Goal: Task Accomplishment & Management: Manage account settings

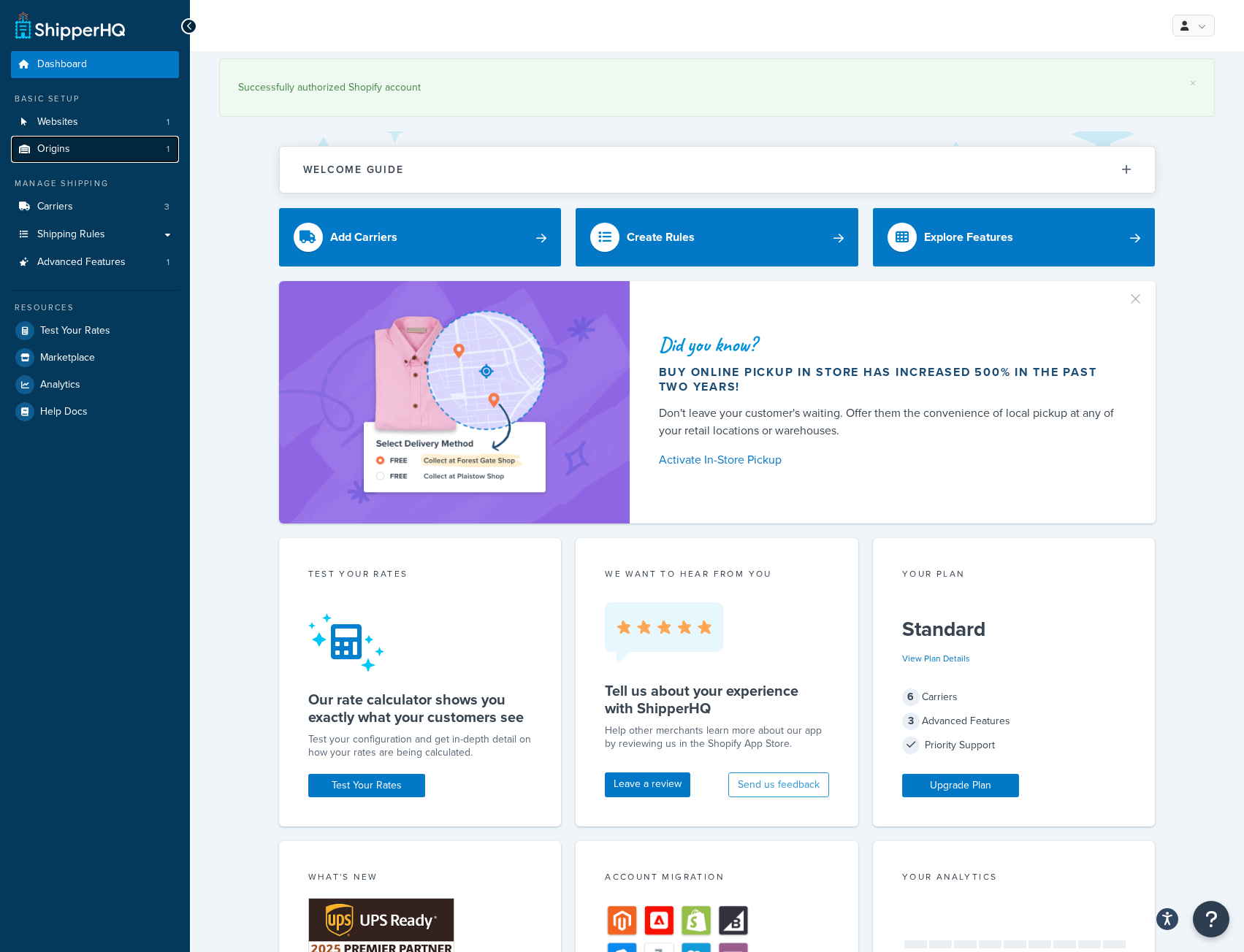
click at [70, 148] on link "Origins 1" at bounding box center [95, 148] width 168 height 27
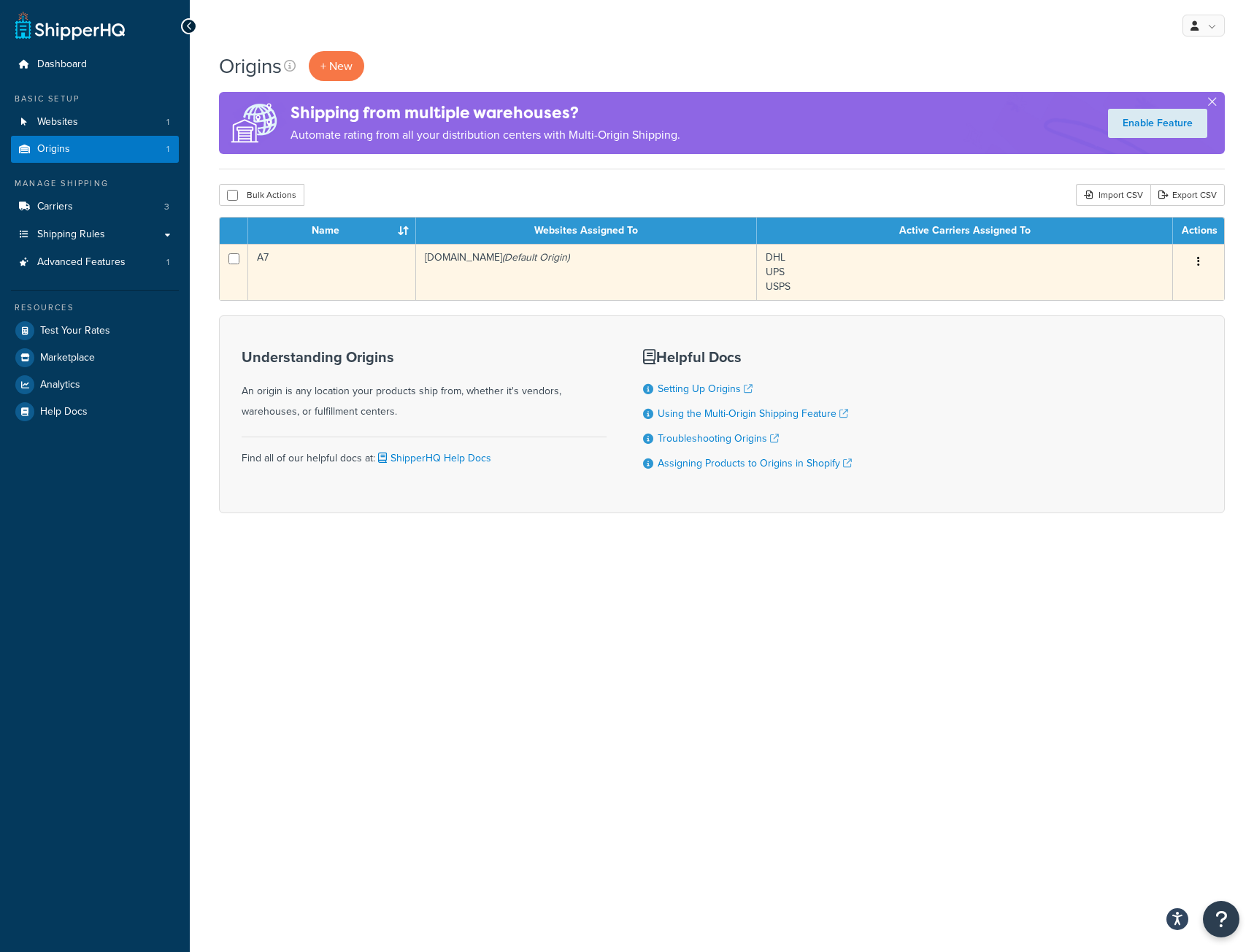
click at [1199, 265] on icon "button" at bounding box center [1198, 261] width 3 height 10
click at [1164, 292] on link "Edit" at bounding box center [1150, 289] width 115 height 30
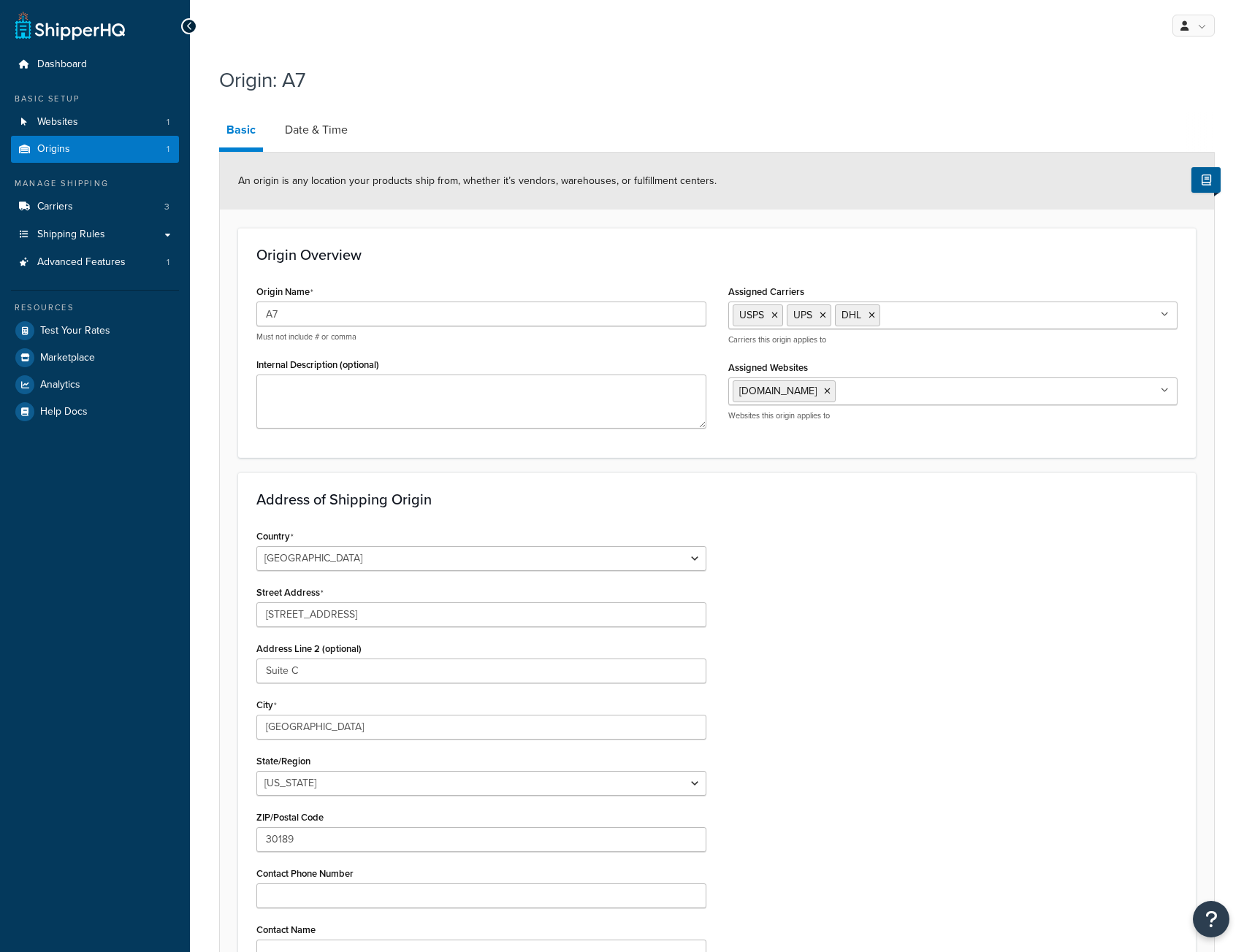
select select "10"
click at [316, 134] on link "Date & Time" at bounding box center [316, 130] width 78 height 35
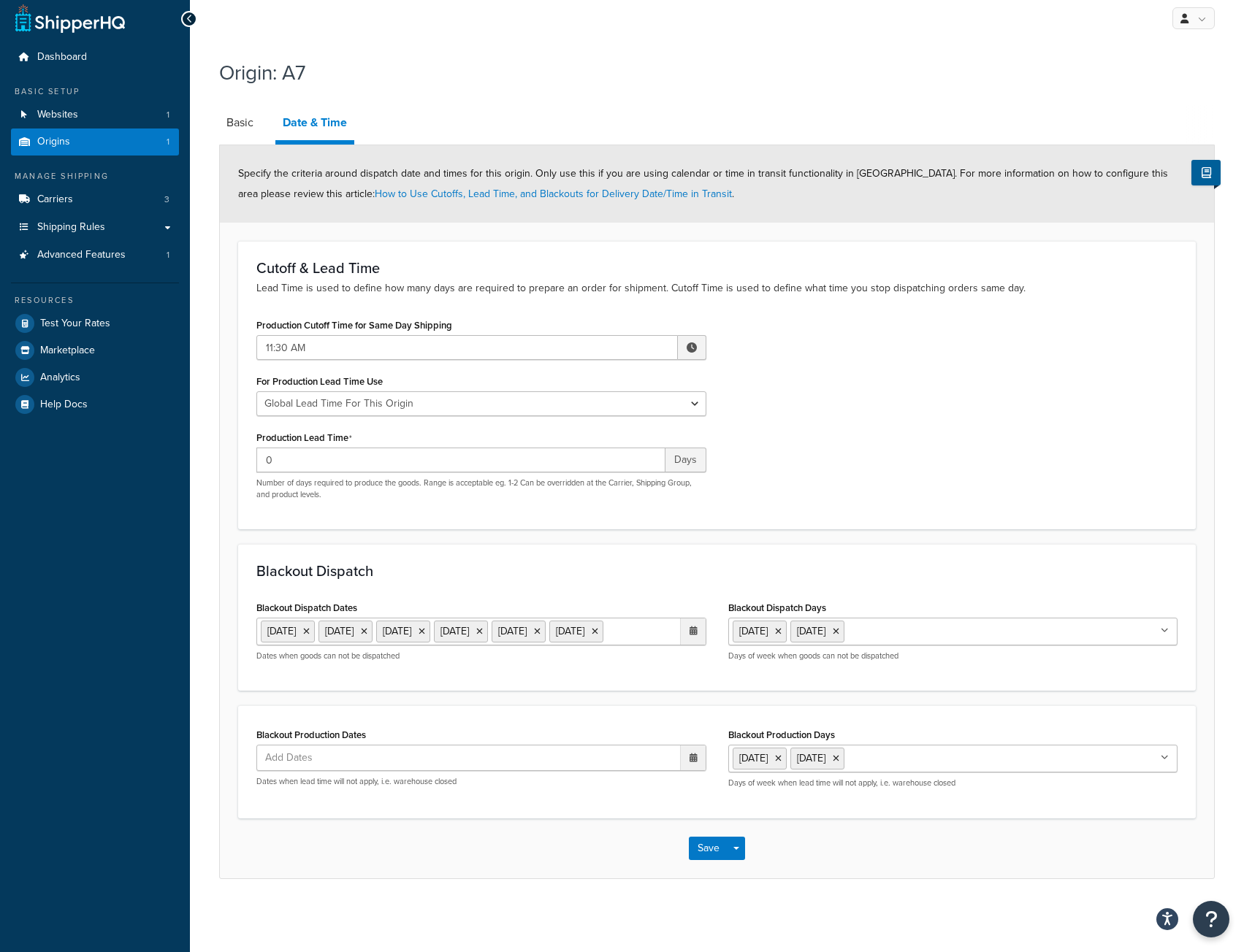
scroll to position [34, 0]
click at [55, 194] on span "Carriers" at bounding box center [55, 200] width 36 height 12
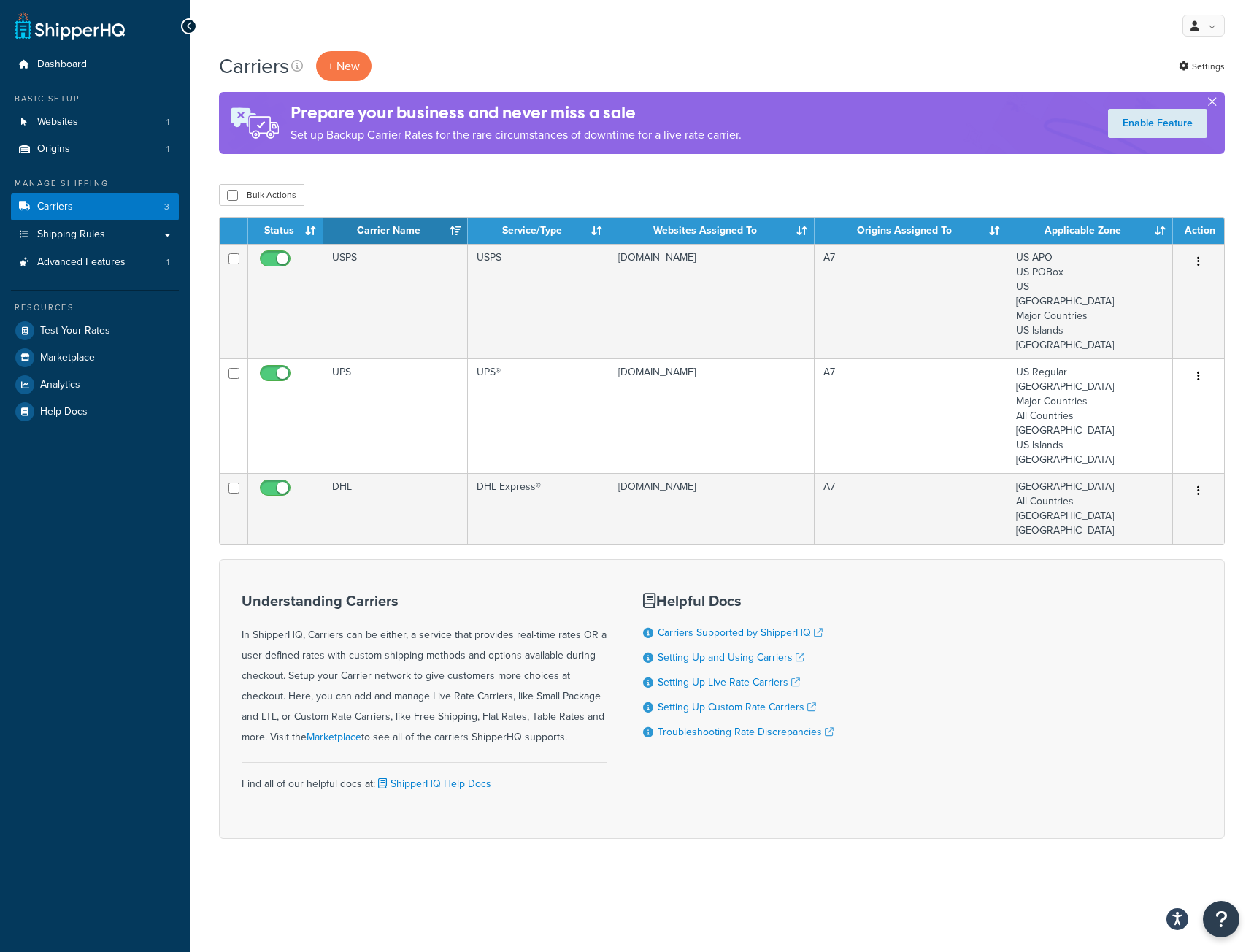
click at [1212, 103] on button "button" at bounding box center [1212, 105] width 3 height 3
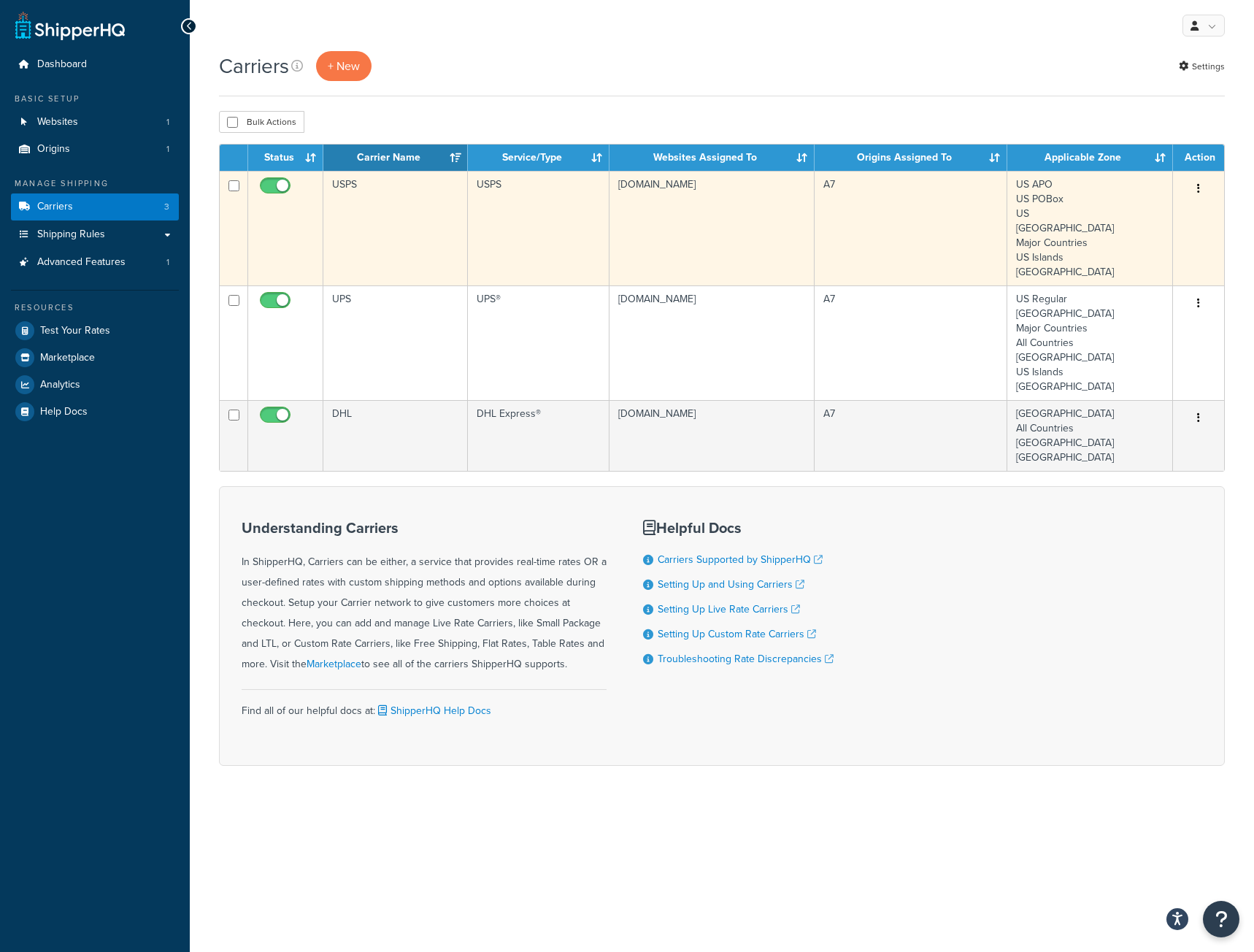
click at [1199, 193] on icon "button" at bounding box center [1198, 189] width 3 height 10
click at [1155, 219] on link "Edit" at bounding box center [1140, 218] width 115 height 30
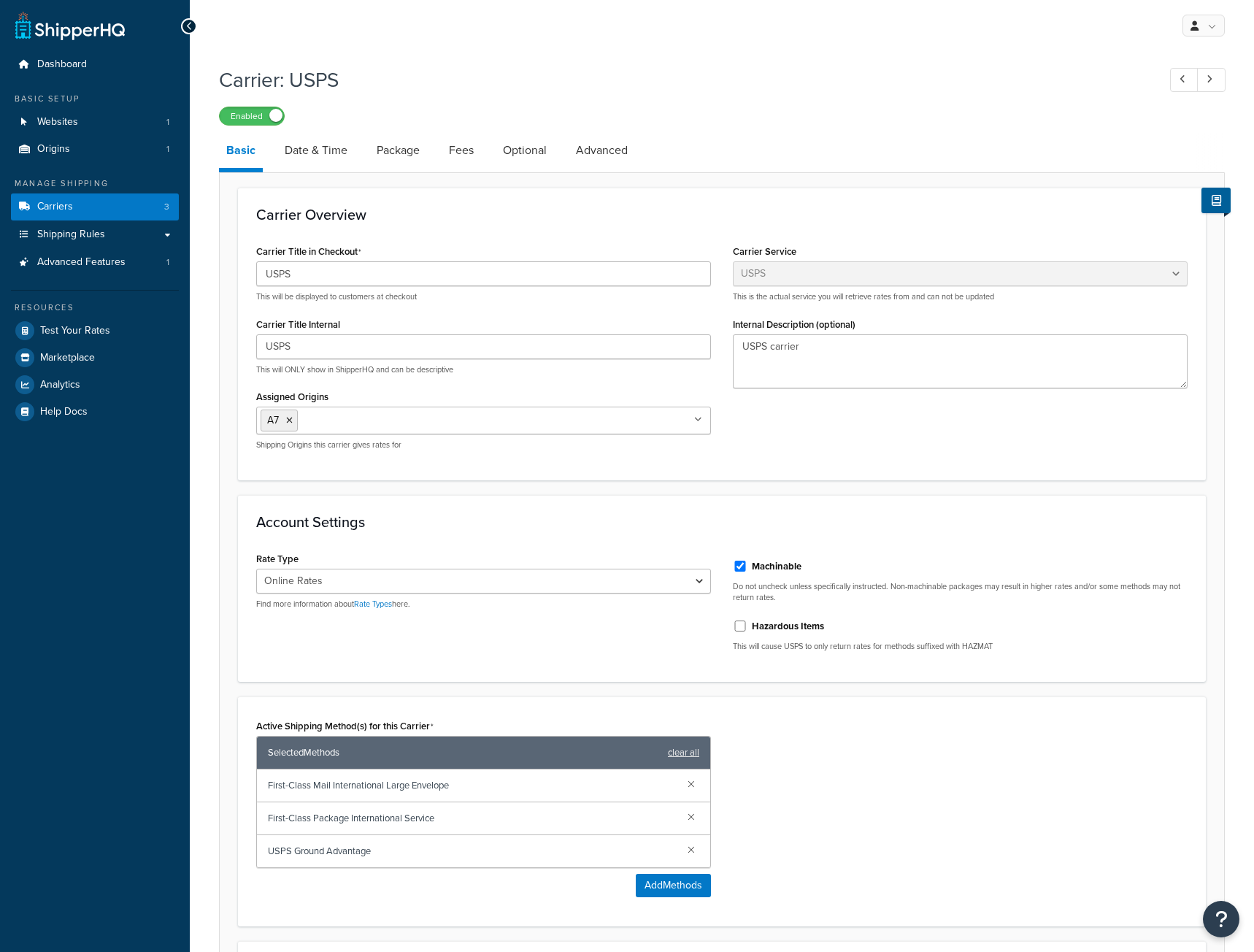
select select "usps"
select select "ONLINE"
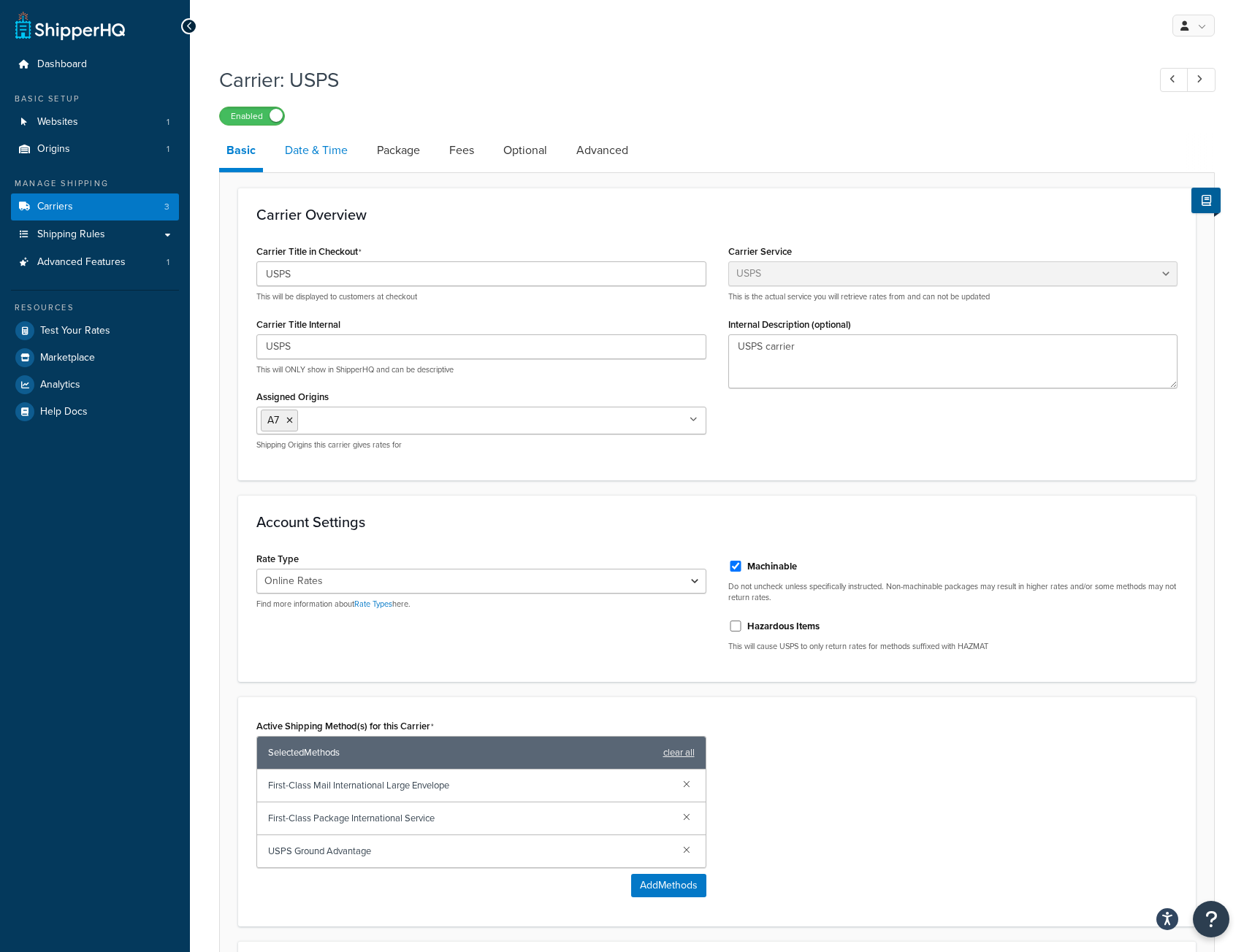
click at [323, 156] on link "Date & Time" at bounding box center [316, 150] width 78 height 35
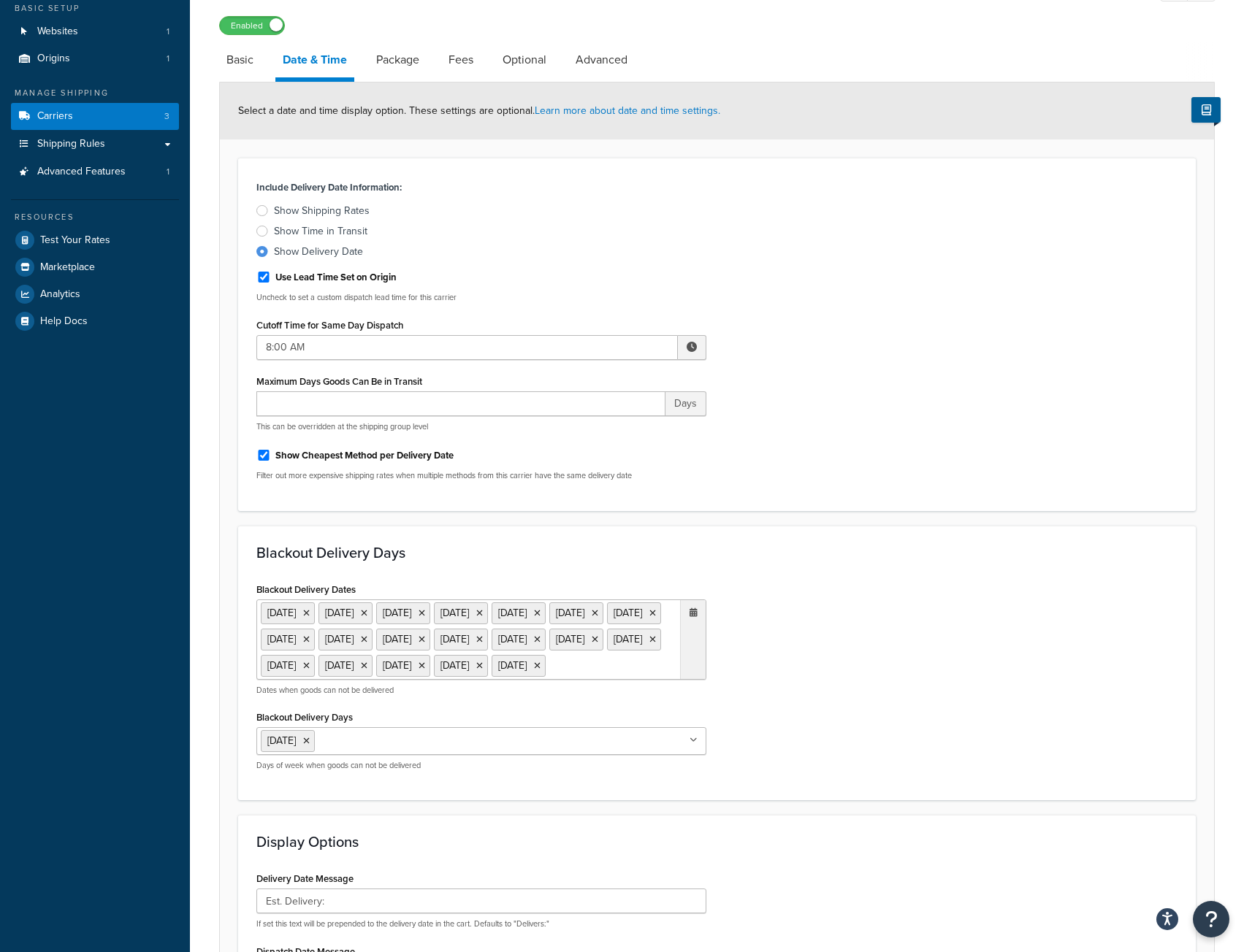
scroll to position [146, 0]
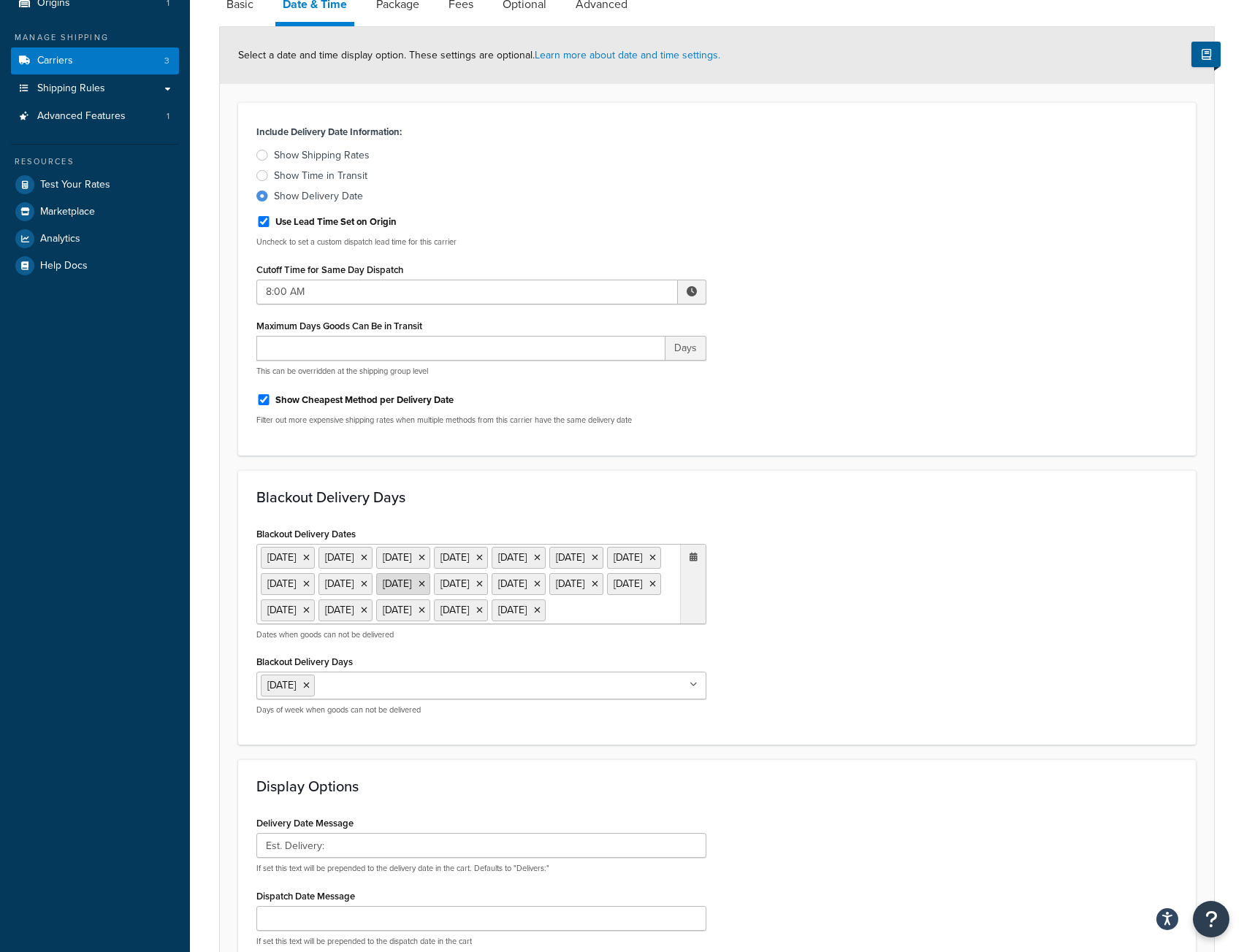
click at [418, 589] on icon at bounding box center [422, 584] width 7 height 9
click at [691, 562] on icon at bounding box center [693, 557] width 8 height 9
click at [544, 650] on span "‹" at bounding box center [539, 639] width 24 height 20
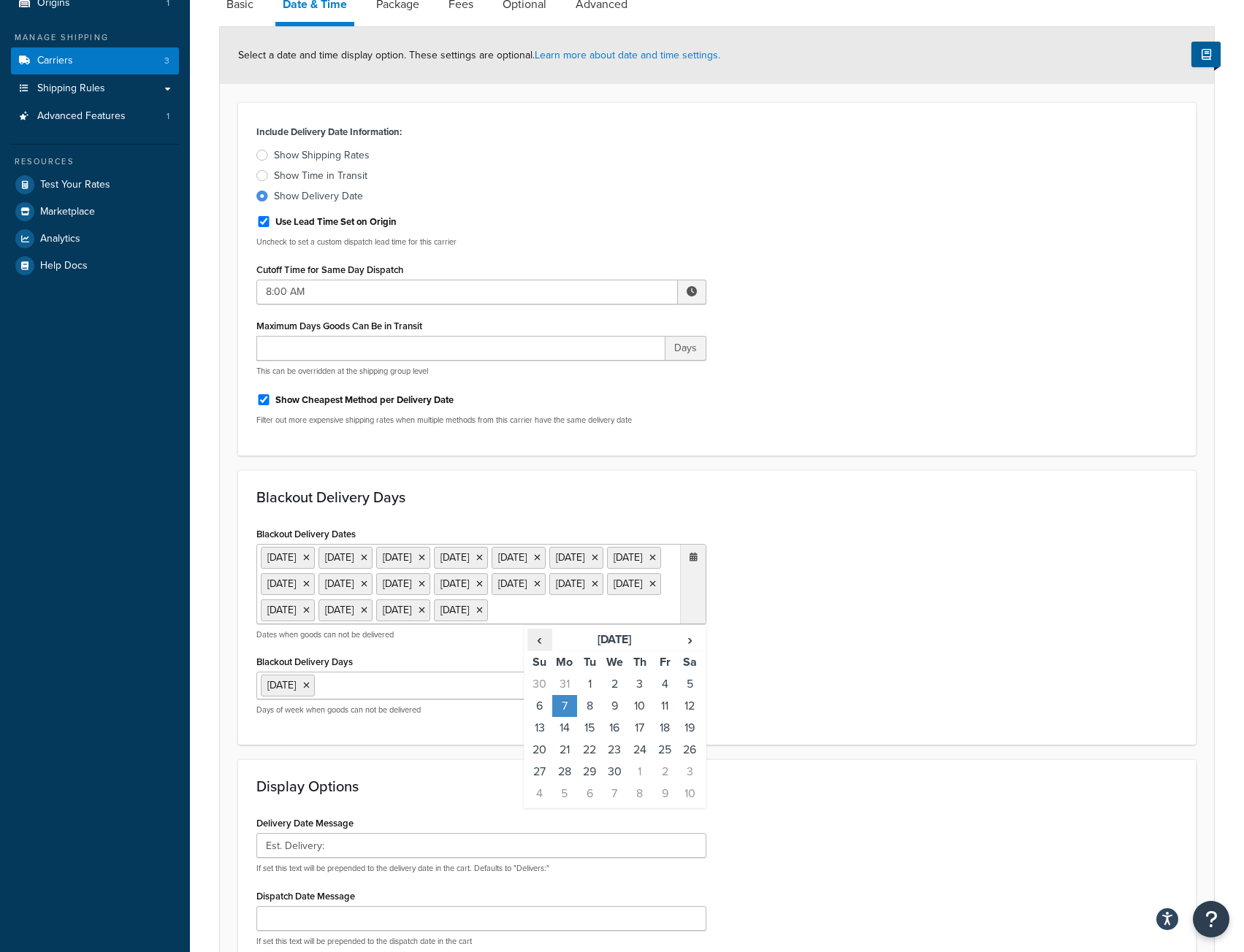
click at [541, 650] on span "‹" at bounding box center [539, 639] width 24 height 20
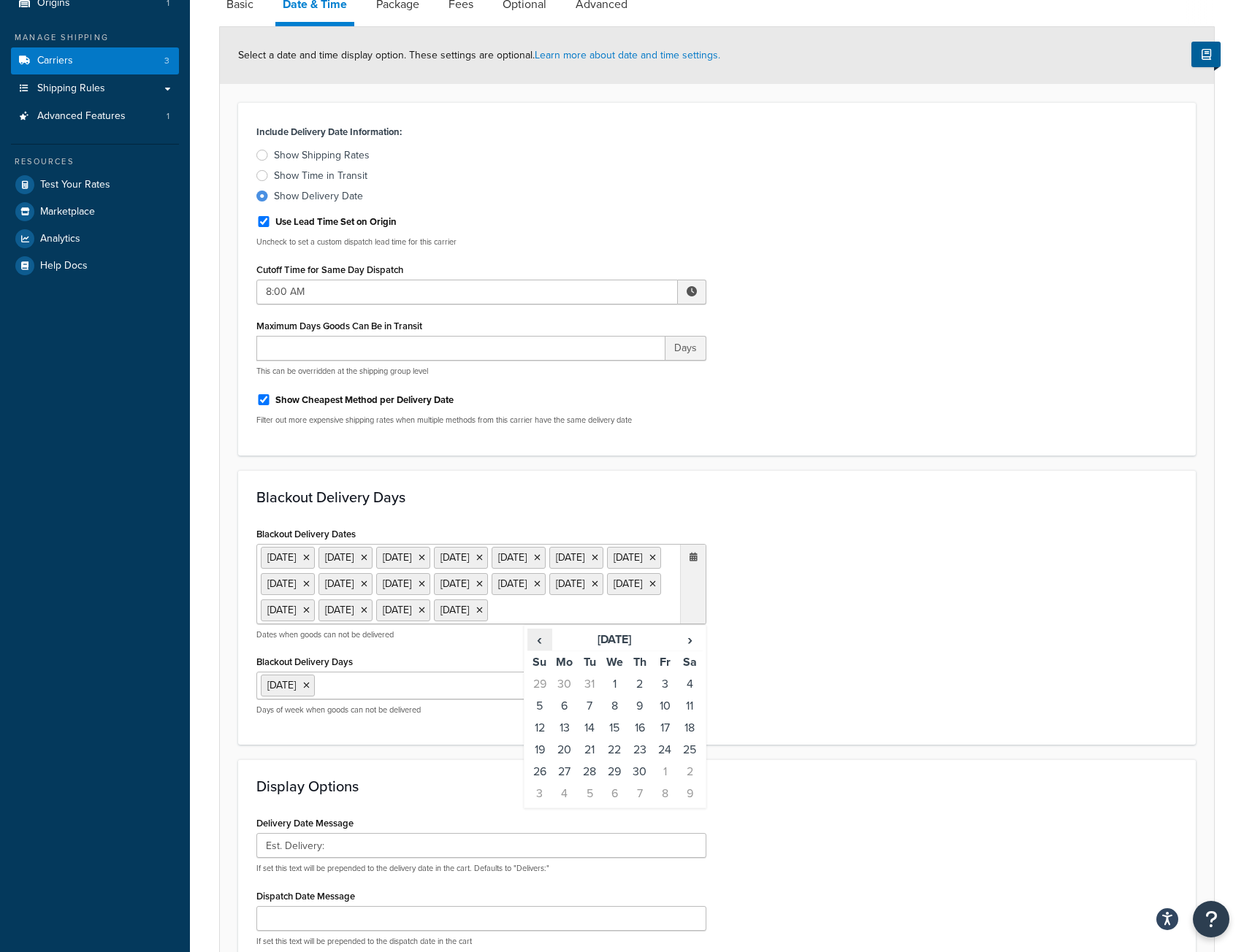
click at [541, 650] on span "‹" at bounding box center [539, 639] width 24 height 20
click at [591, 761] on td "20" at bounding box center [589, 749] width 24 height 22
click at [476, 589] on icon at bounding box center [480, 584] width 7 height 9
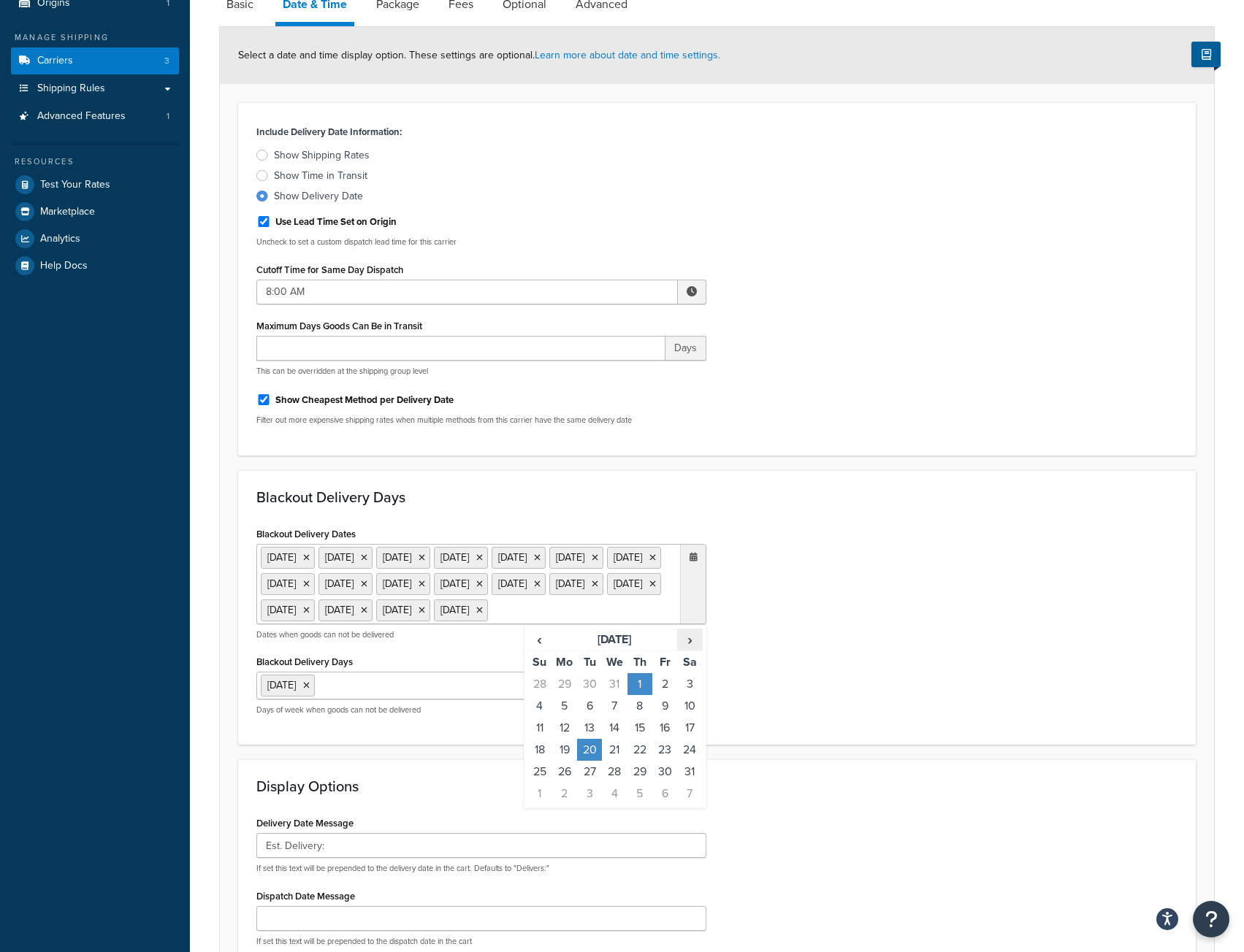
click at [688, 650] on span "›" at bounding box center [689, 639] width 24 height 20
click at [588, 761] on td "17" at bounding box center [589, 749] width 24 height 22
click at [534, 589] on icon at bounding box center [537, 584] width 7 height 9
click at [690, 650] on span "›" at bounding box center [689, 639] width 24 height 20
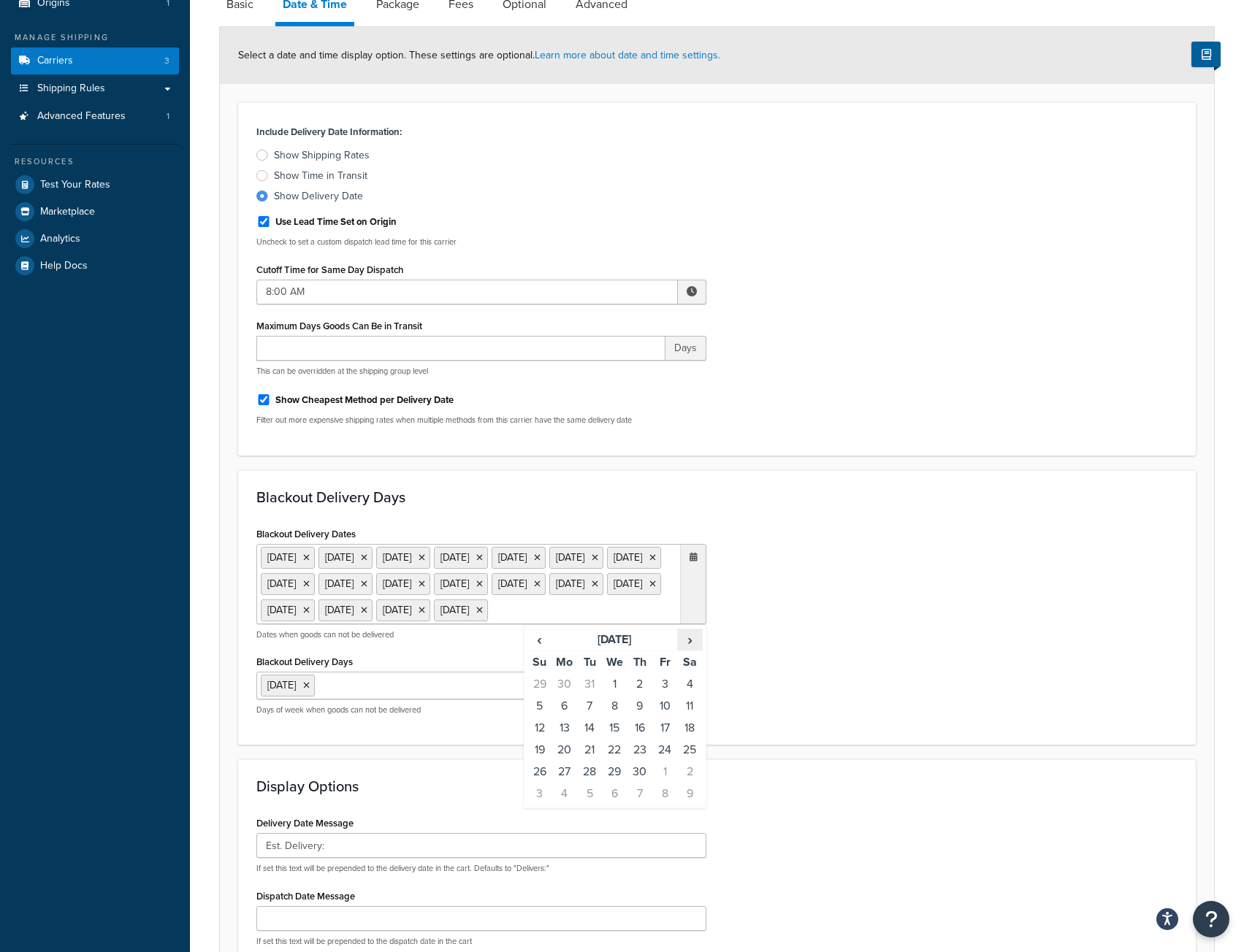
click at [690, 650] on span "›" at bounding box center [689, 639] width 24 height 20
click at [593, 783] on td "26" at bounding box center [589, 771] width 24 height 22
click at [309, 561] on icon at bounding box center [307, 558] width 7 height 9
click at [309, 560] on icon at bounding box center [307, 558] width 7 height 9
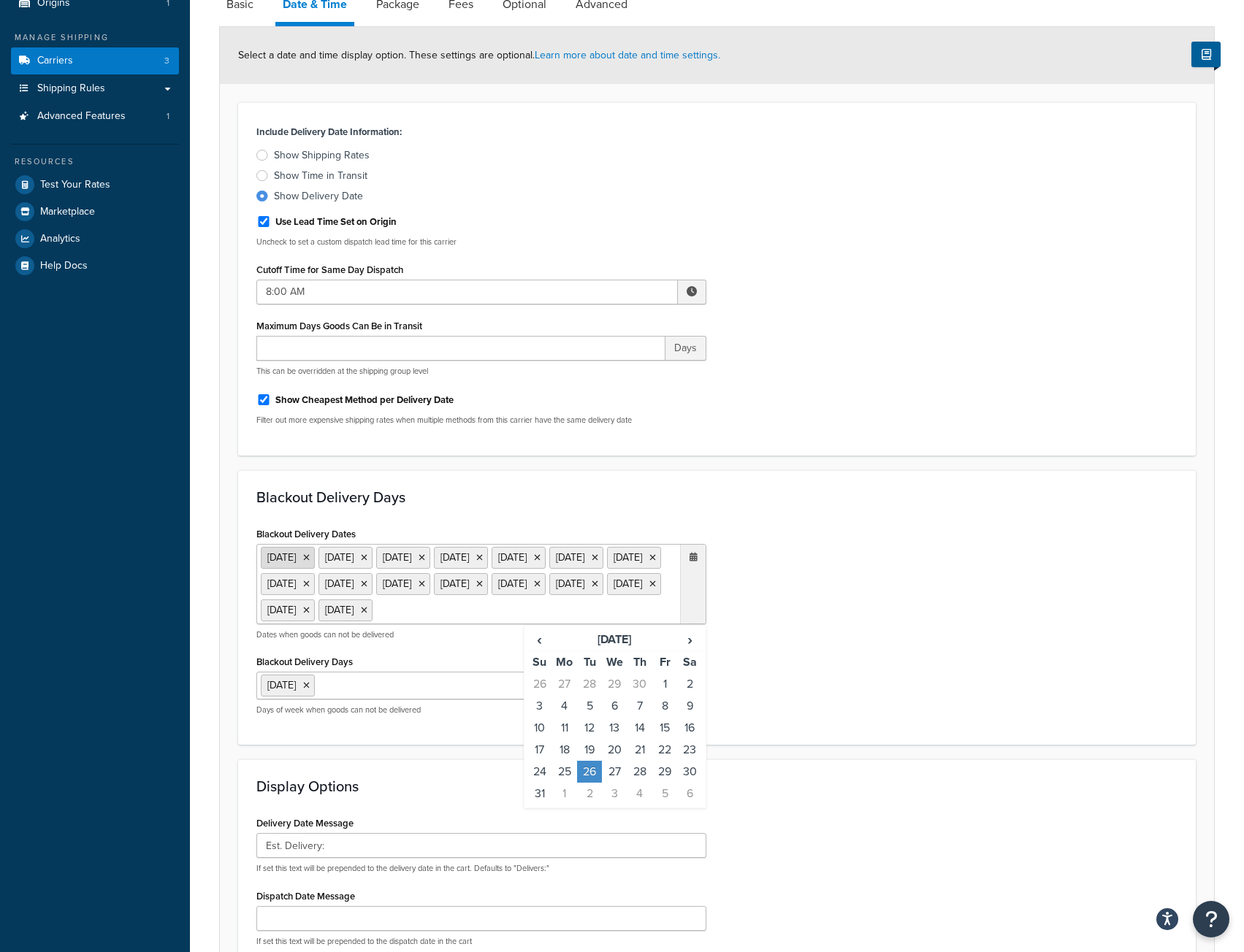
click at [309, 560] on icon at bounding box center [307, 558] width 7 height 9
click at [314, 560] on li "13 Oct 2025" at bounding box center [287, 557] width 54 height 22
click at [309, 559] on icon at bounding box center [307, 558] width 7 height 9
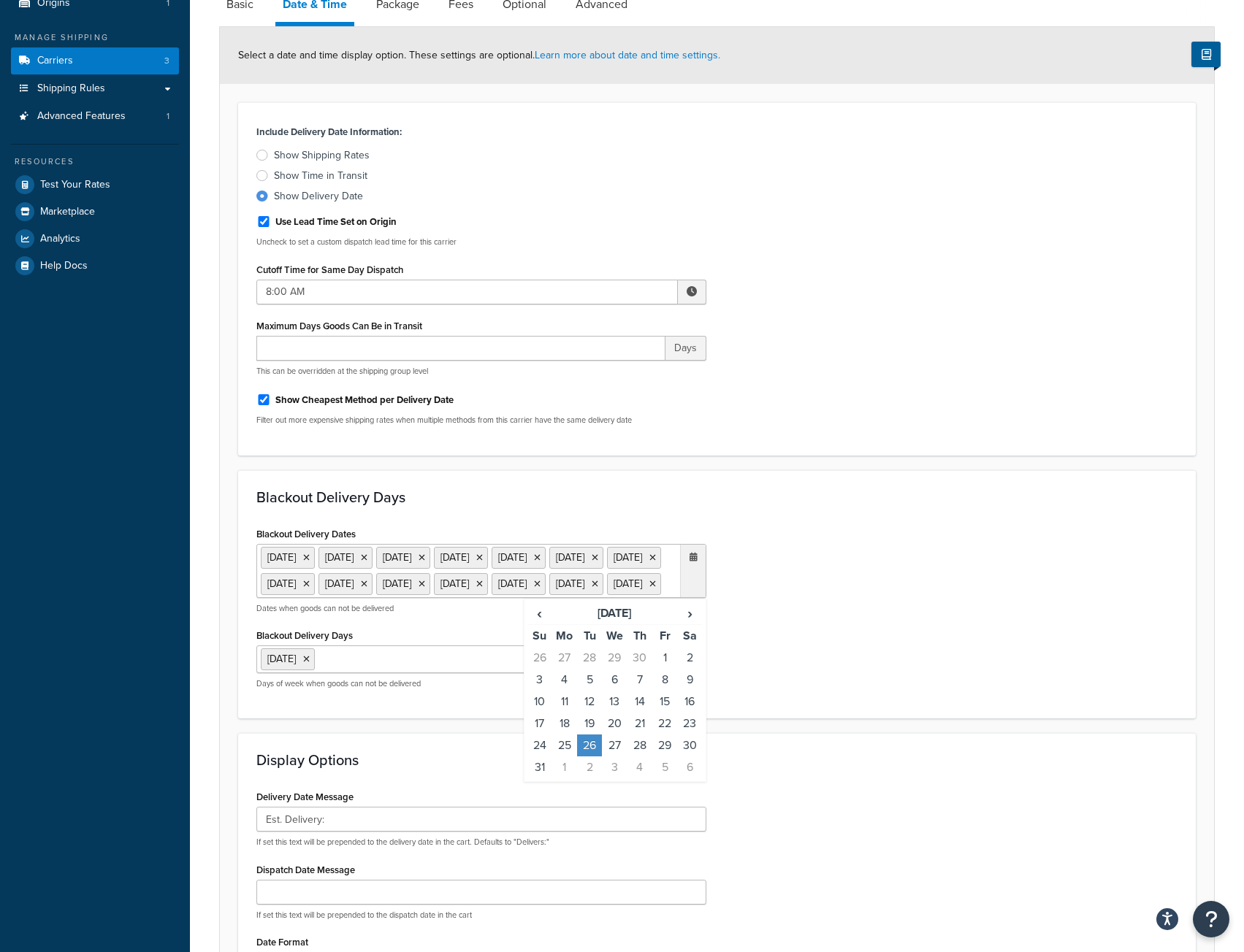
click at [309, 559] on icon at bounding box center [307, 558] width 7 height 9
click at [309, 560] on icon at bounding box center [307, 558] width 7 height 9
click at [309, 559] on icon at bounding box center [307, 558] width 7 height 9
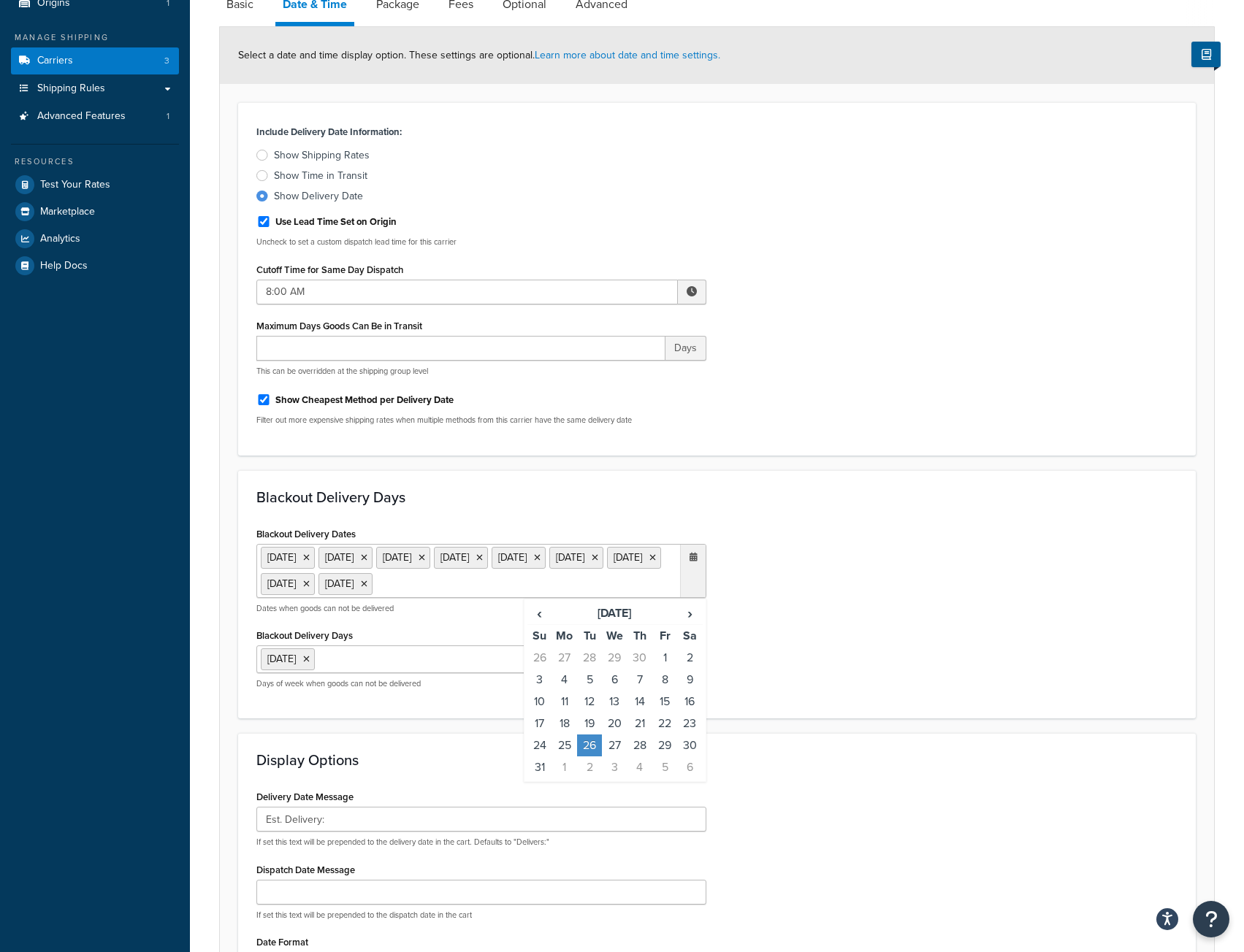
click at [309, 559] on icon at bounding box center [307, 558] width 7 height 9
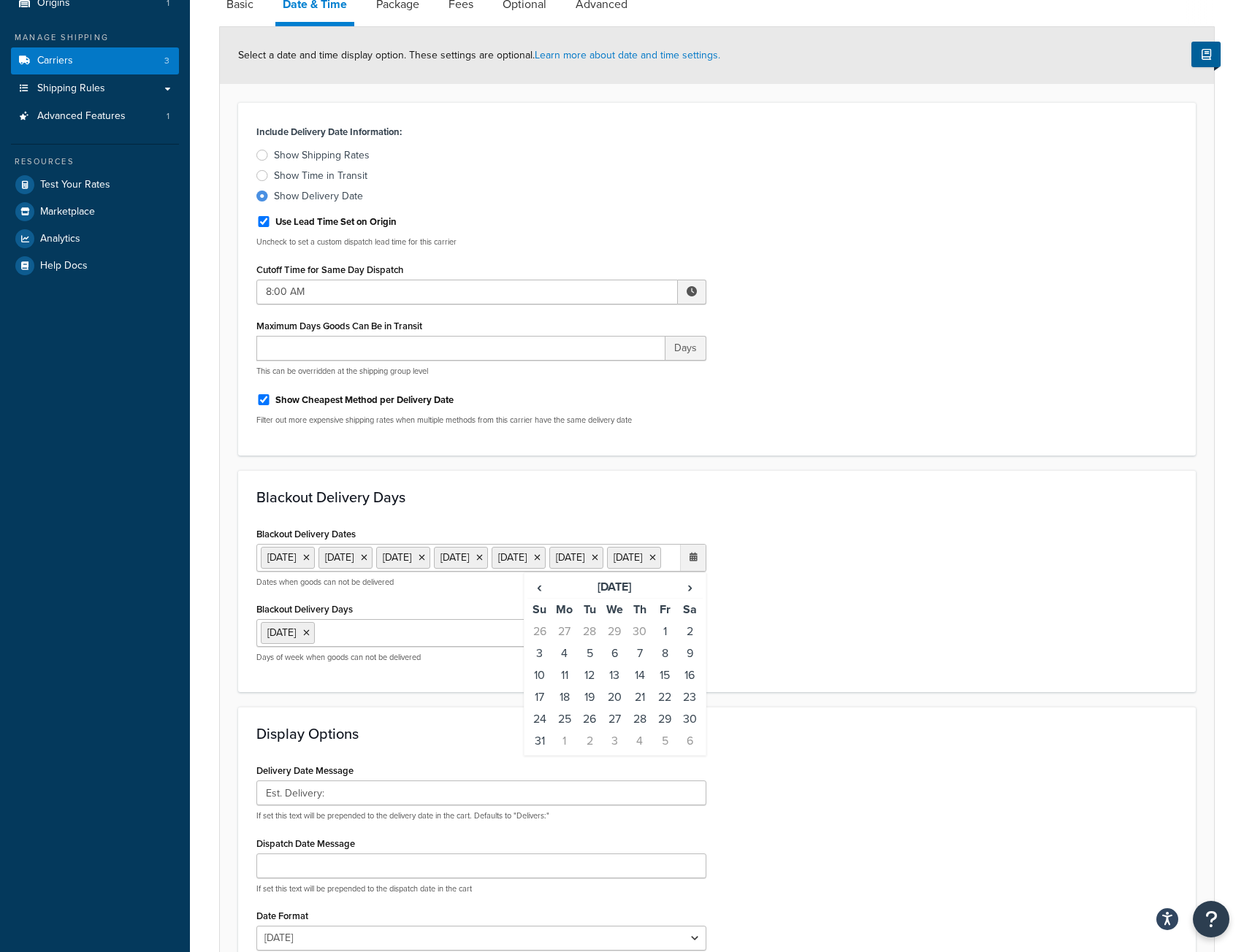
click at [309, 559] on icon at bounding box center [307, 558] width 7 height 9
click at [309, 562] on icon at bounding box center [307, 558] width 7 height 9
click at [309, 560] on icon at bounding box center [307, 558] width 7 height 9
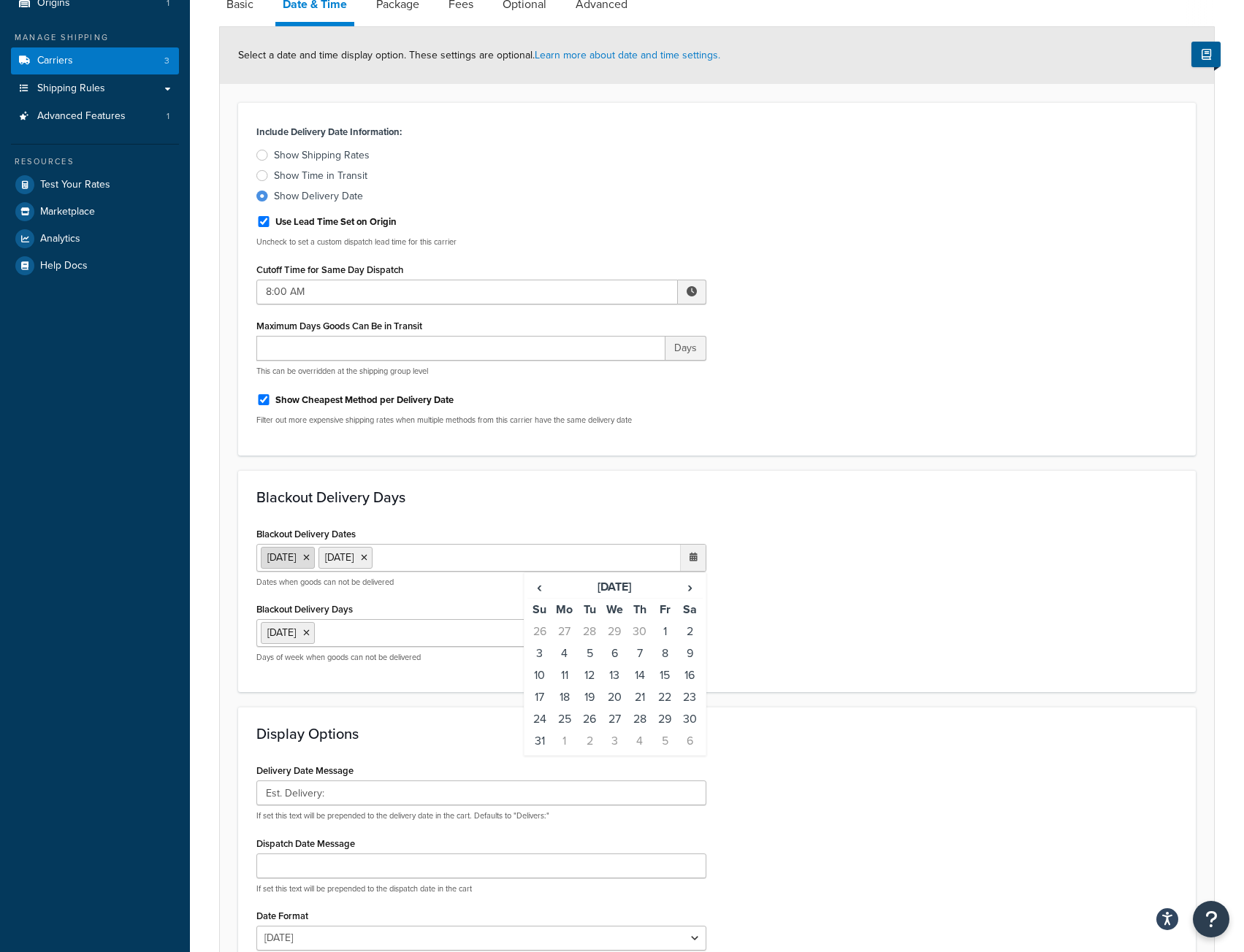
click at [309, 559] on icon at bounding box center [307, 558] width 7 height 9
click at [537, 584] on span "‹" at bounding box center [539, 585] width 24 height 20
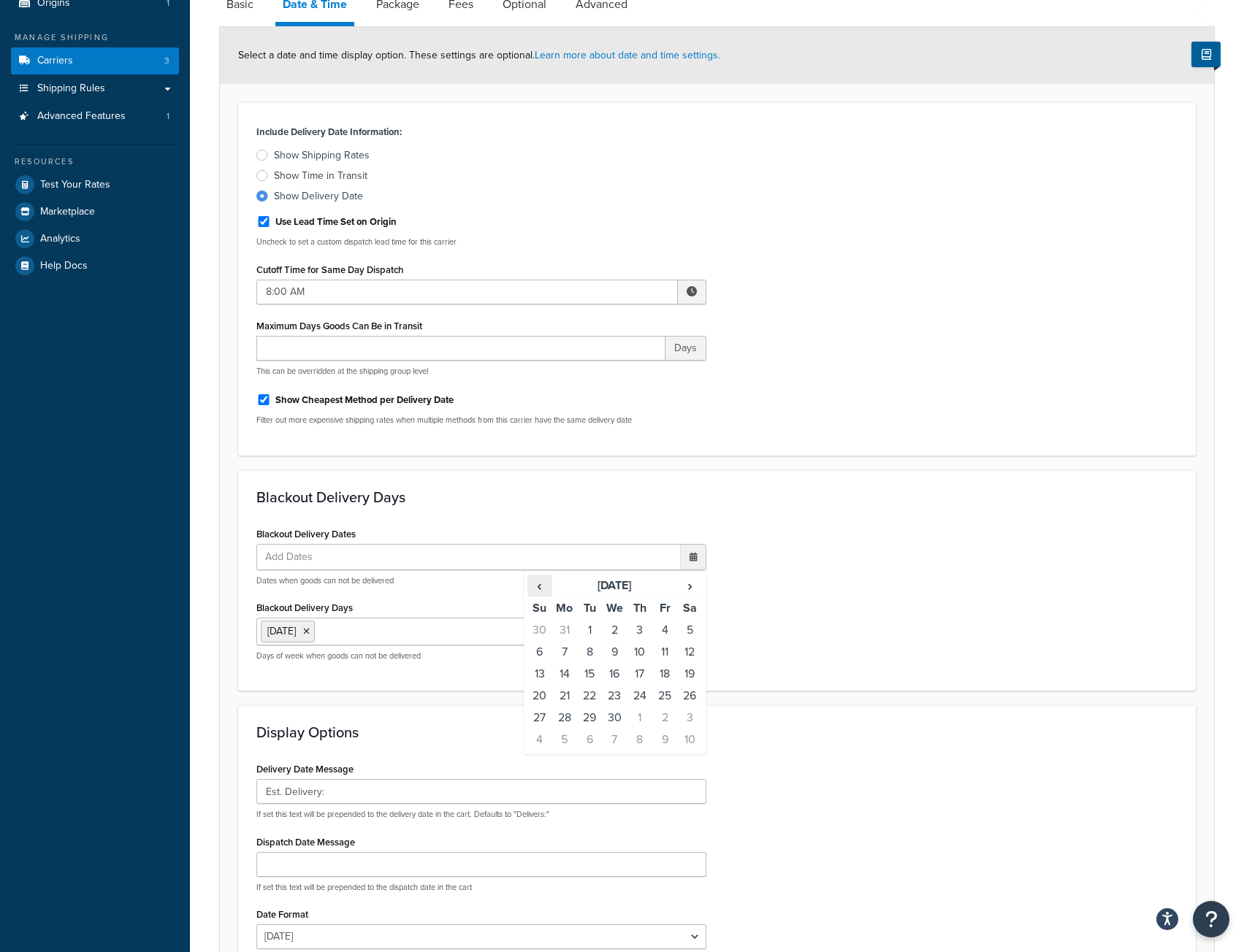
click at [537, 584] on span "‹" at bounding box center [539, 585] width 24 height 20
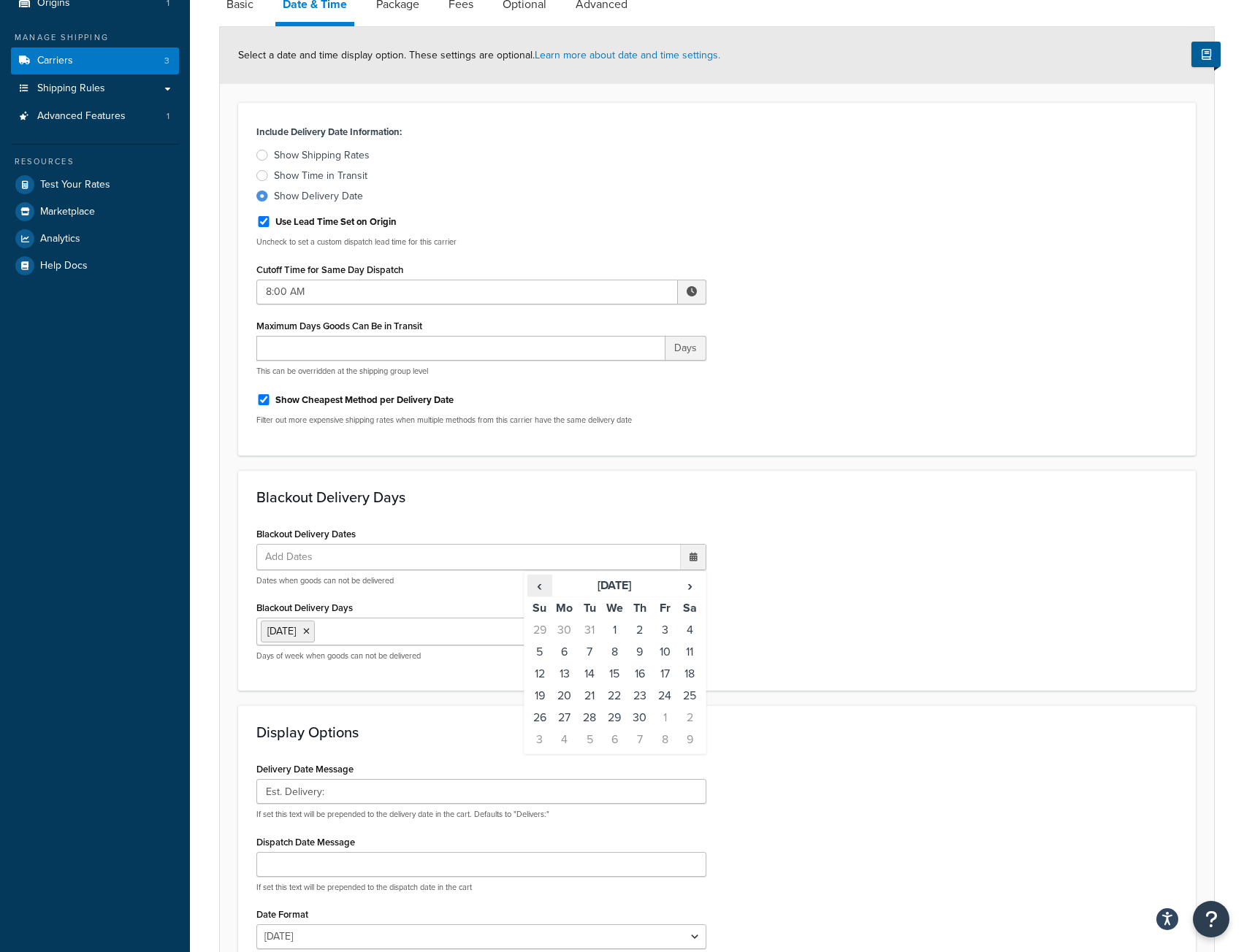
click at [537, 584] on span "‹" at bounding box center [539, 585] width 24 height 20
click at [688, 585] on span "›" at bounding box center [689, 585] width 24 height 20
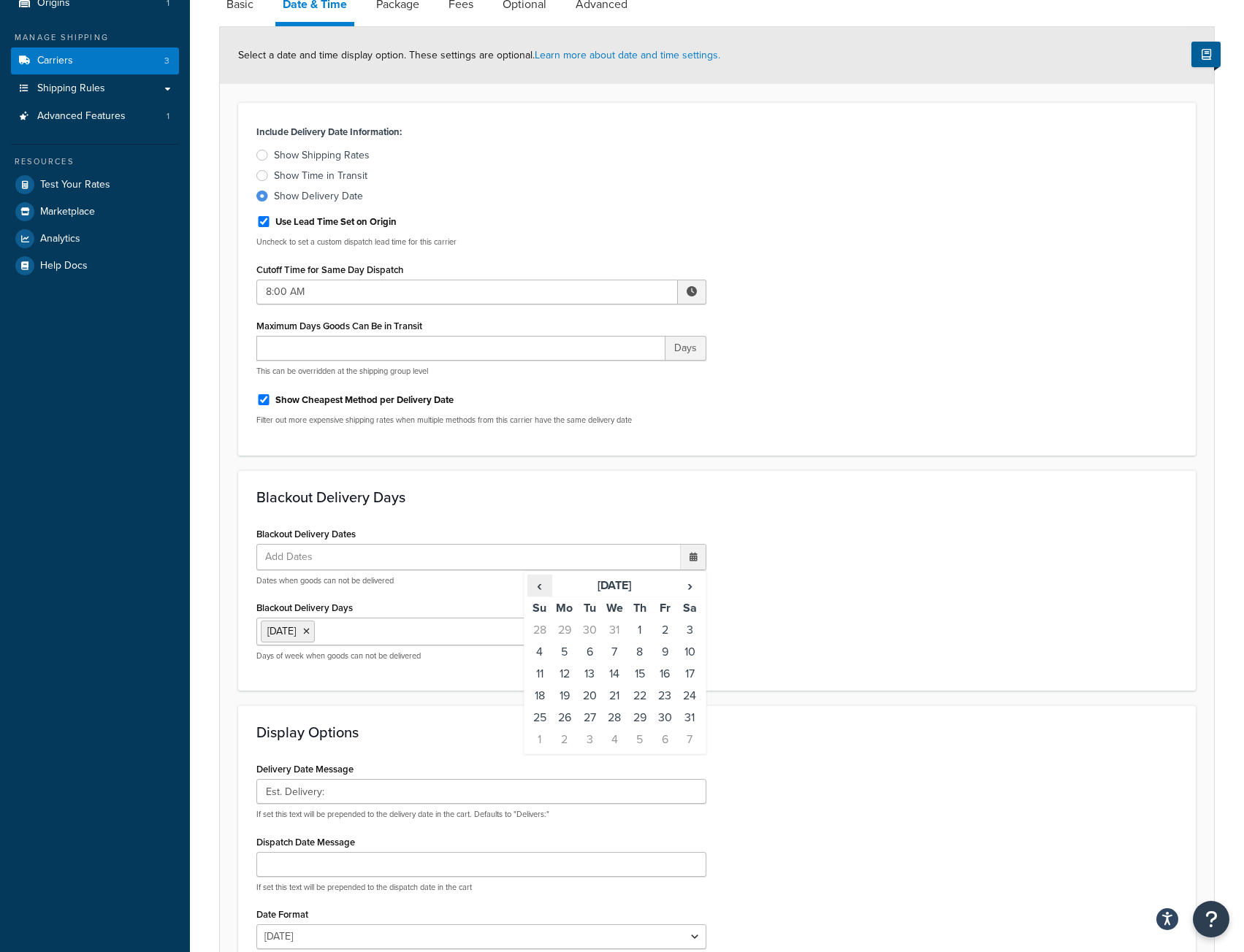
click at [543, 585] on span "‹" at bounding box center [539, 585] width 24 height 20
click at [545, 591] on span "‹" at bounding box center [539, 585] width 24 height 20
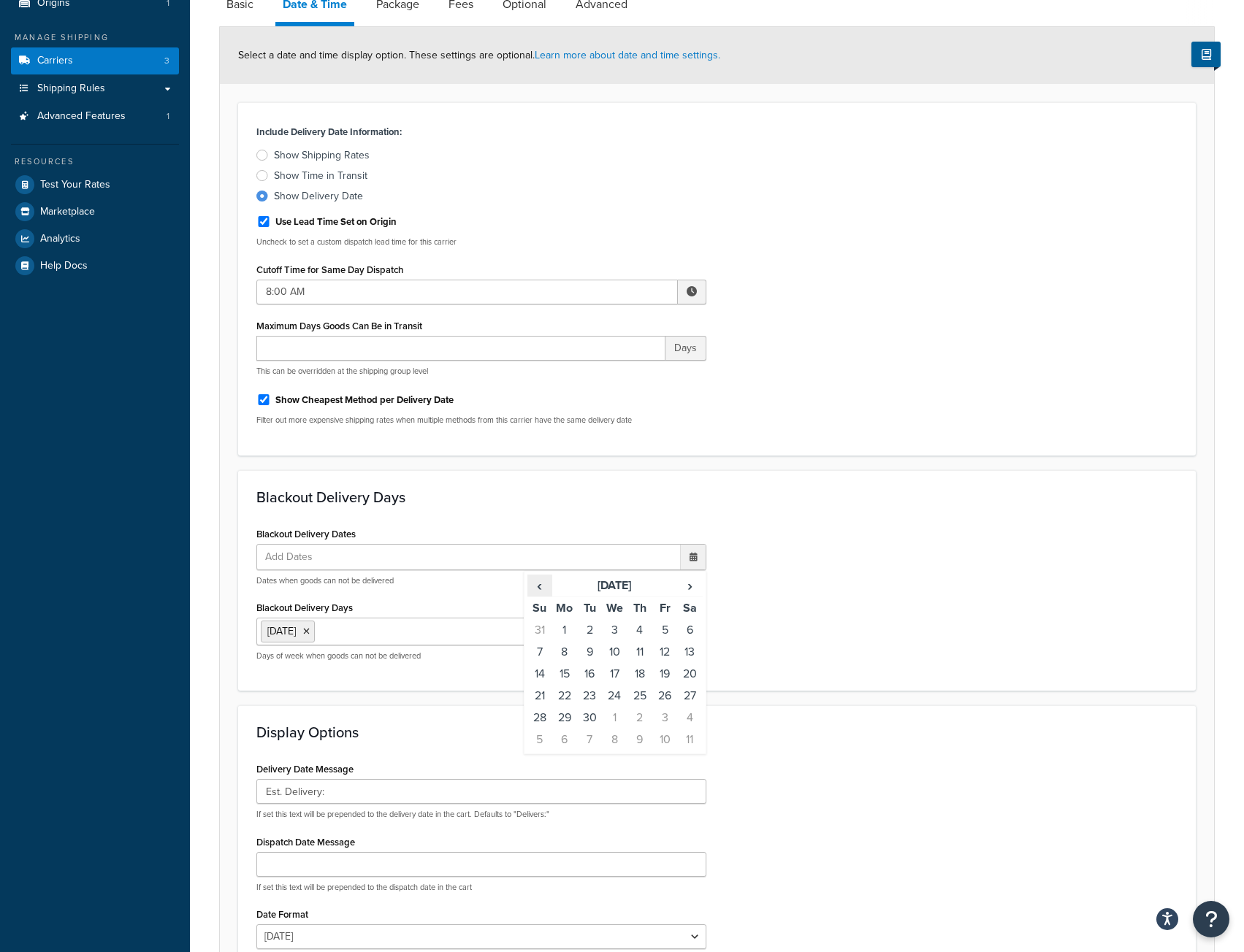
click at [545, 591] on span "‹" at bounding box center [539, 585] width 24 height 20
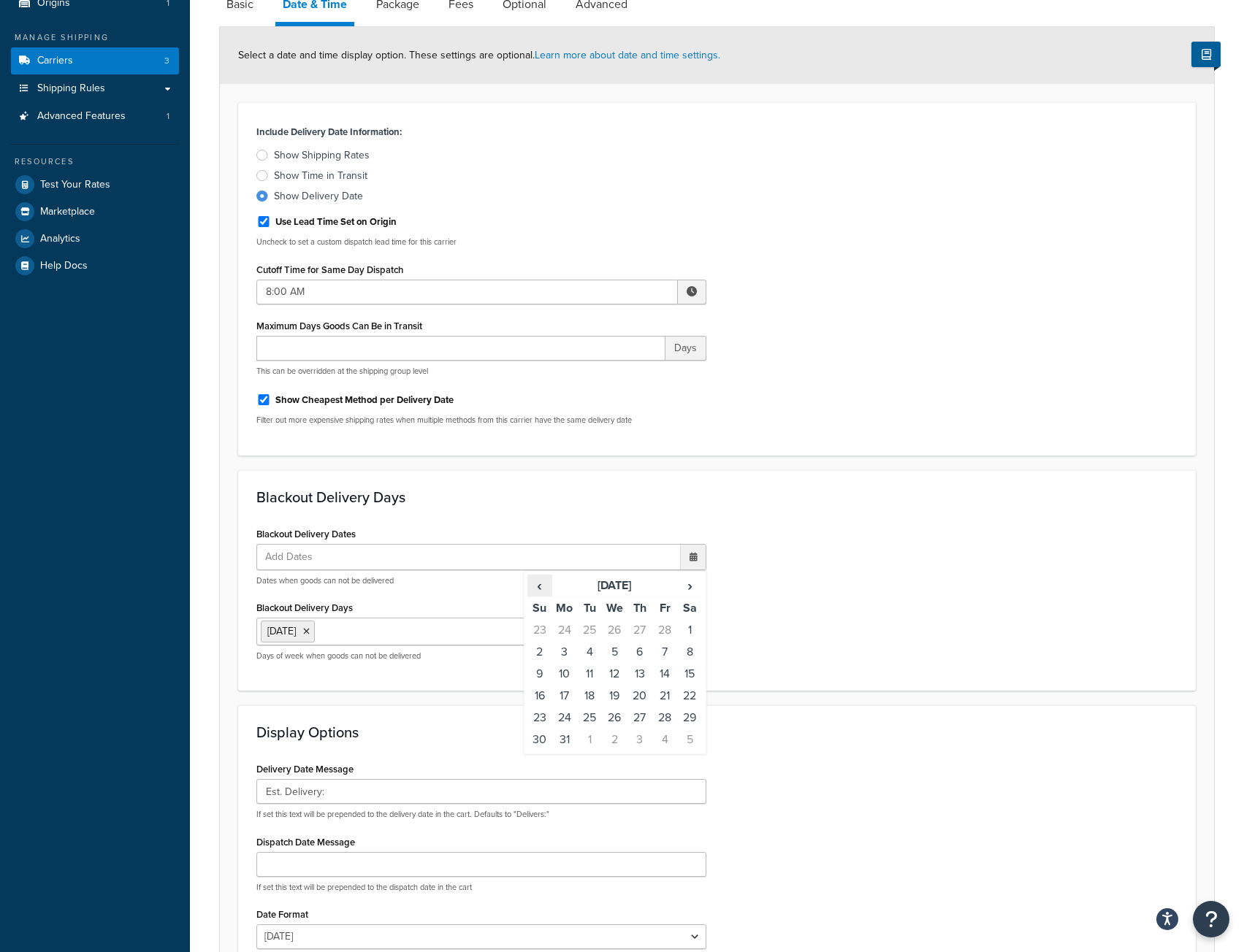
click at [545, 591] on span "‹" at bounding box center [539, 585] width 24 height 20
click at [614, 631] on td "1" at bounding box center [614, 630] width 24 height 22
click at [559, 695] on td "20" at bounding box center [564, 697] width 24 height 22
click at [691, 592] on span "›" at bounding box center [689, 586] width 24 height 20
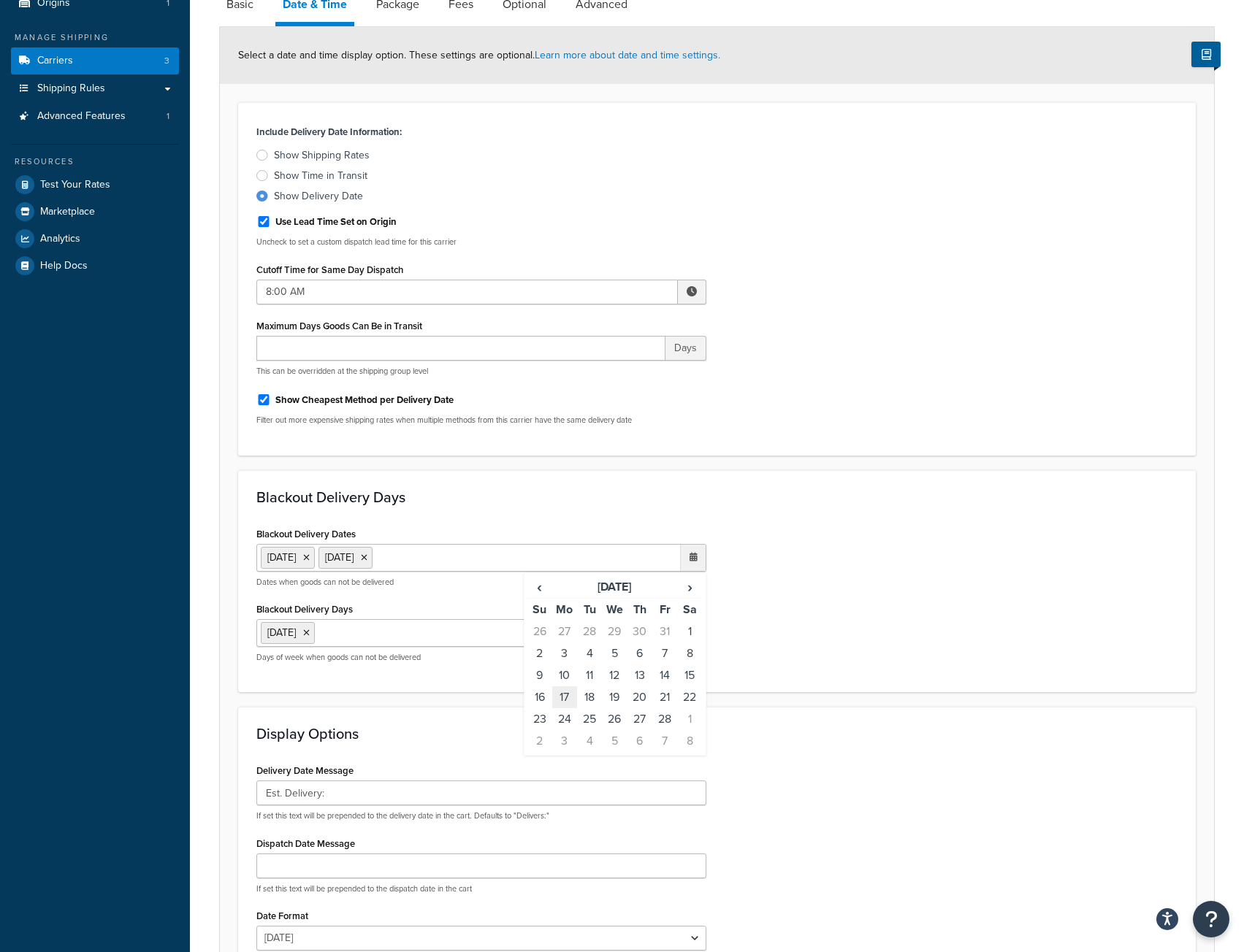
click at [570, 700] on td "17" at bounding box center [564, 697] width 24 height 22
click at [688, 593] on span "›" at bounding box center [689, 586] width 24 height 20
click at [565, 721] on td "26" at bounding box center [564, 719] width 24 height 22
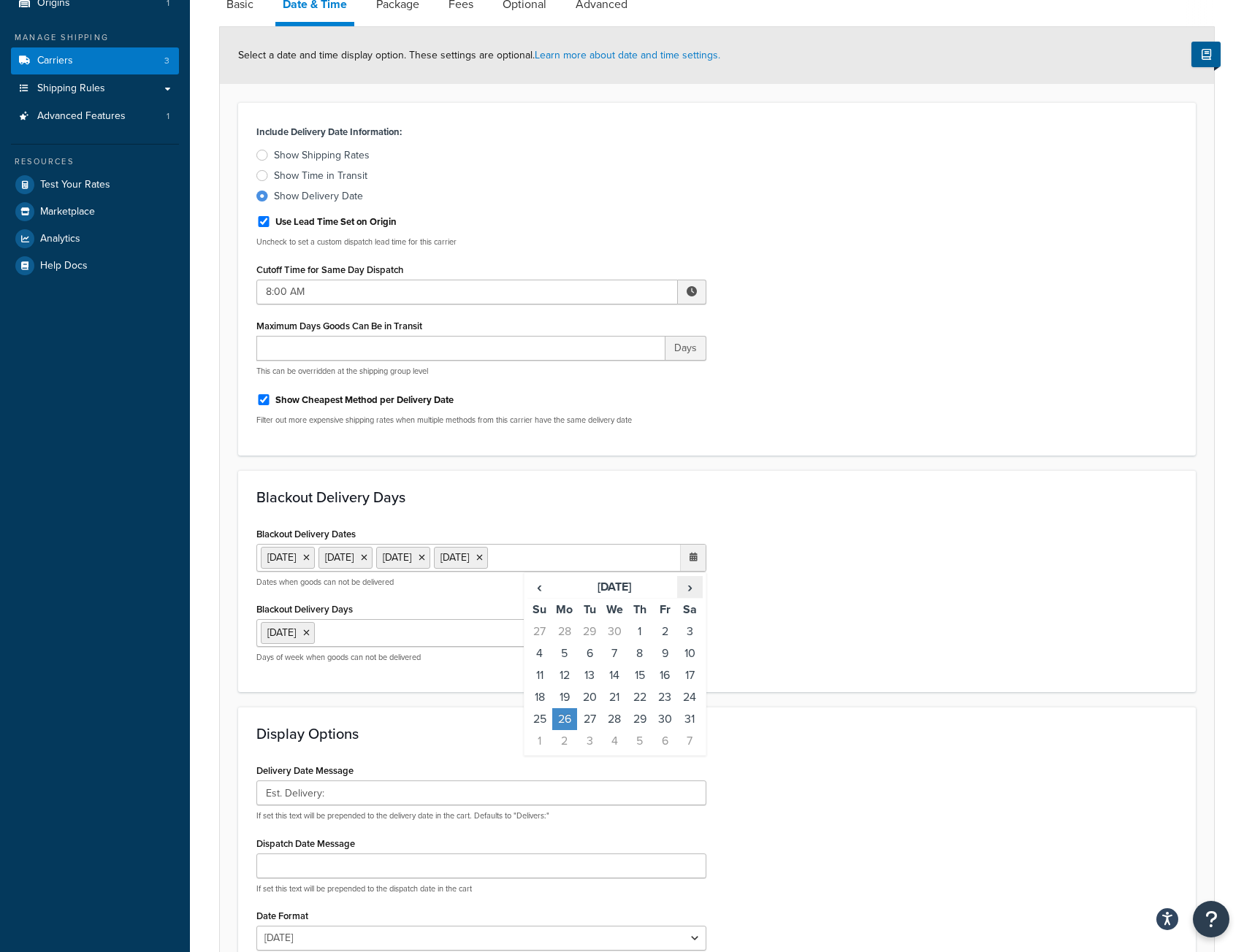
click at [691, 594] on span "›" at bounding box center [689, 586] width 24 height 20
click at [647, 698] on td "19" at bounding box center [639, 697] width 24 height 22
click at [688, 597] on span "›" at bounding box center [689, 586] width 24 height 20
click at [666, 643] on td "4" at bounding box center [665, 631] width 24 height 22
click at [689, 597] on span "›" at bounding box center [689, 586] width 24 height 20
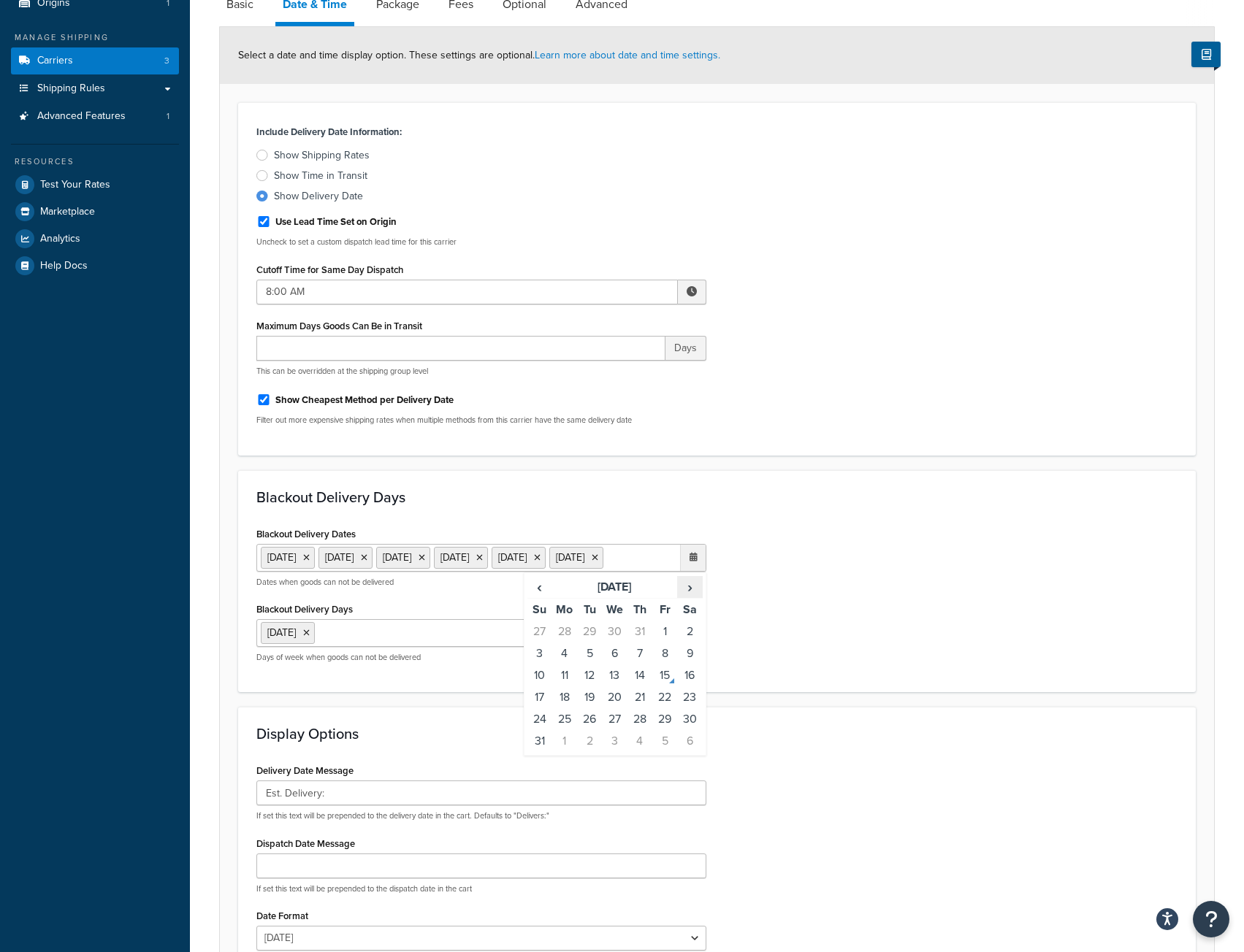
click at [689, 597] on span "›" at bounding box center [689, 586] width 24 height 20
click at [563, 643] on td "1" at bounding box center [564, 631] width 24 height 22
click at [685, 597] on span "›" at bounding box center [689, 586] width 24 height 20
click at [566, 686] on td "13" at bounding box center [564, 675] width 24 height 22
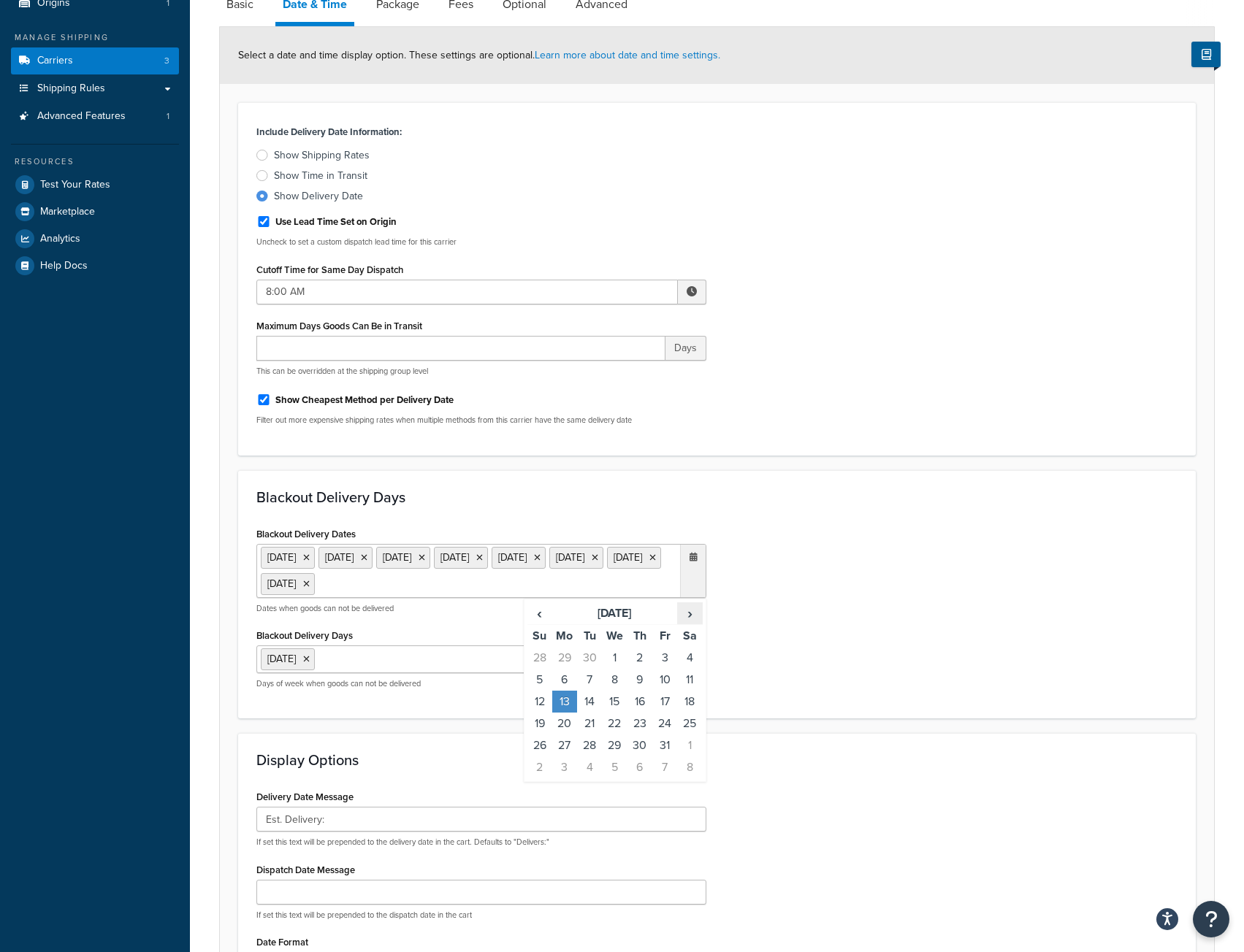
click at [688, 621] on span "›" at bounding box center [689, 613] width 24 height 20
click at [591, 704] on td "11" at bounding box center [589, 701] width 24 height 22
click at [643, 748] on td "27" at bounding box center [639, 745] width 24 height 22
click at [691, 624] on span "›" at bounding box center [689, 613] width 24 height 20
click at [641, 735] on td "25" at bounding box center [639, 723] width 24 height 22
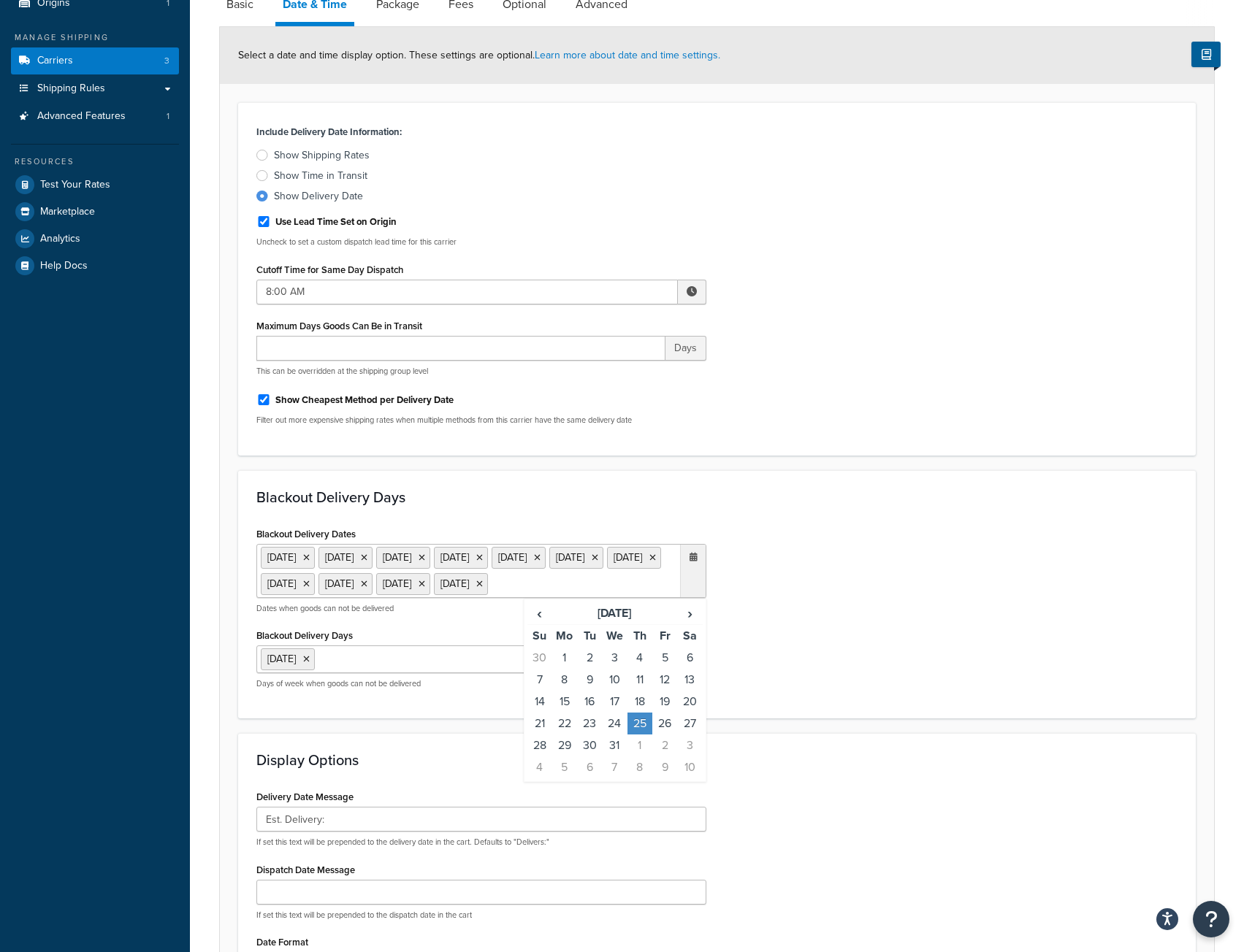
click at [888, 604] on div "Blackout Delivery Dates 1 Jan 2025 20 Jan 2025 17 Feb 2025 26 May 2025 19 Jun 2…" at bounding box center [716, 611] width 943 height 177
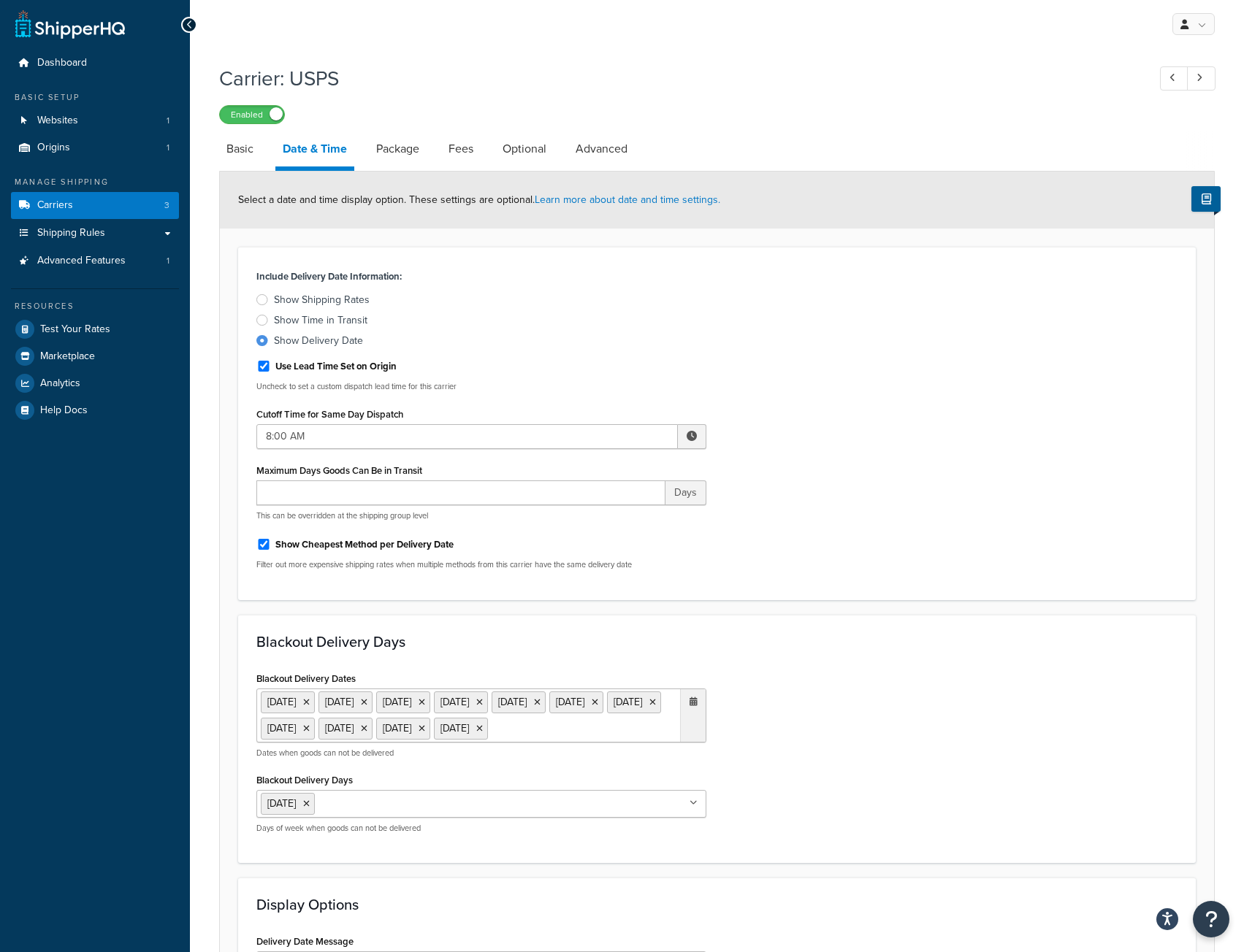
scroll to position [0, 0]
click at [144, 211] on link "Carriers 3" at bounding box center [95, 207] width 168 height 27
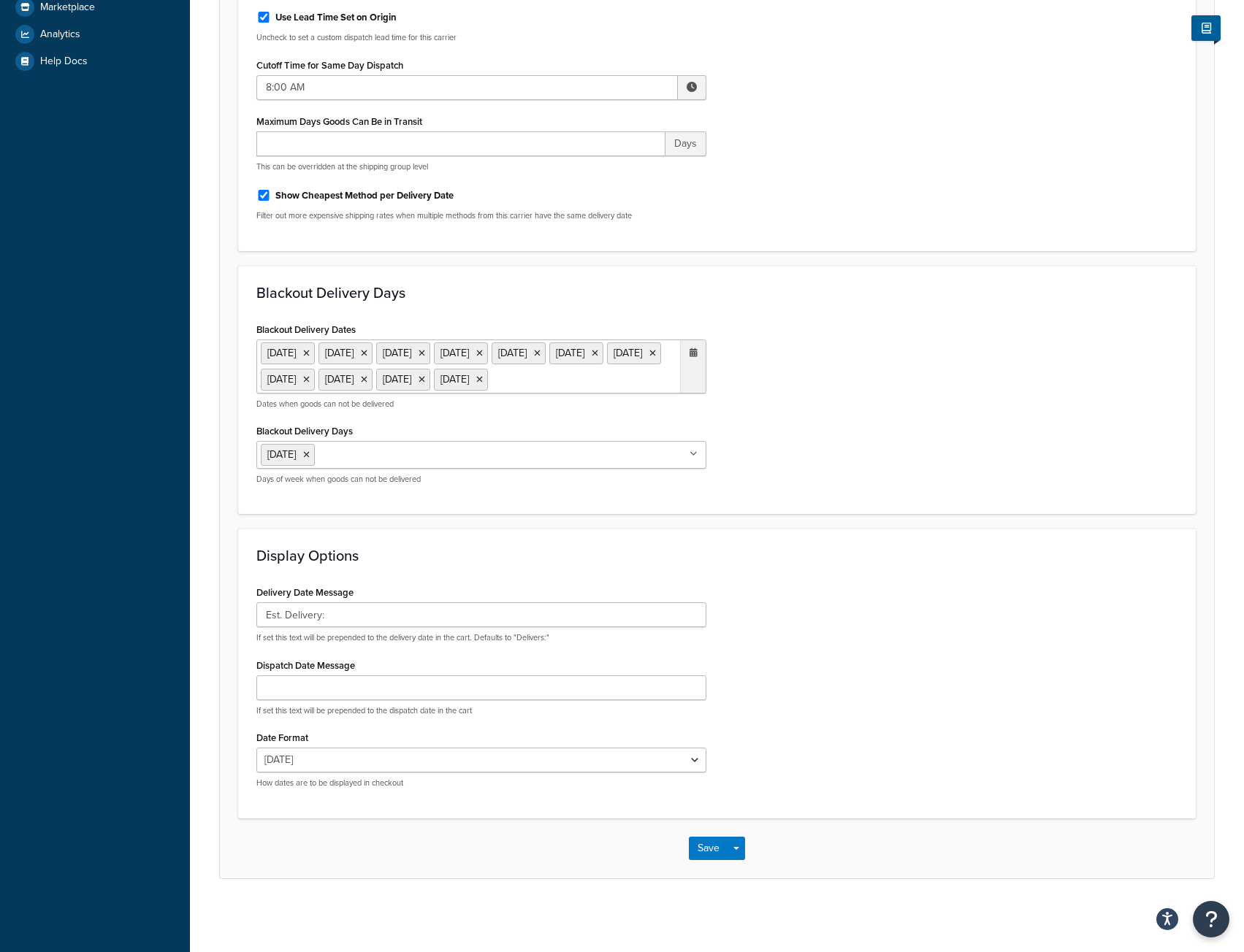
scroll to position [379, 0]
click at [705, 846] on button "Save" at bounding box center [708, 848] width 39 height 24
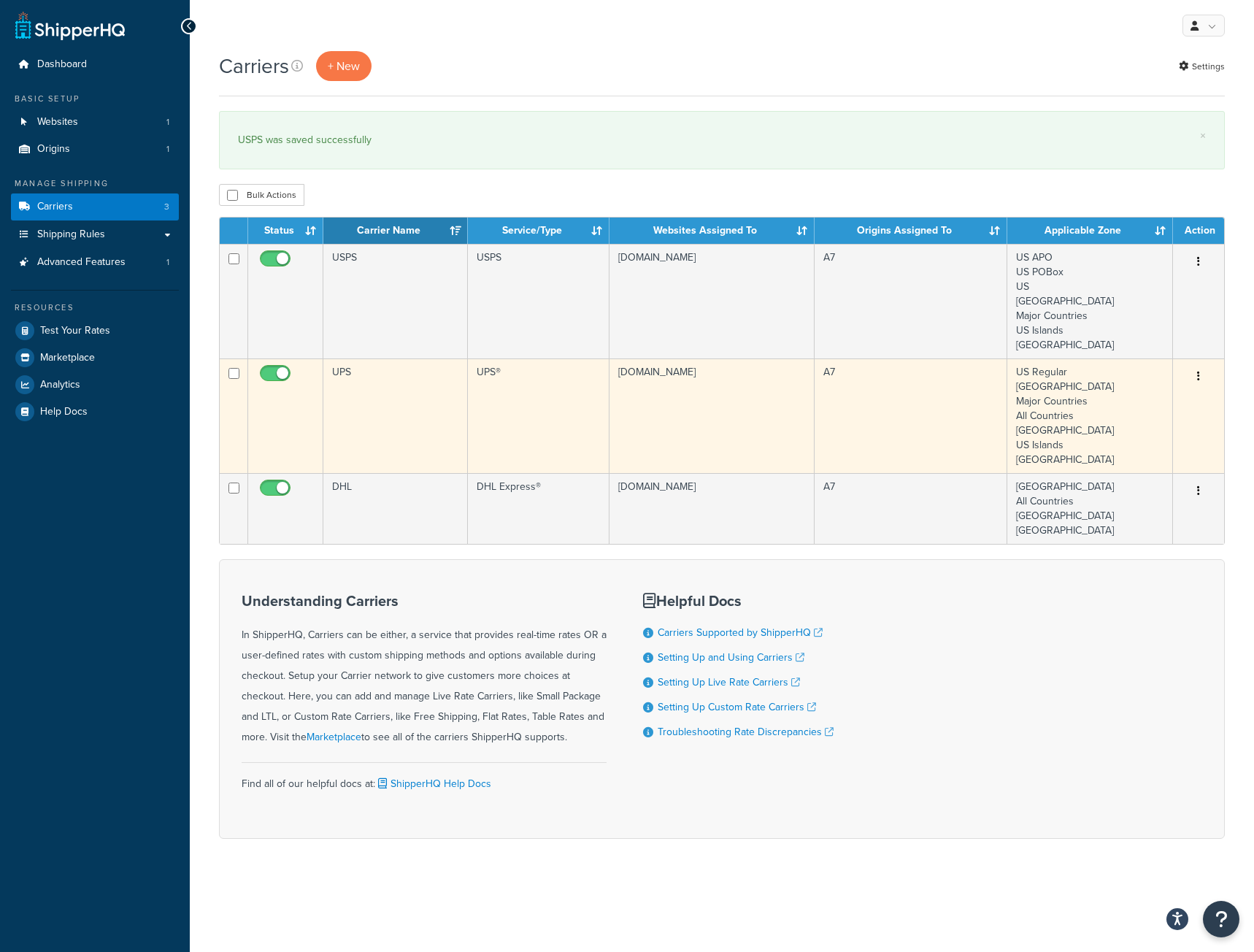
click at [1199, 378] on icon "button" at bounding box center [1198, 376] width 3 height 10
click at [1140, 406] on link "Edit" at bounding box center [1140, 406] width 115 height 30
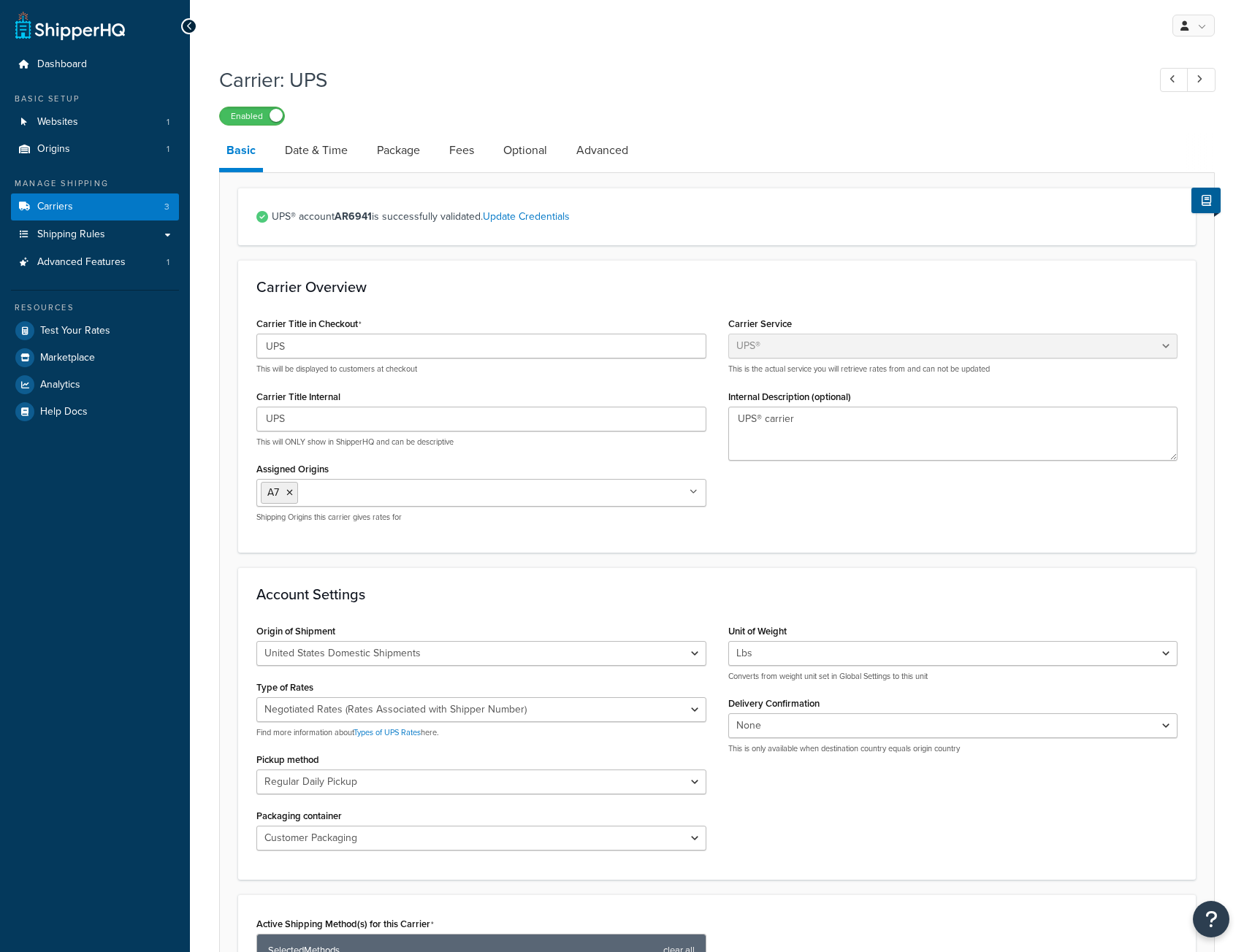
select select "ups"
click at [323, 152] on link "Date & Time" at bounding box center [316, 150] width 78 height 35
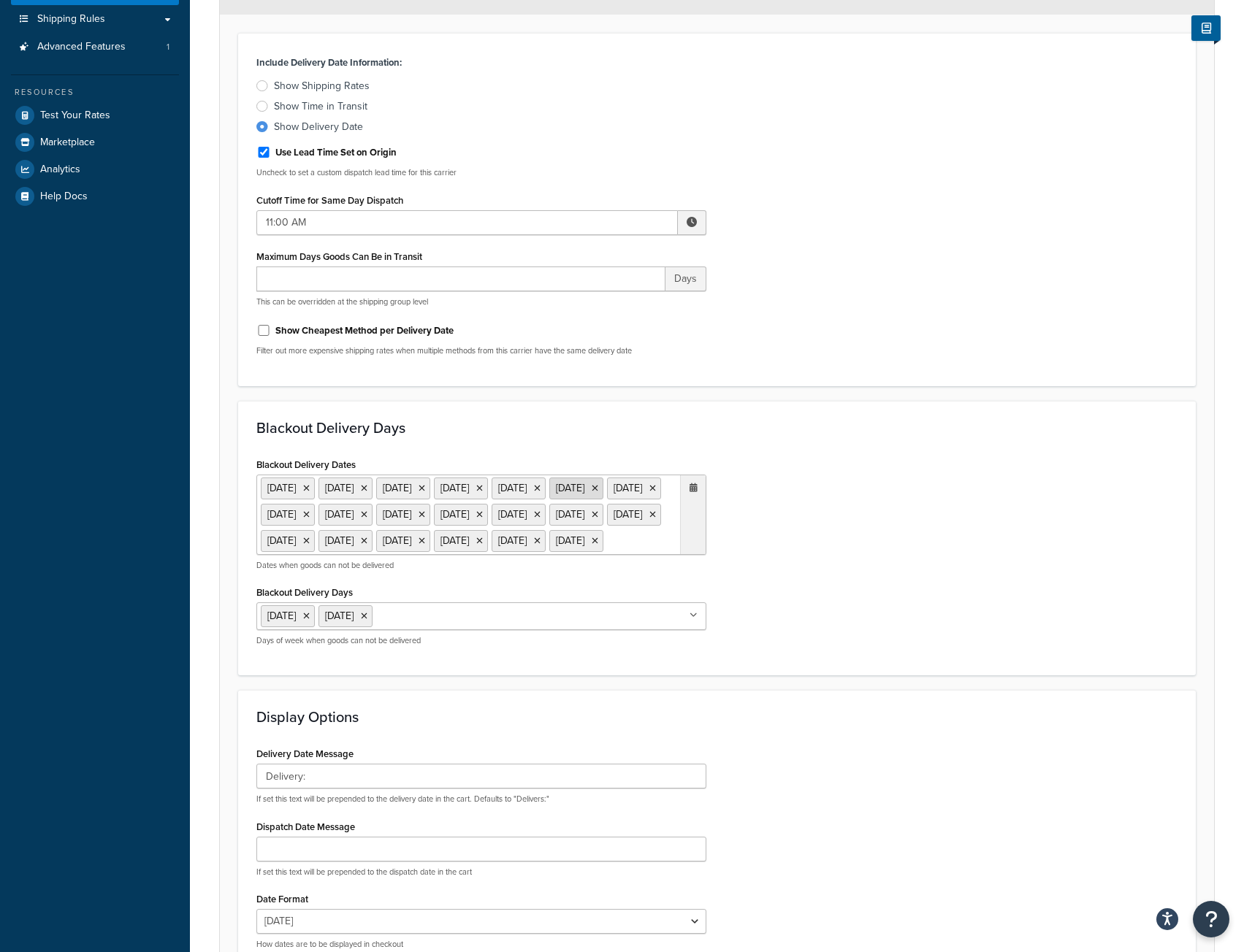
scroll to position [219, 0]
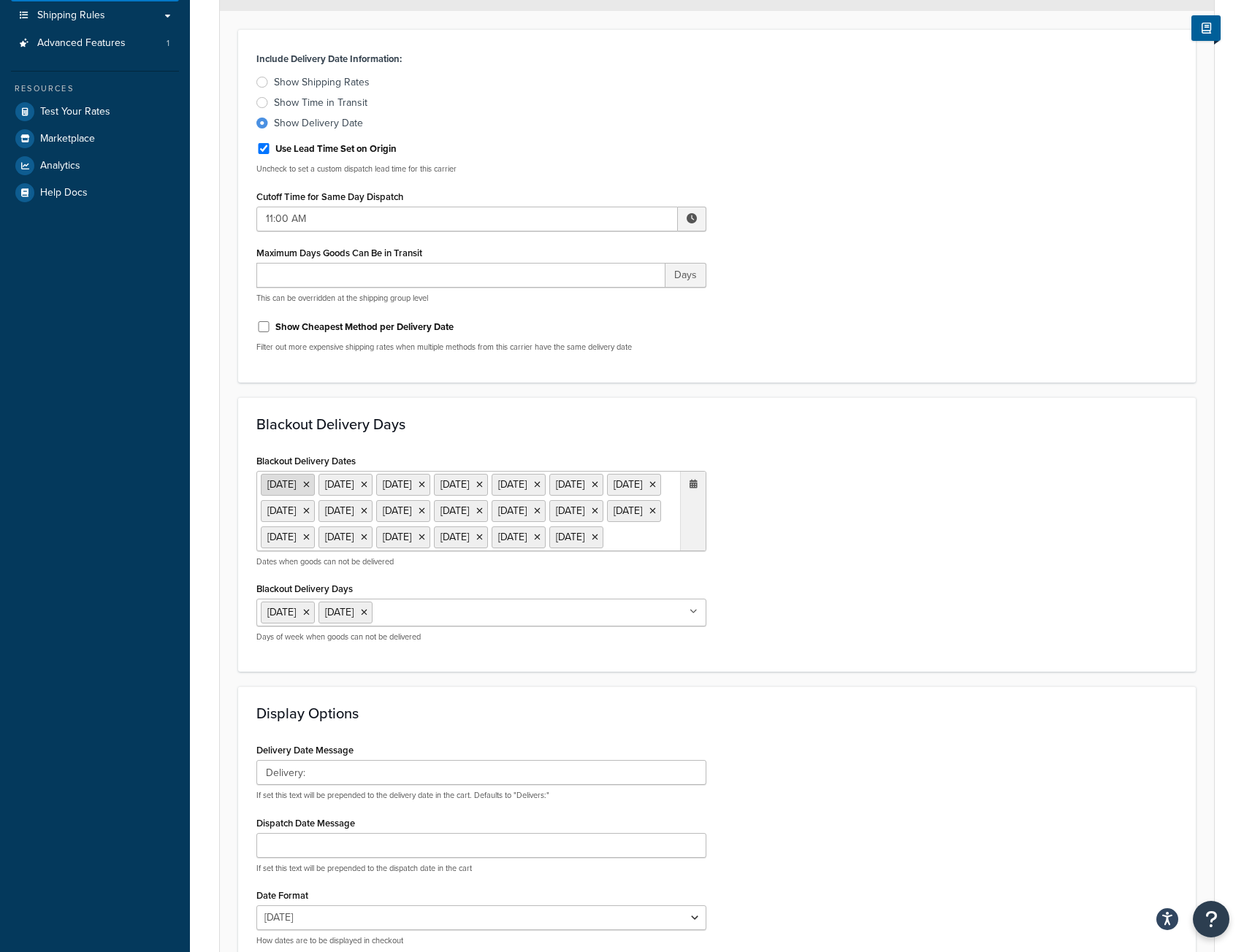
click at [309, 486] on icon at bounding box center [307, 485] width 7 height 9
click at [309, 486] on icon at bounding box center [307, 485] width 7 height 9
click at [309, 487] on icon at bounding box center [307, 485] width 7 height 9
click at [309, 486] on icon at bounding box center [307, 485] width 7 height 9
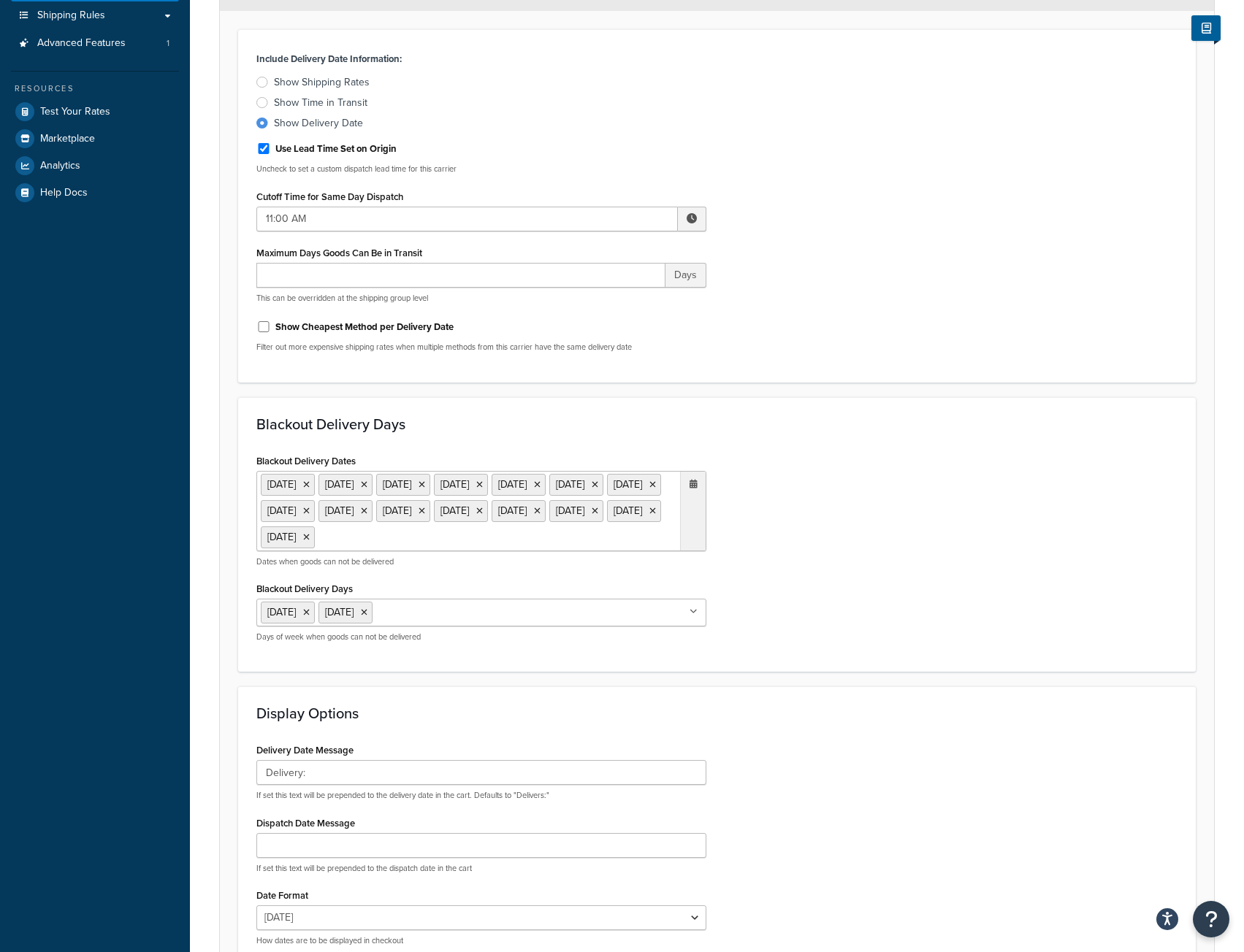
click at [309, 486] on icon at bounding box center [307, 485] width 7 height 9
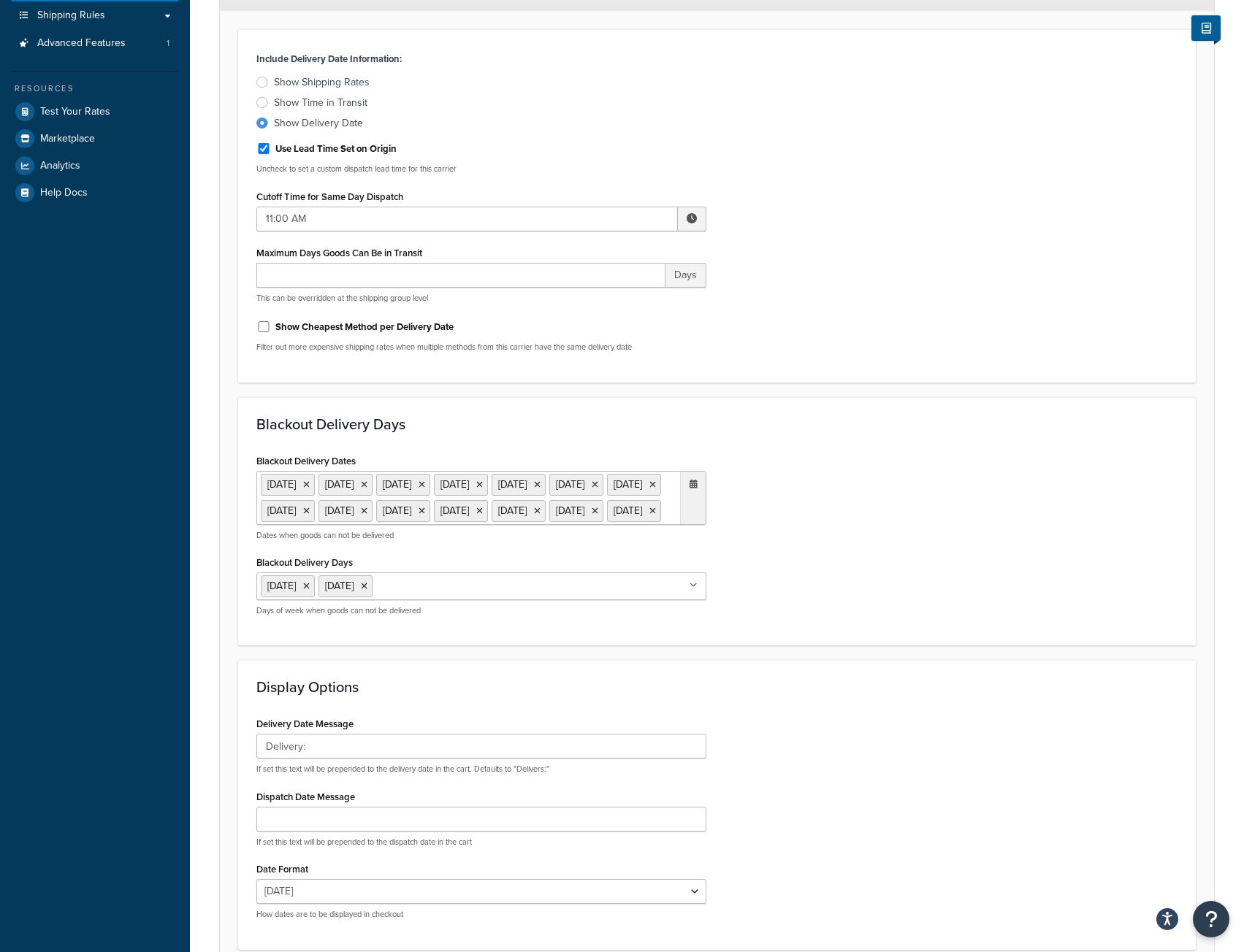
click at [309, 486] on icon at bounding box center [307, 485] width 7 height 9
click at [309, 487] on icon at bounding box center [307, 485] width 7 height 9
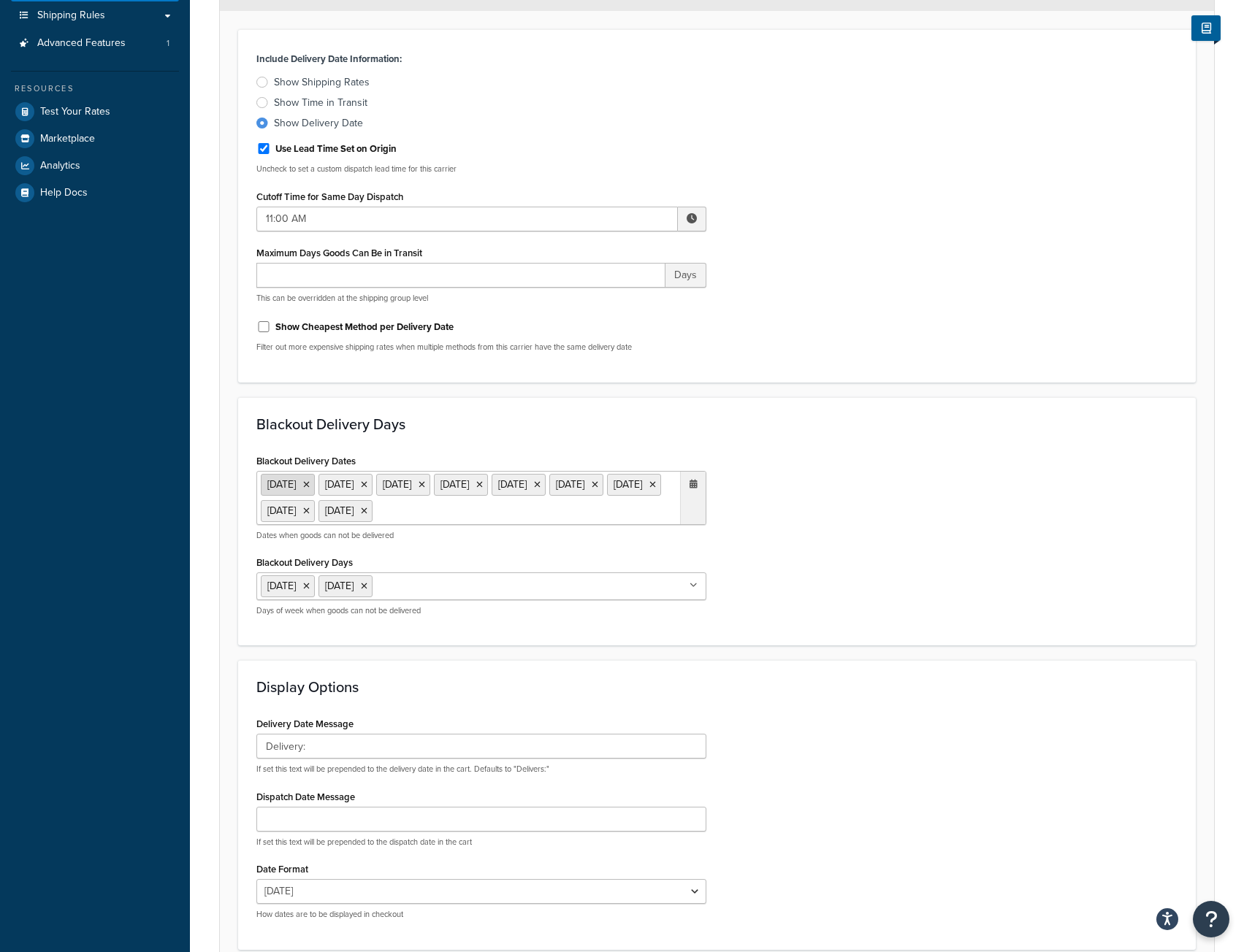
click at [309, 487] on icon at bounding box center [307, 485] width 7 height 9
click at [309, 486] on icon at bounding box center [307, 485] width 7 height 9
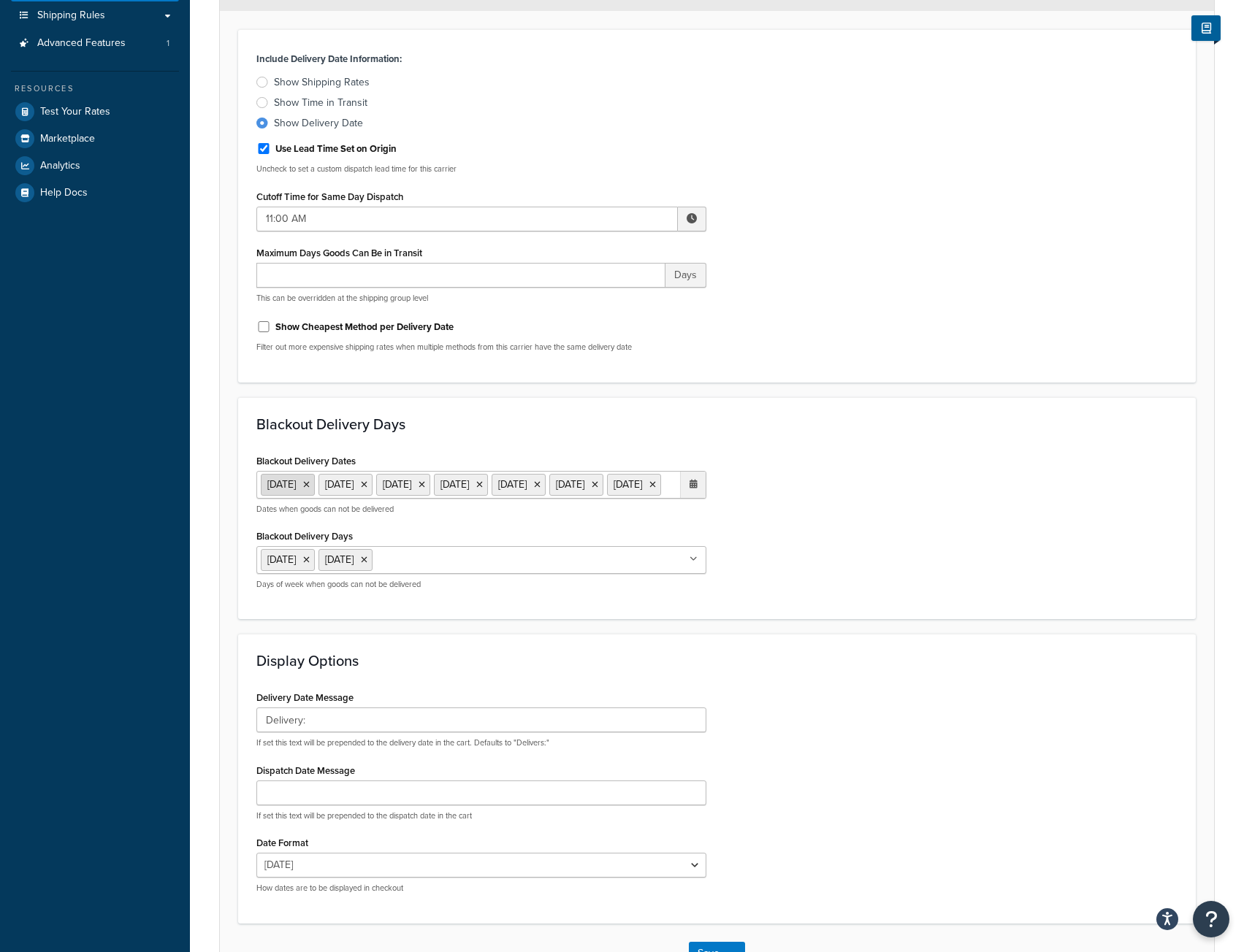
click at [309, 487] on icon at bounding box center [307, 485] width 7 height 9
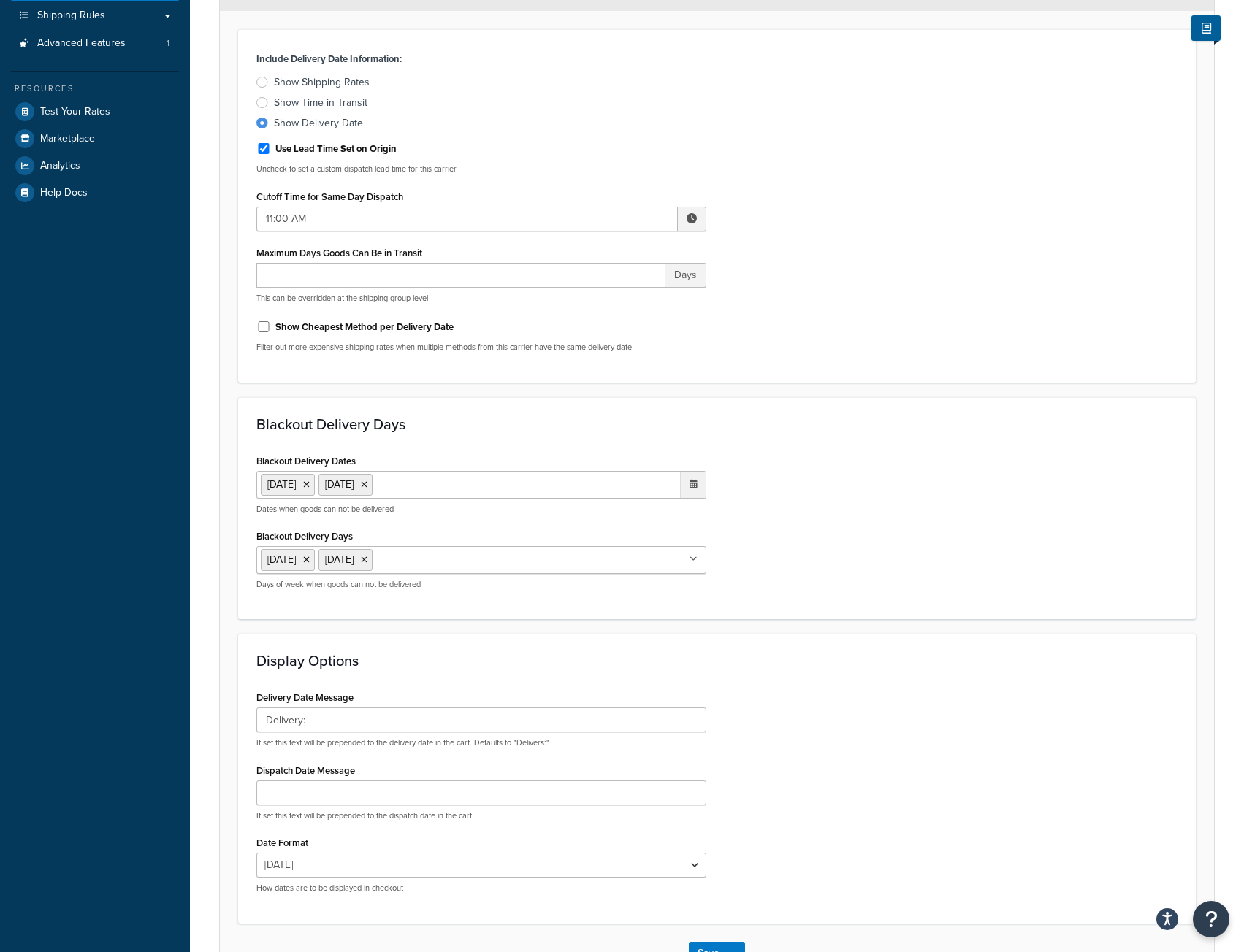
click at [309, 487] on icon at bounding box center [307, 485] width 7 height 9
click at [326, 488] on span "Add Dates" at bounding box center [295, 484] width 70 height 24
click at [323, 488] on span "Add Dates" at bounding box center [295, 484] width 70 height 24
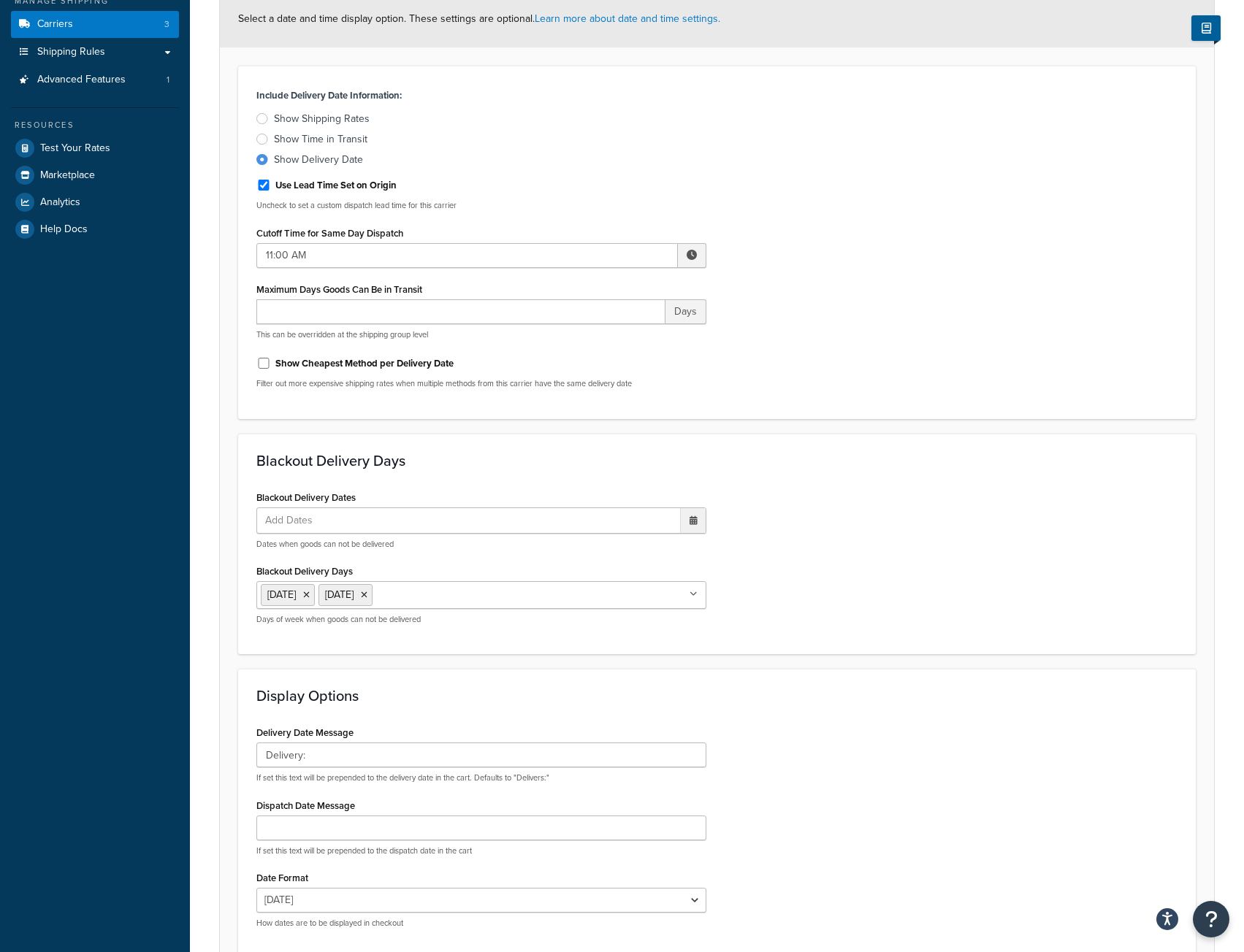
scroll to position [179, 0]
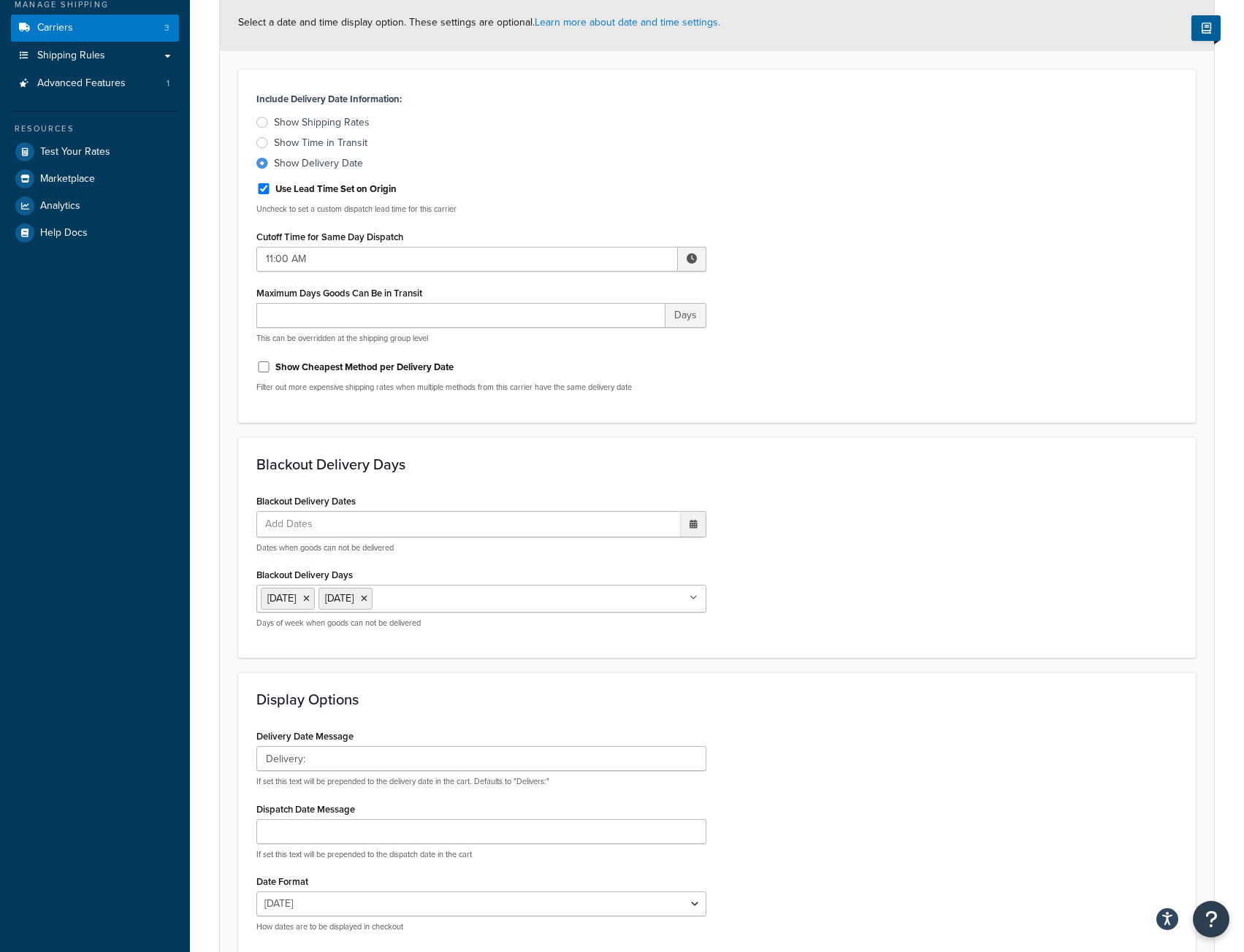
click at [572, 528] on ul "Add Dates" at bounding box center [480, 524] width 450 height 26
click at [663, 599] on td "1" at bounding box center [665, 597] width 24 height 22
click at [615, 670] on td "20" at bounding box center [614, 664] width 24 height 22
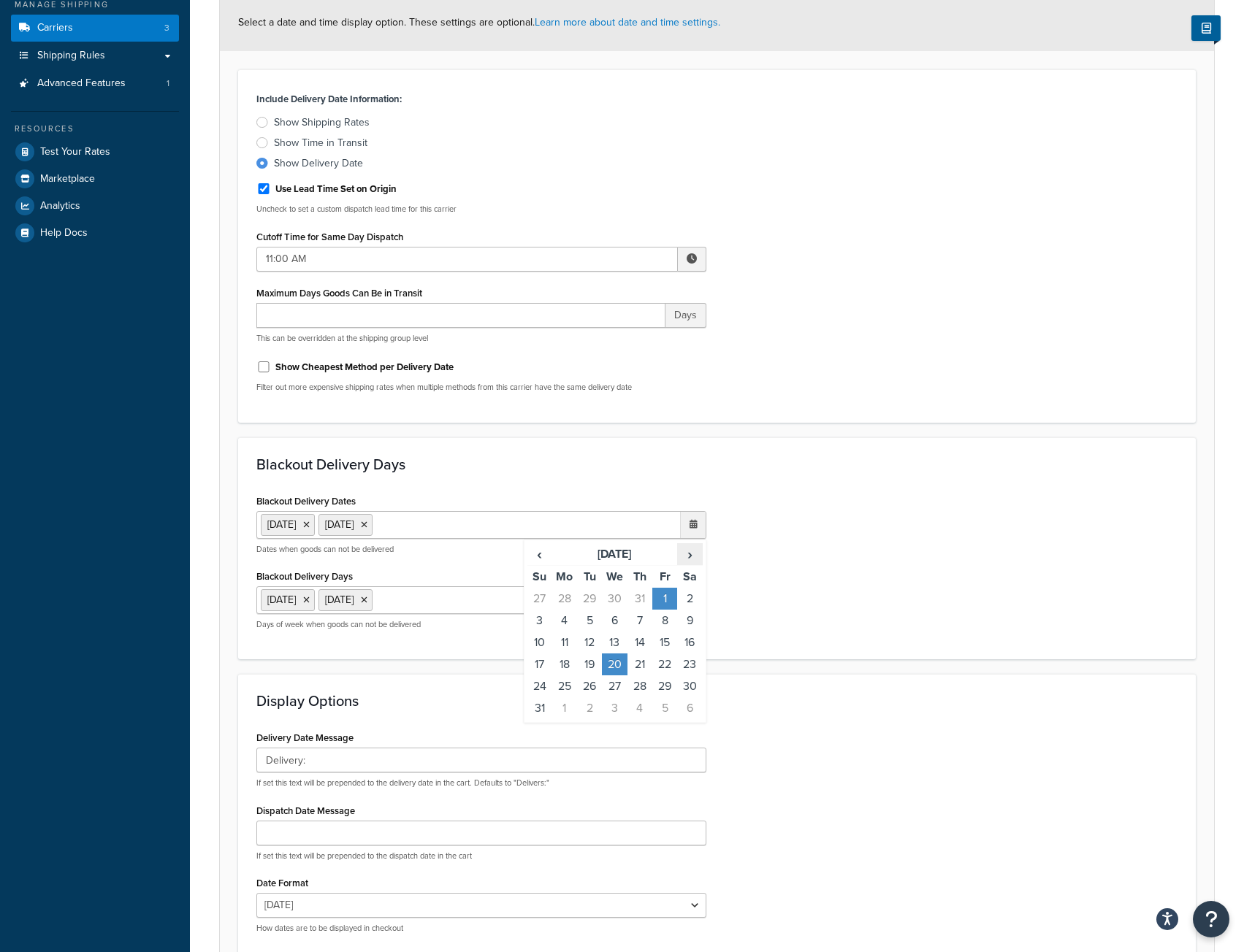
click at [691, 558] on span "›" at bounding box center [689, 554] width 24 height 20
click at [538, 645] on td "14" at bounding box center [540, 642] width 24 height 22
click at [616, 642] on td "17" at bounding box center [614, 642] width 24 height 22
click at [695, 555] on span "›" at bounding box center [689, 554] width 24 height 20
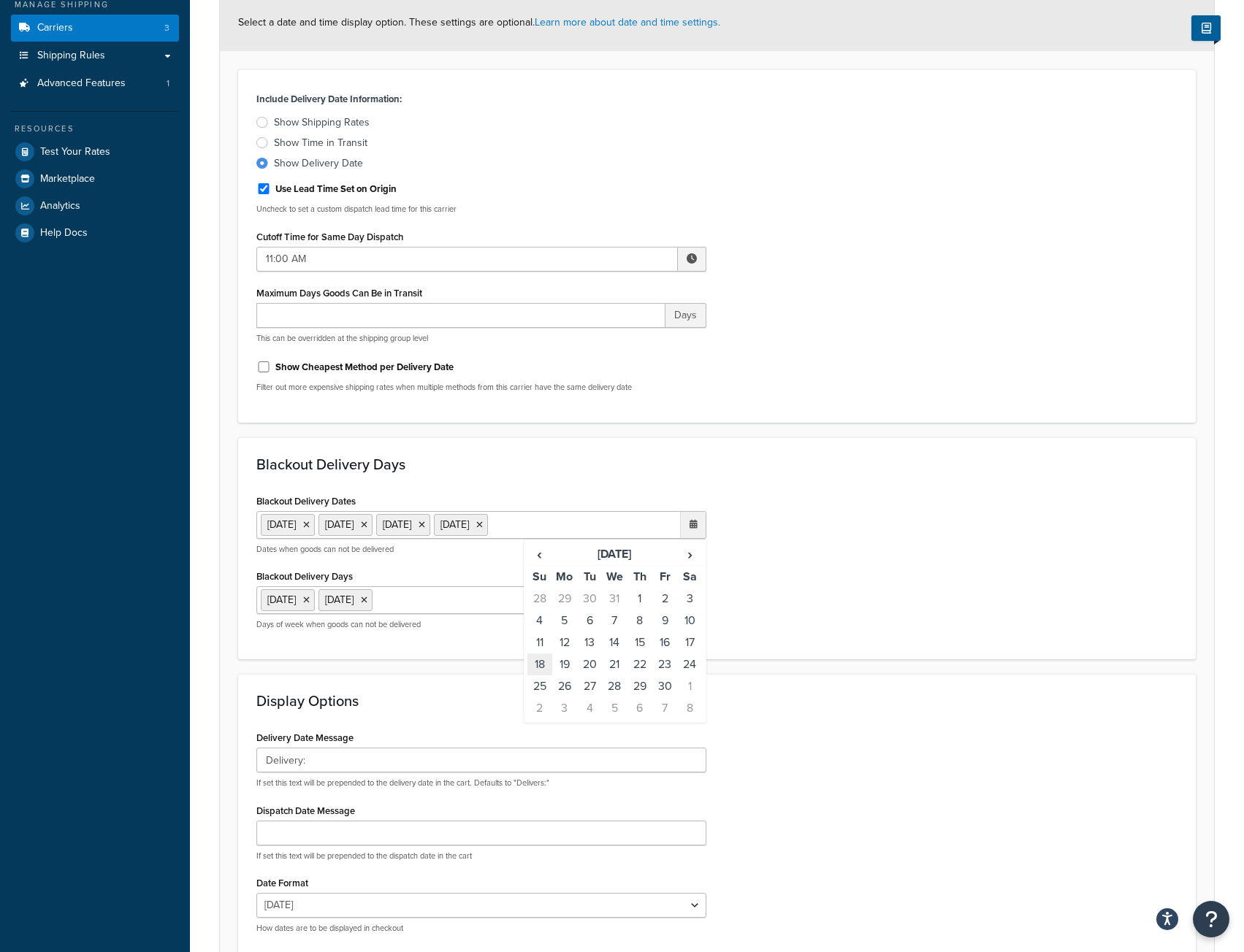
click at [543, 672] on td "18" at bounding box center [540, 664] width 24 height 22
click at [590, 666] on td "20" at bounding box center [589, 664] width 24 height 22
click at [692, 564] on span "›" at bounding box center [689, 554] width 24 height 20
click at [595, 653] on td "11" at bounding box center [589, 642] width 24 height 22
click at [309, 528] on icon at bounding box center [307, 525] width 7 height 9
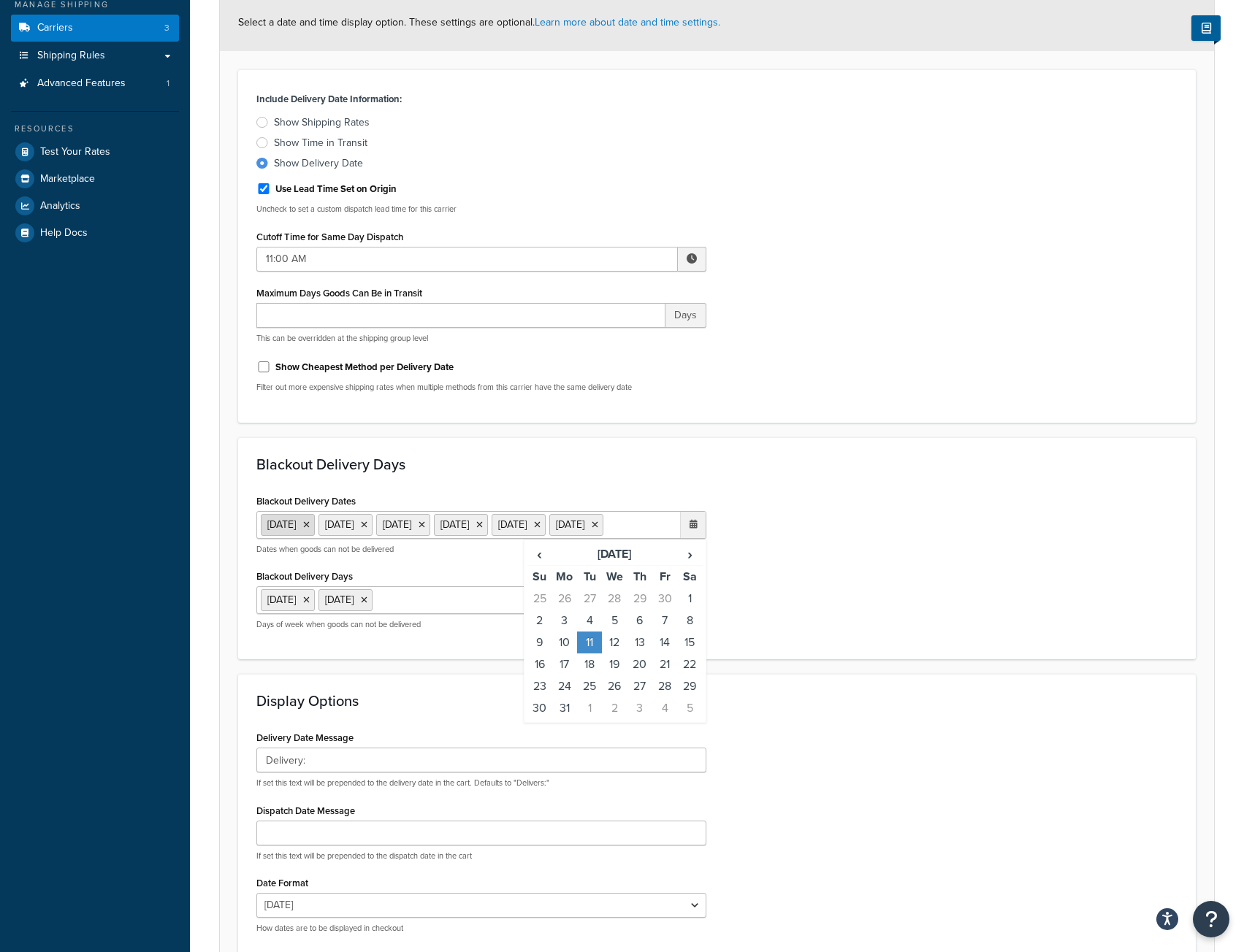
click at [309, 528] on icon at bounding box center [307, 525] width 7 height 9
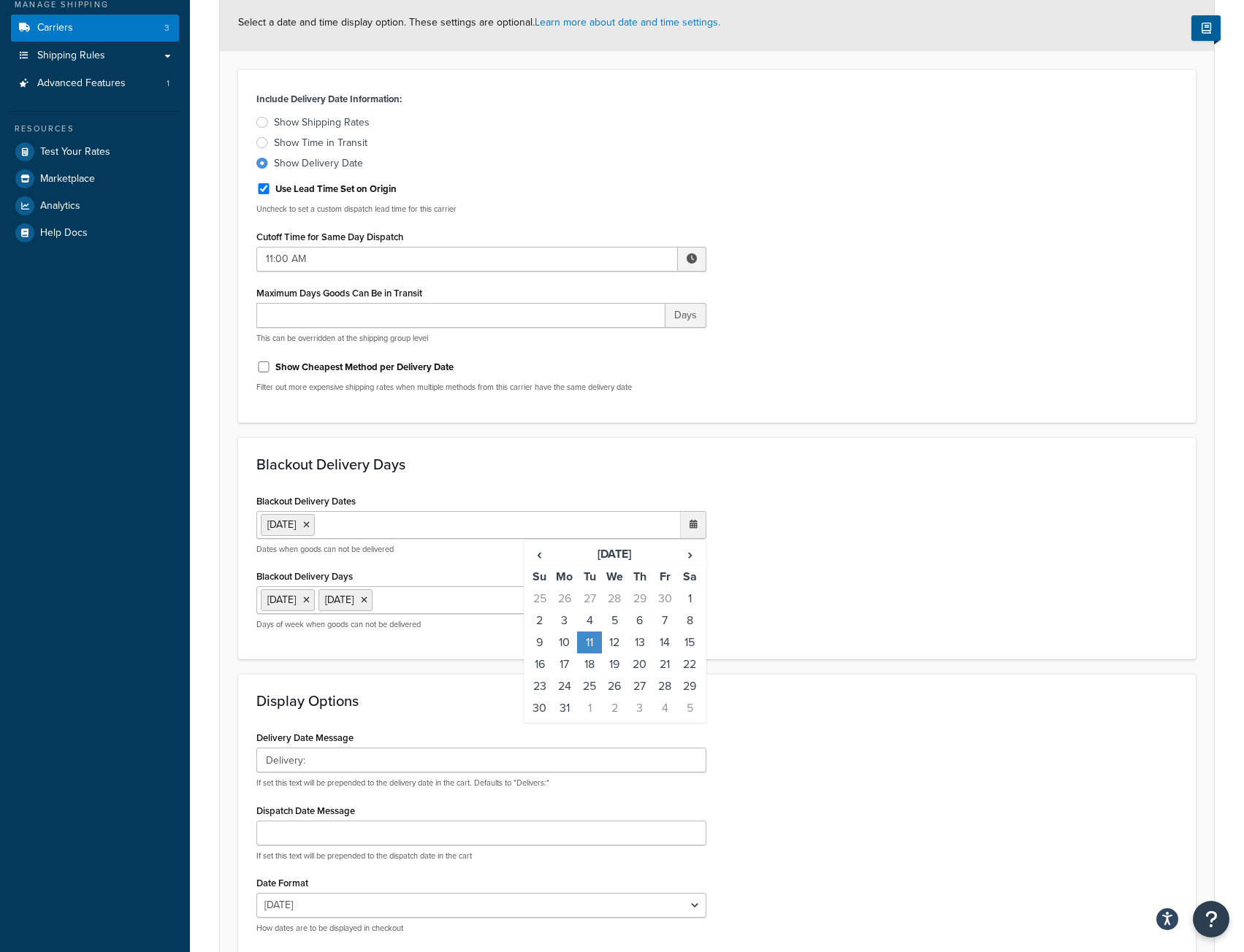
click at [309, 528] on icon at bounding box center [307, 525] width 7 height 9
click at [550, 558] on span "‹" at bounding box center [539, 552] width 24 height 20
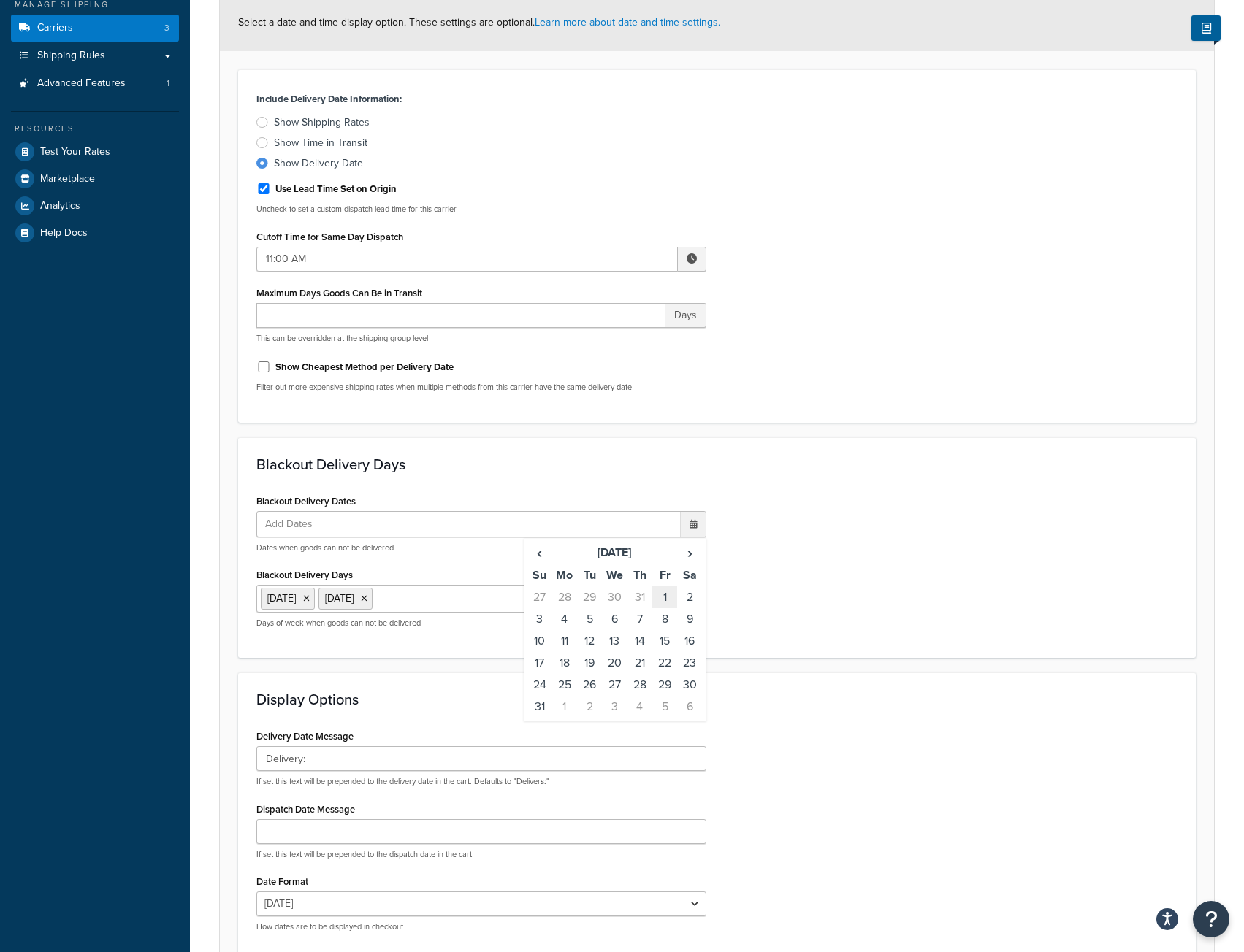
click at [663, 597] on td "1" at bounding box center [665, 597] width 24 height 22
click at [612, 666] on td "20" at bounding box center [614, 664] width 24 height 22
click at [687, 557] on span "›" at bounding box center [689, 554] width 24 height 20
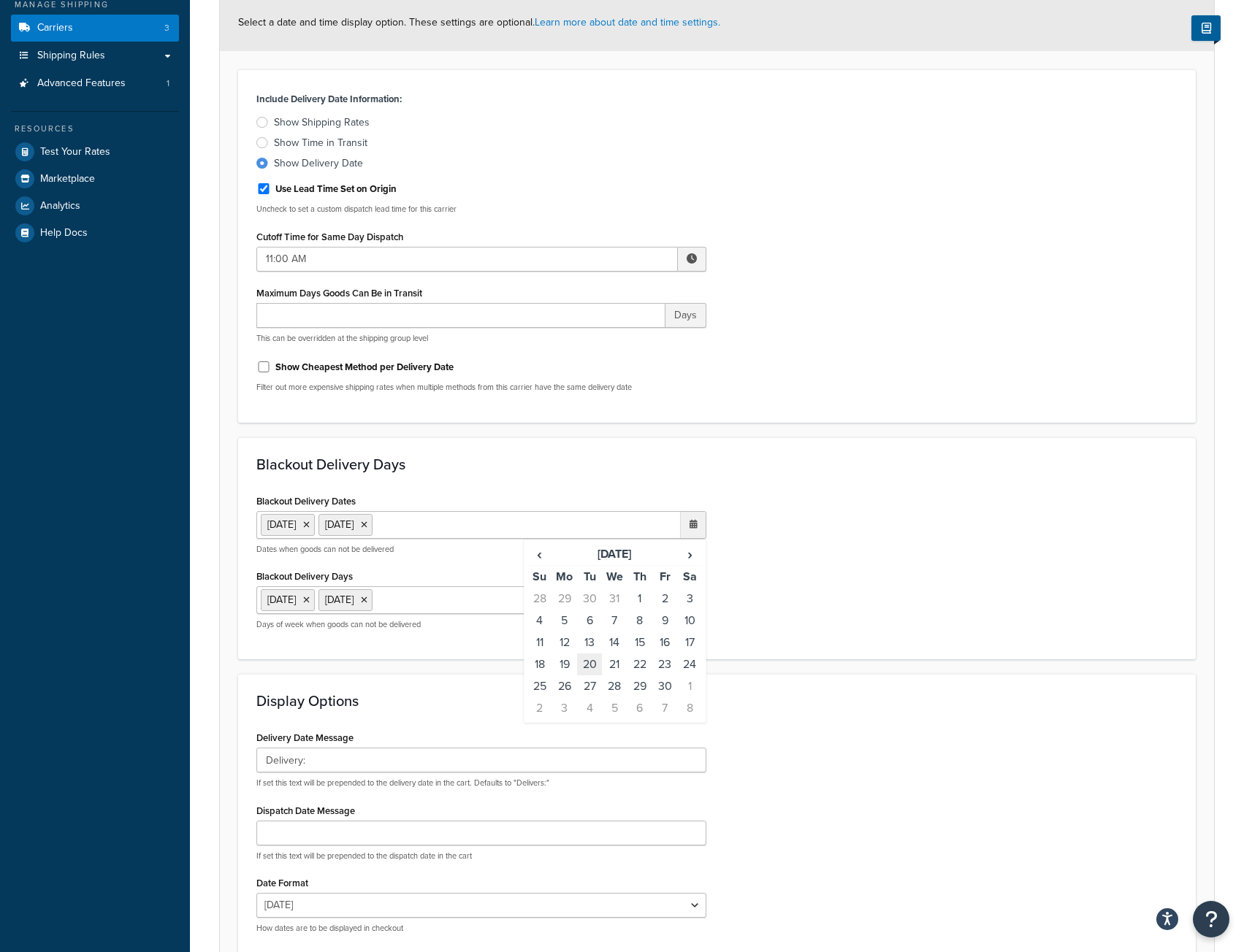
click at [598, 670] on td "20" at bounding box center [589, 664] width 24 height 22
click at [688, 557] on span "›" at bounding box center [689, 554] width 24 height 20
click at [592, 645] on td "11" at bounding box center [589, 642] width 24 height 22
click at [691, 557] on span "›" at bounding box center [689, 554] width 24 height 20
click at [545, 555] on span "‹" at bounding box center [539, 554] width 24 height 20
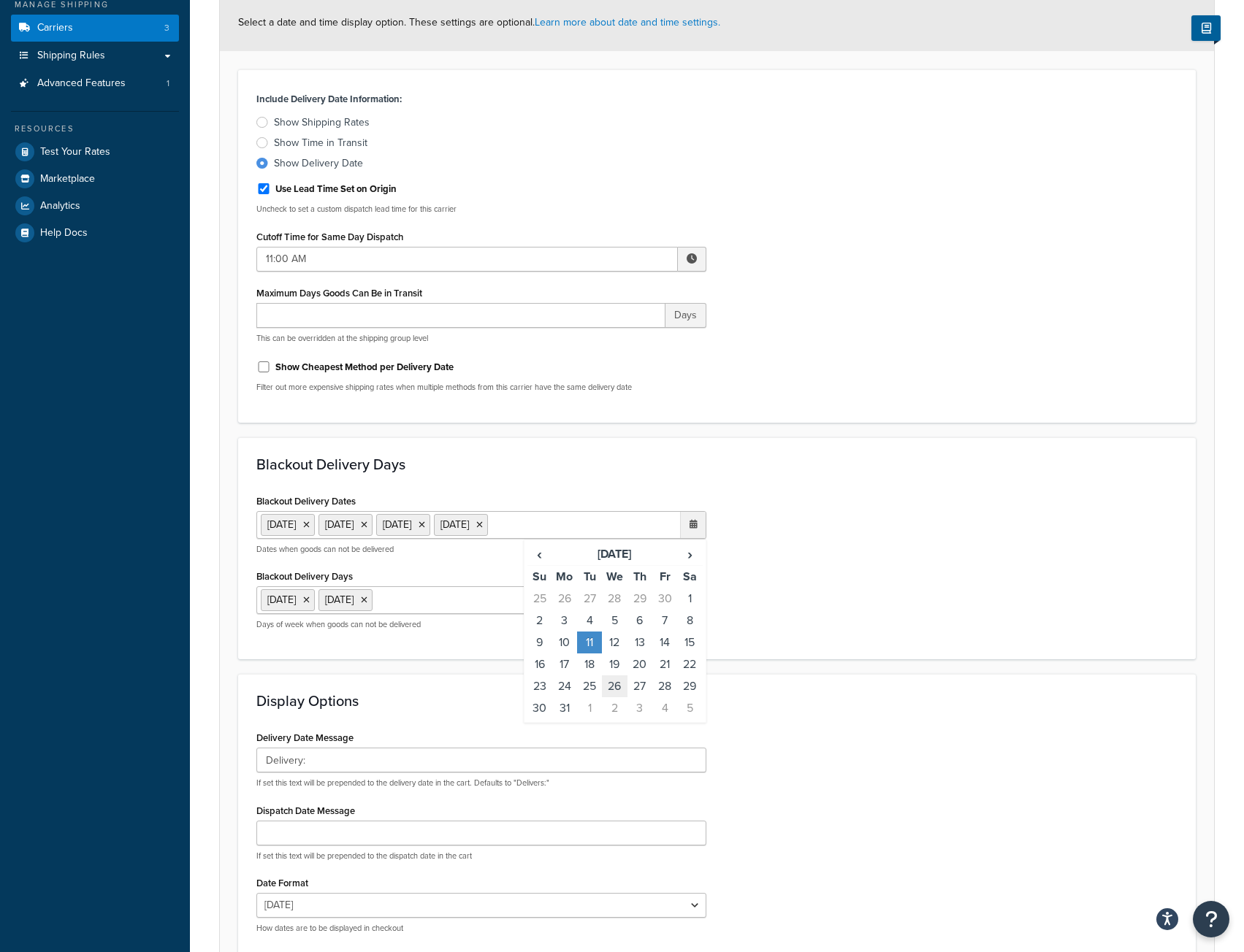
click at [616, 687] on td "26" at bounding box center [614, 686] width 24 height 22
click at [696, 556] on span "›" at bounding box center [689, 554] width 24 height 20
click at [543, 628] on td "4" at bounding box center [540, 620] width 24 height 22
click at [697, 564] on span "›" at bounding box center [689, 554] width 24 height 20
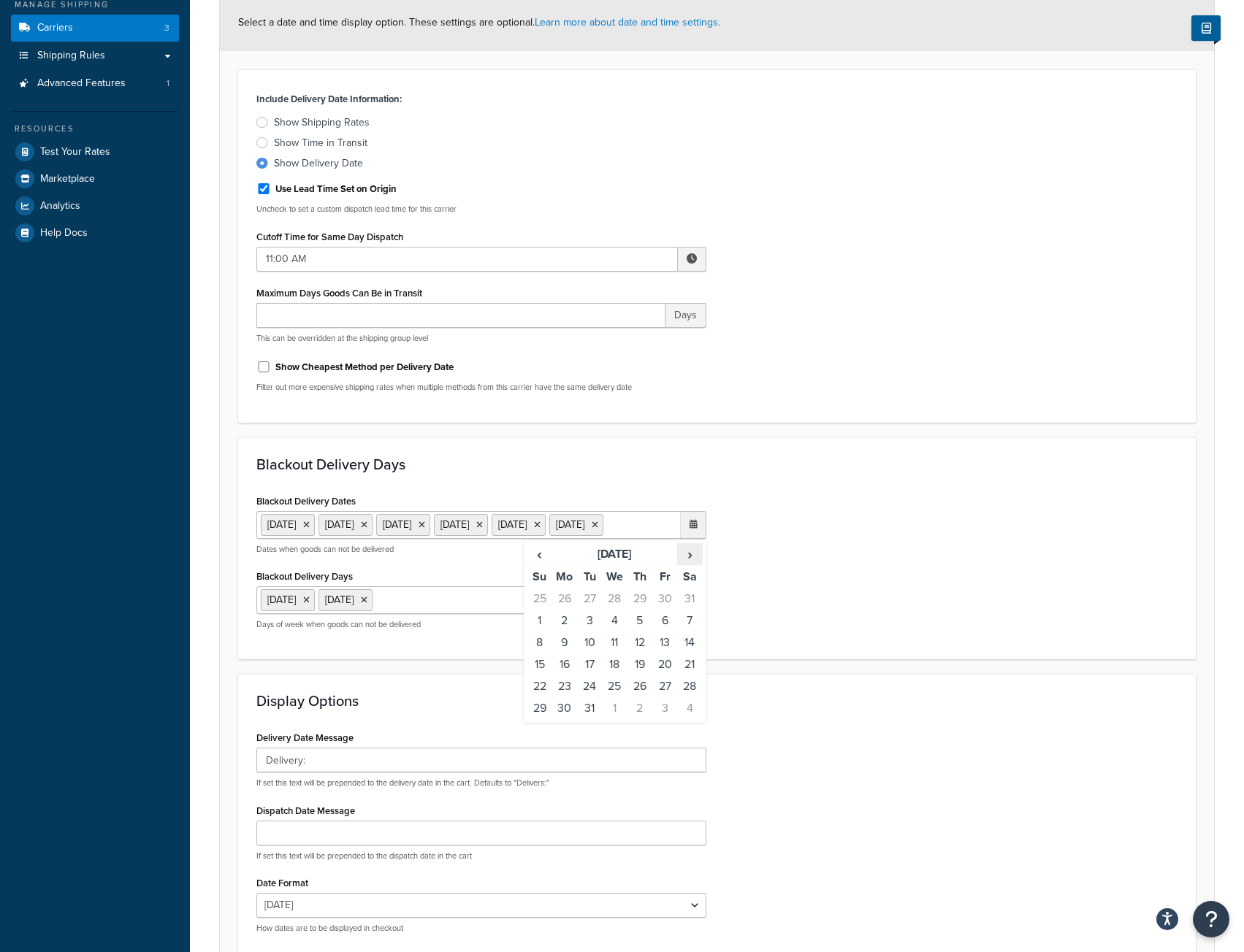
click at [697, 564] on span "›" at bounding box center [689, 554] width 24 height 20
click at [621, 610] on td "1" at bounding box center [614, 598] width 24 height 22
click at [693, 564] on span "›" at bounding box center [689, 554] width 24 height 20
click at [690, 675] on td "27" at bounding box center [689, 664] width 24 height 22
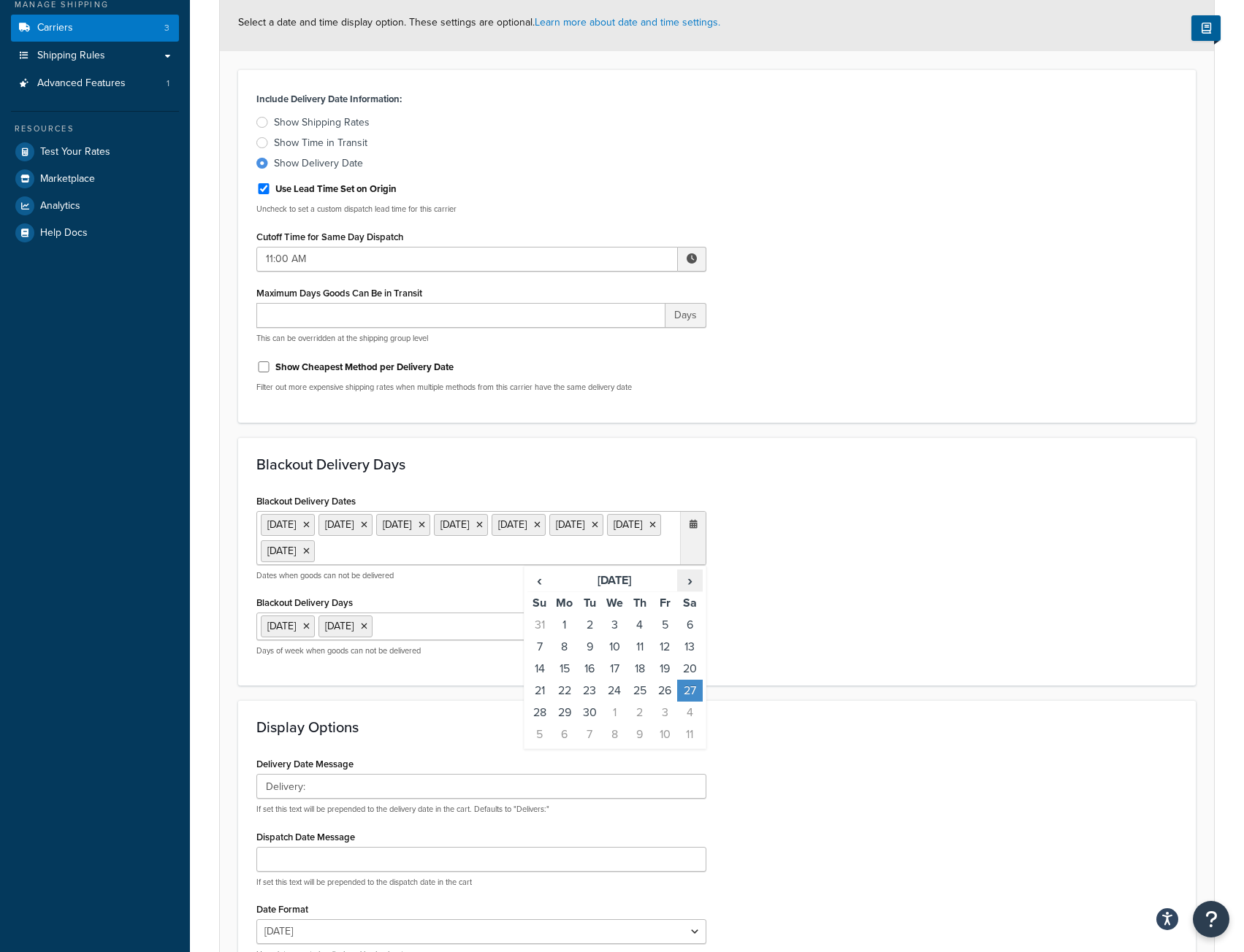
click at [689, 581] on span "›" at bounding box center [689, 580] width 24 height 20
click at [693, 693] on td "25" at bounding box center [689, 690] width 24 height 22
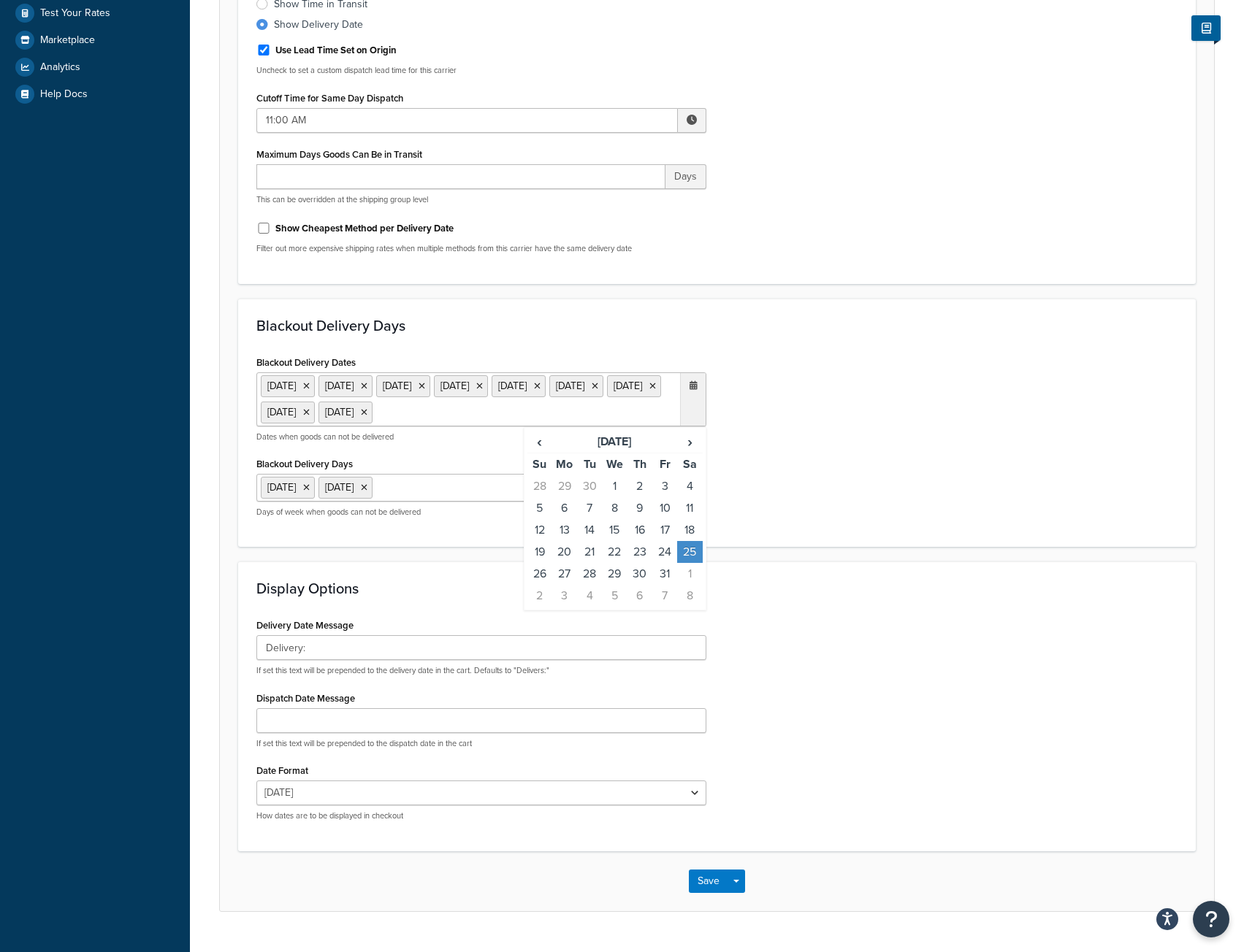
scroll to position [353, 0]
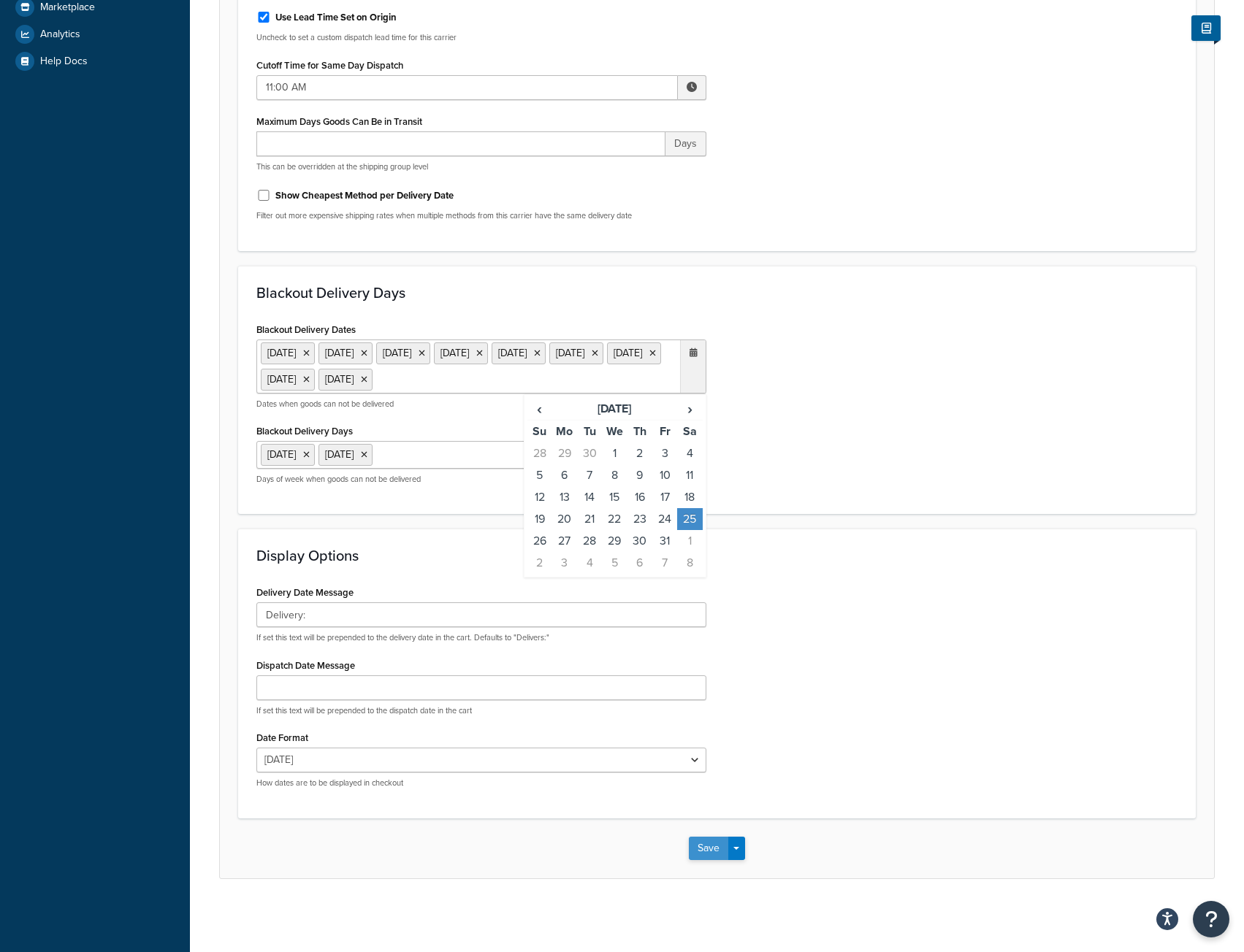
click at [706, 855] on button "Save" at bounding box center [708, 848] width 39 height 24
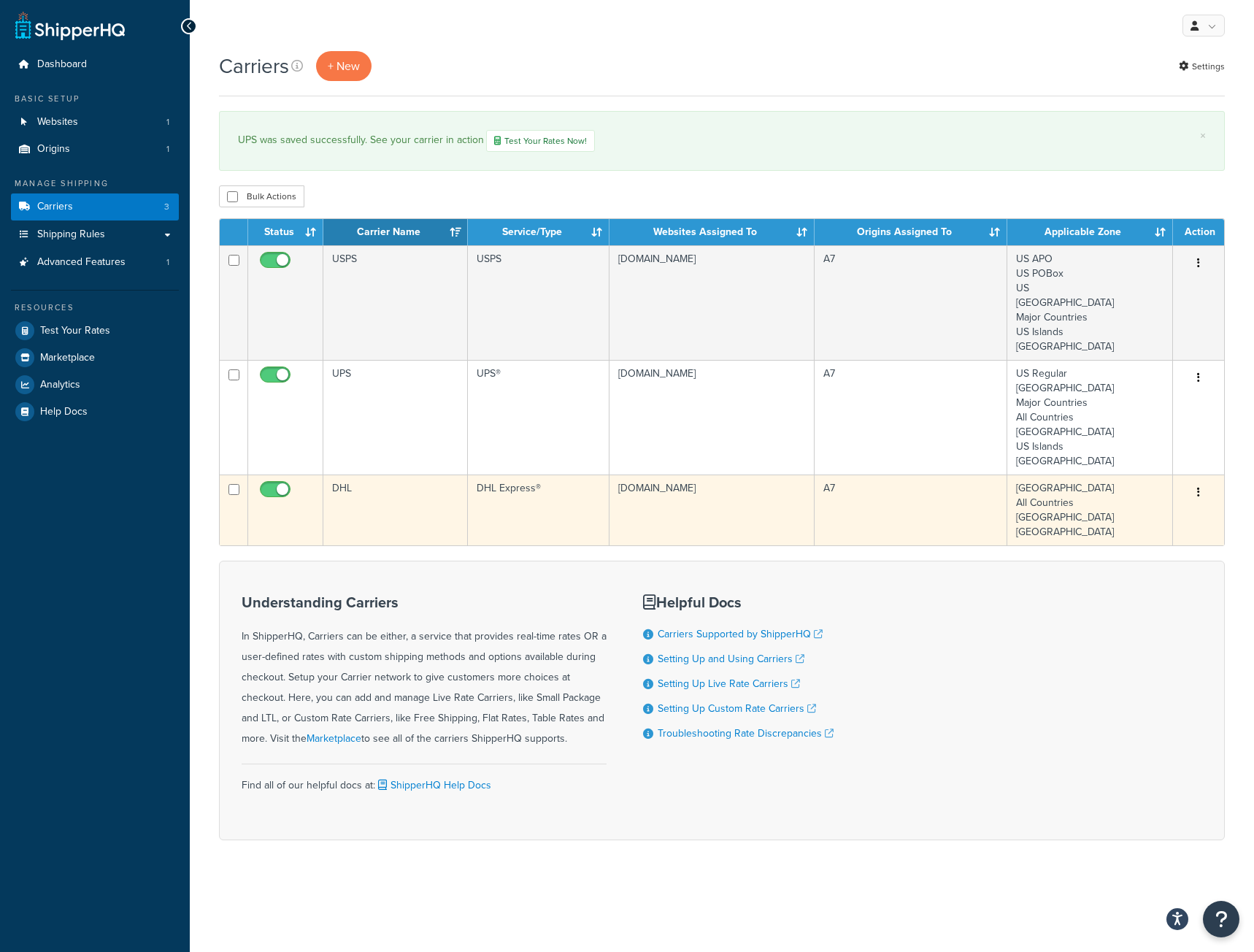
click at [1197, 492] on icon "button" at bounding box center [1198, 493] width 3 height 10
click at [1135, 528] on link "Edit" at bounding box center [1140, 523] width 115 height 30
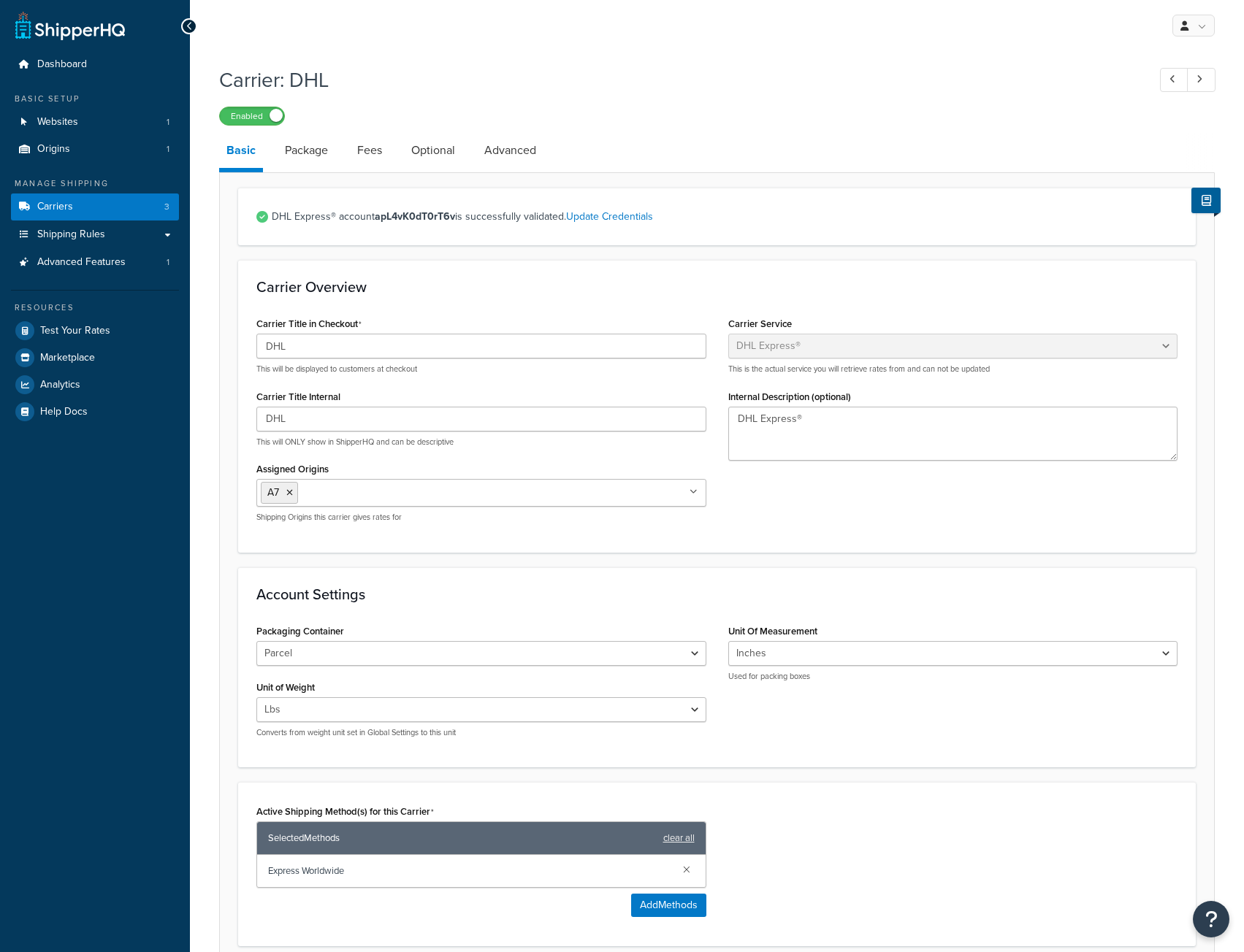
select select "dhl"
click at [514, 150] on link "Advanced" at bounding box center [510, 150] width 66 height 35
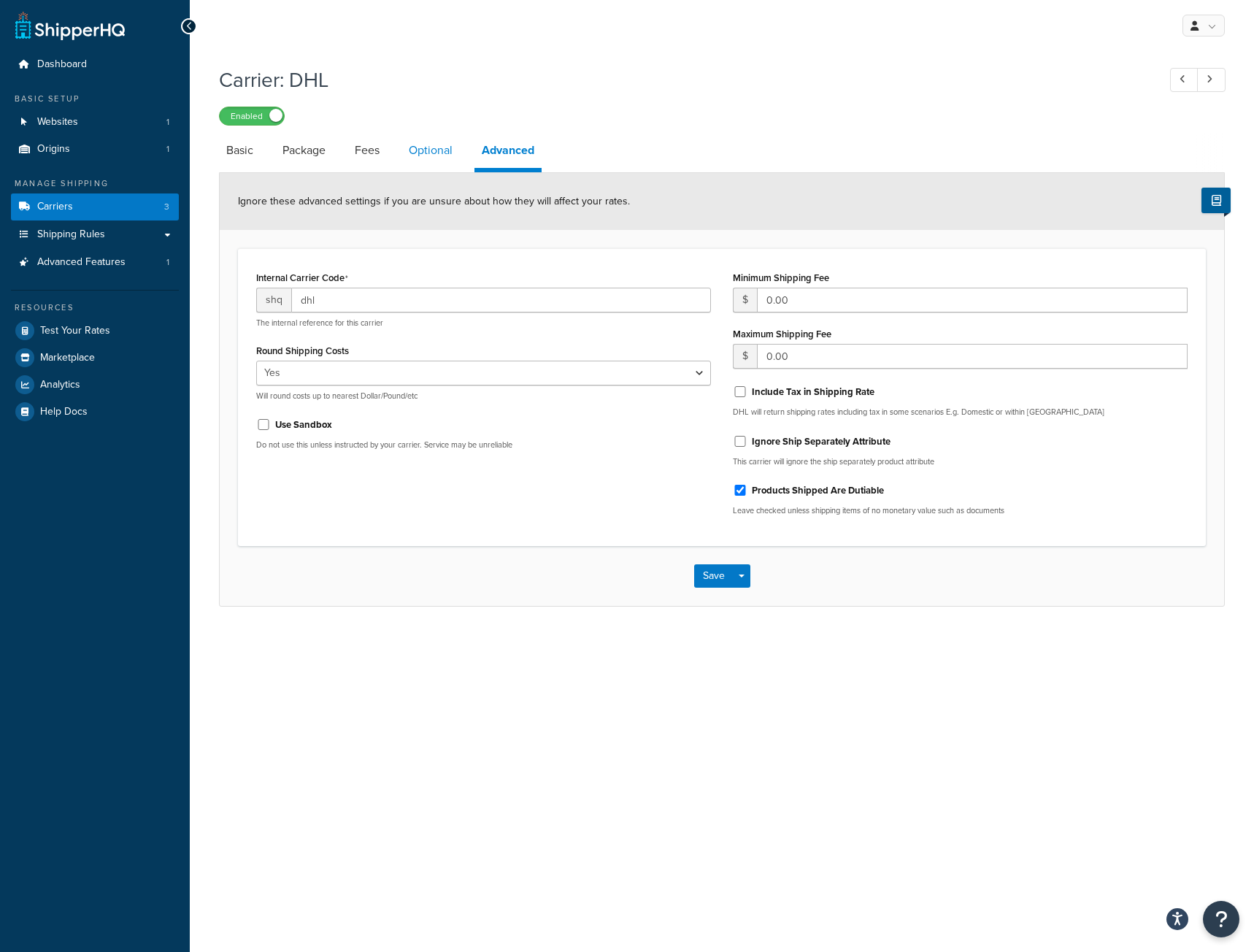
click at [434, 149] on link "Optional" at bounding box center [431, 150] width 59 height 35
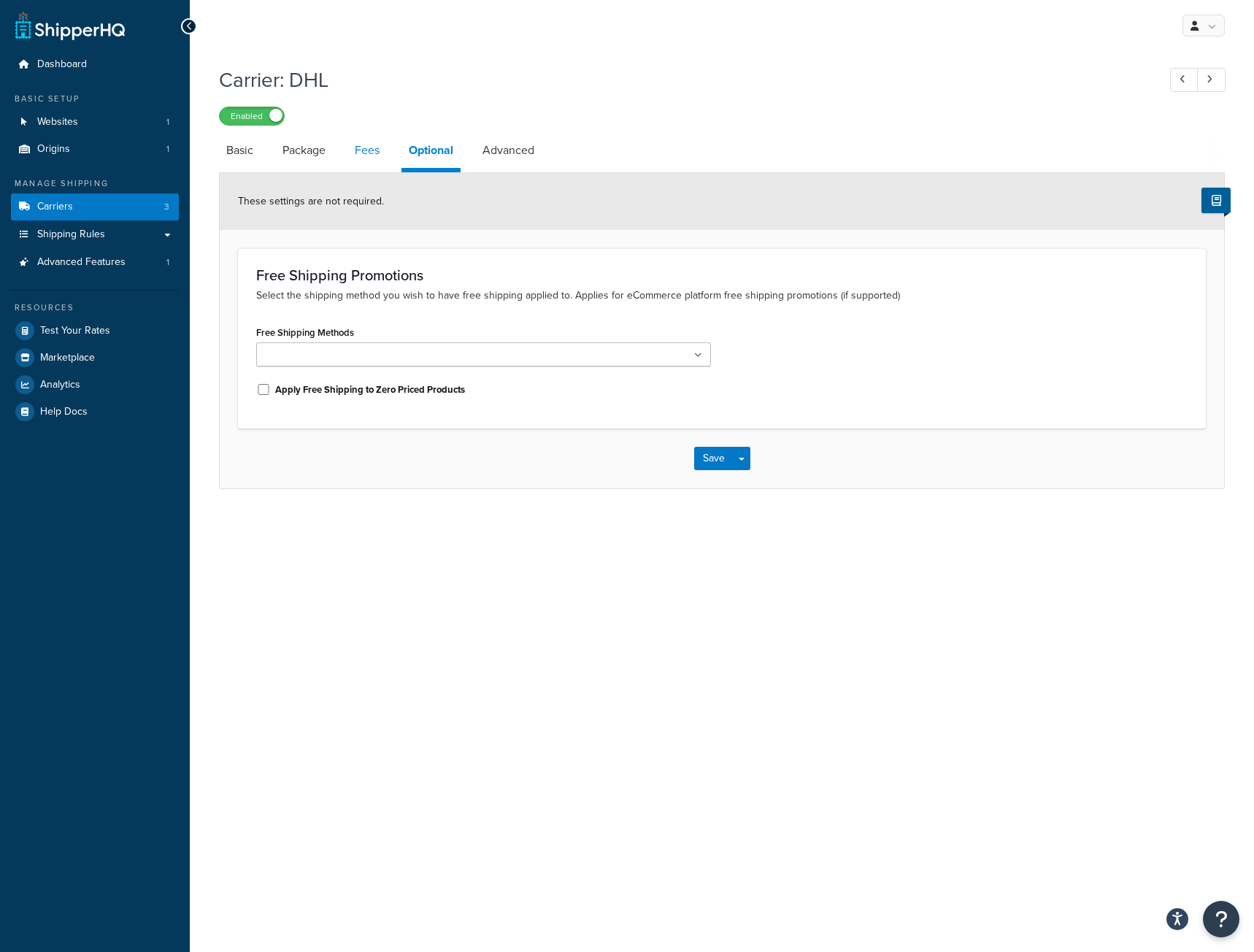
click at [355, 156] on link "Fees" at bounding box center [367, 150] width 39 height 35
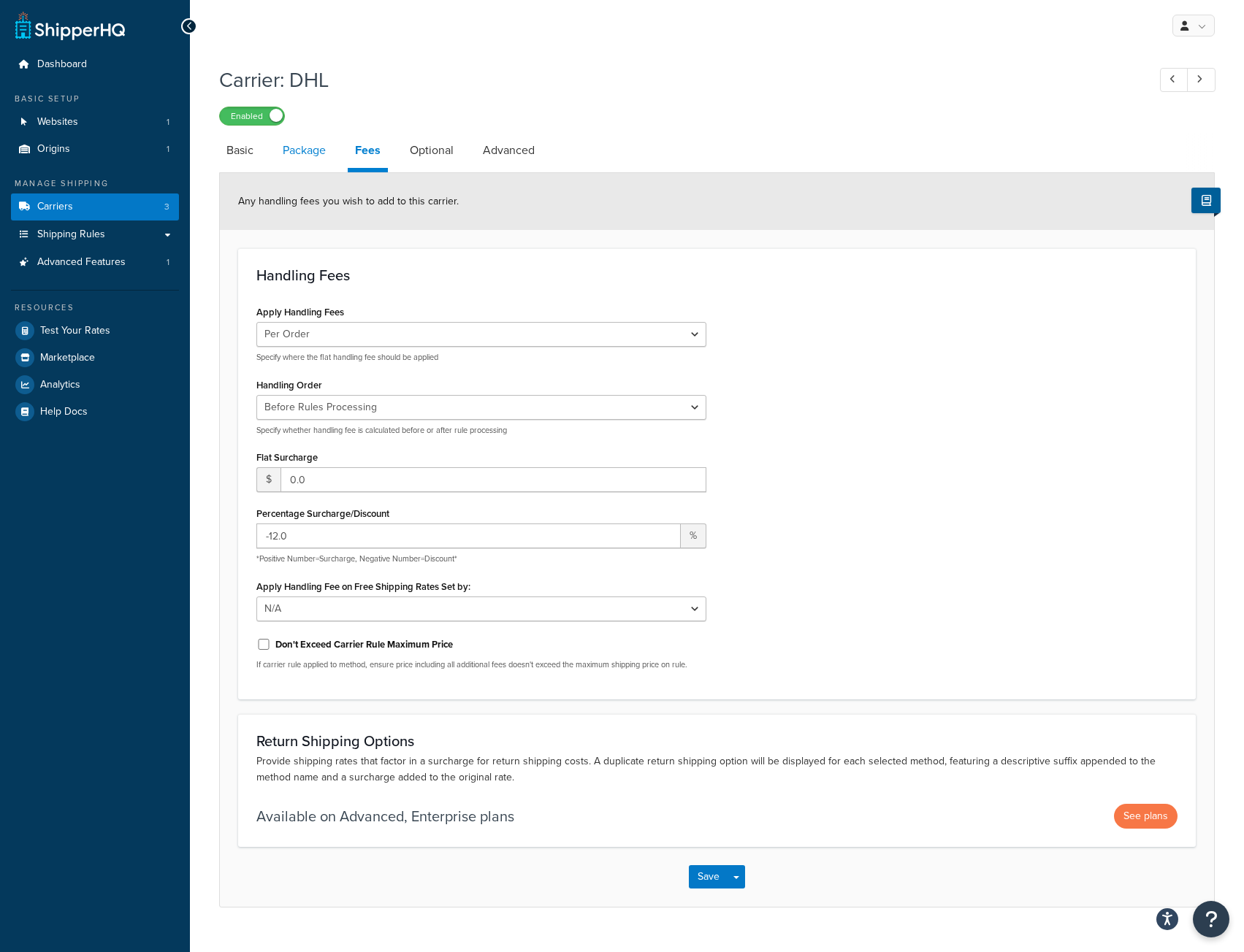
click at [318, 162] on link "Package" at bounding box center [304, 150] width 58 height 35
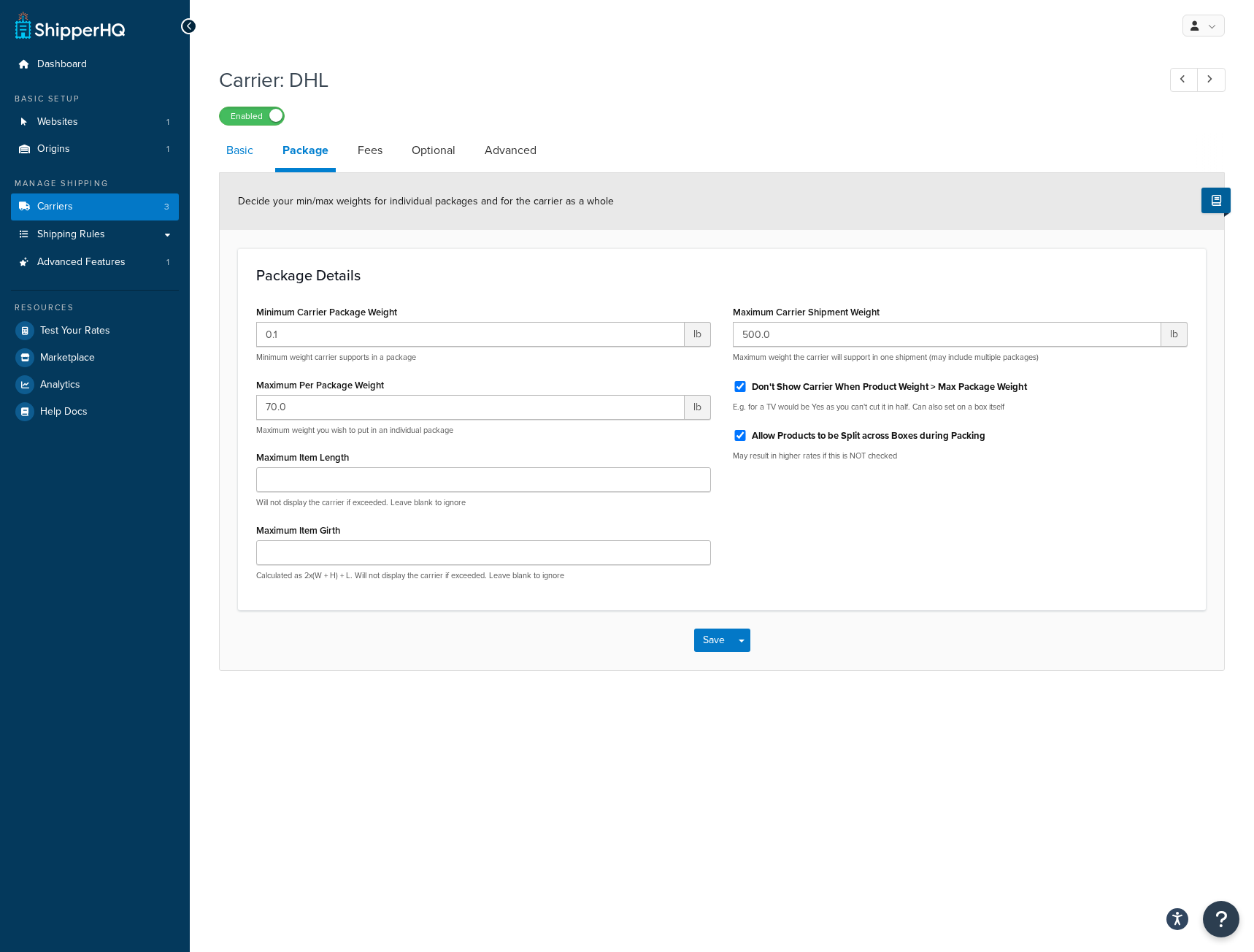
click at [244, 155] on link "Basic" at bounding box center [240, 150] width 42 height 35
select select "dhl"
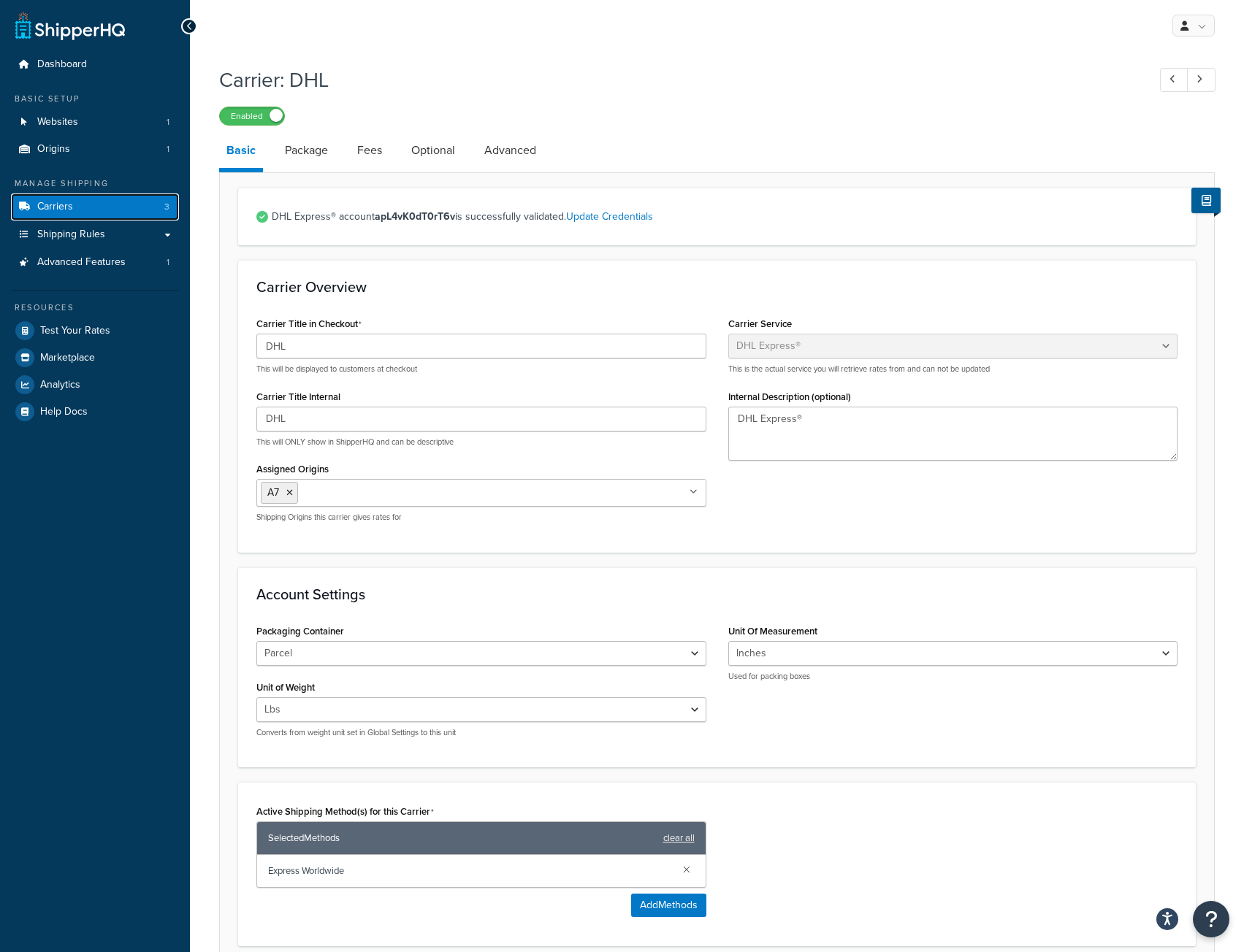
click at [105, 203] on link "Carriers 3" at bounding box center [95, 207] width 168 height 27
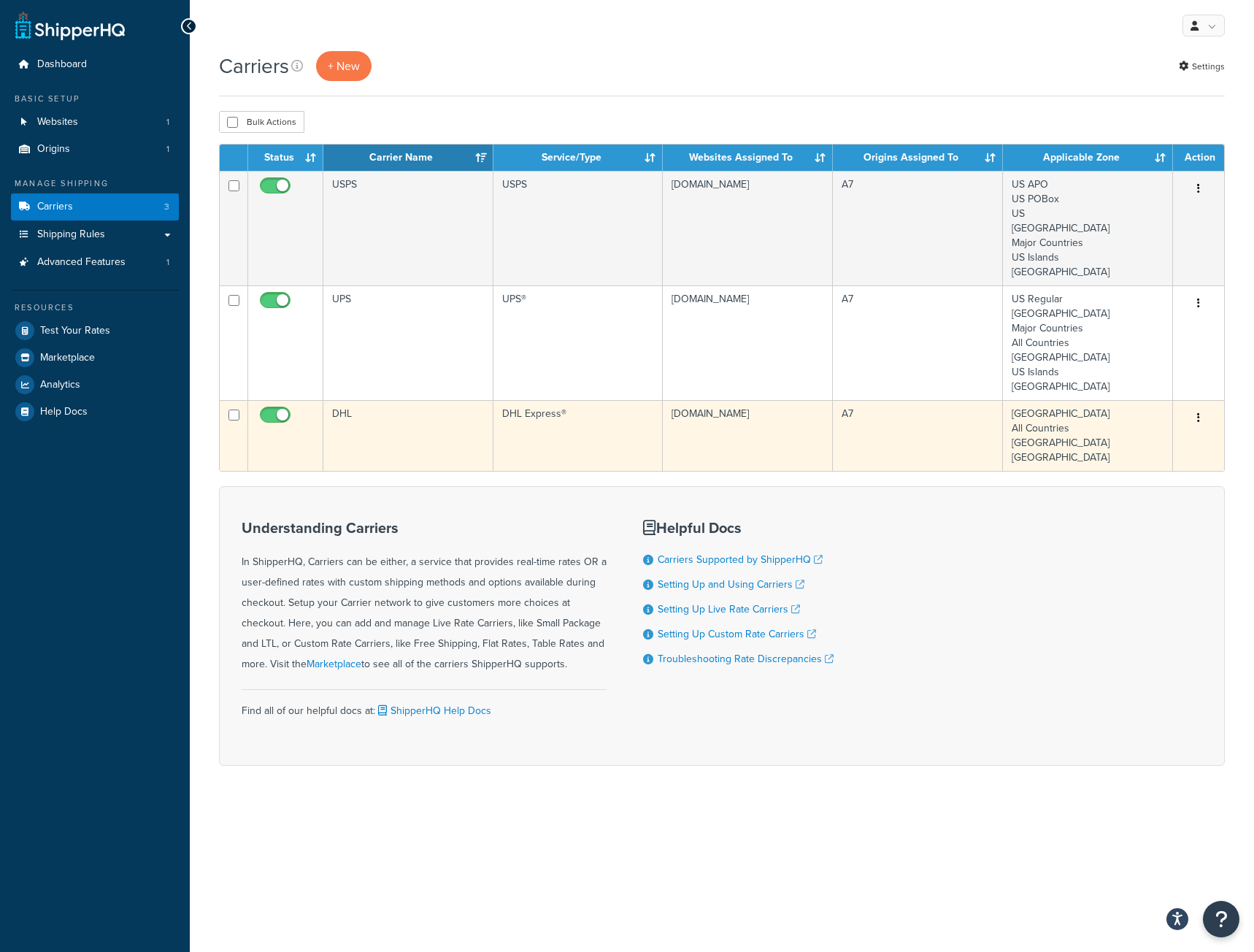
click at [1198, 415] on icon "button" at bounding box center [1198, 417] width 3 height 10
click at [1151, 452] on link "Edit" at bounding box center [1140, 448] width 115 height 30
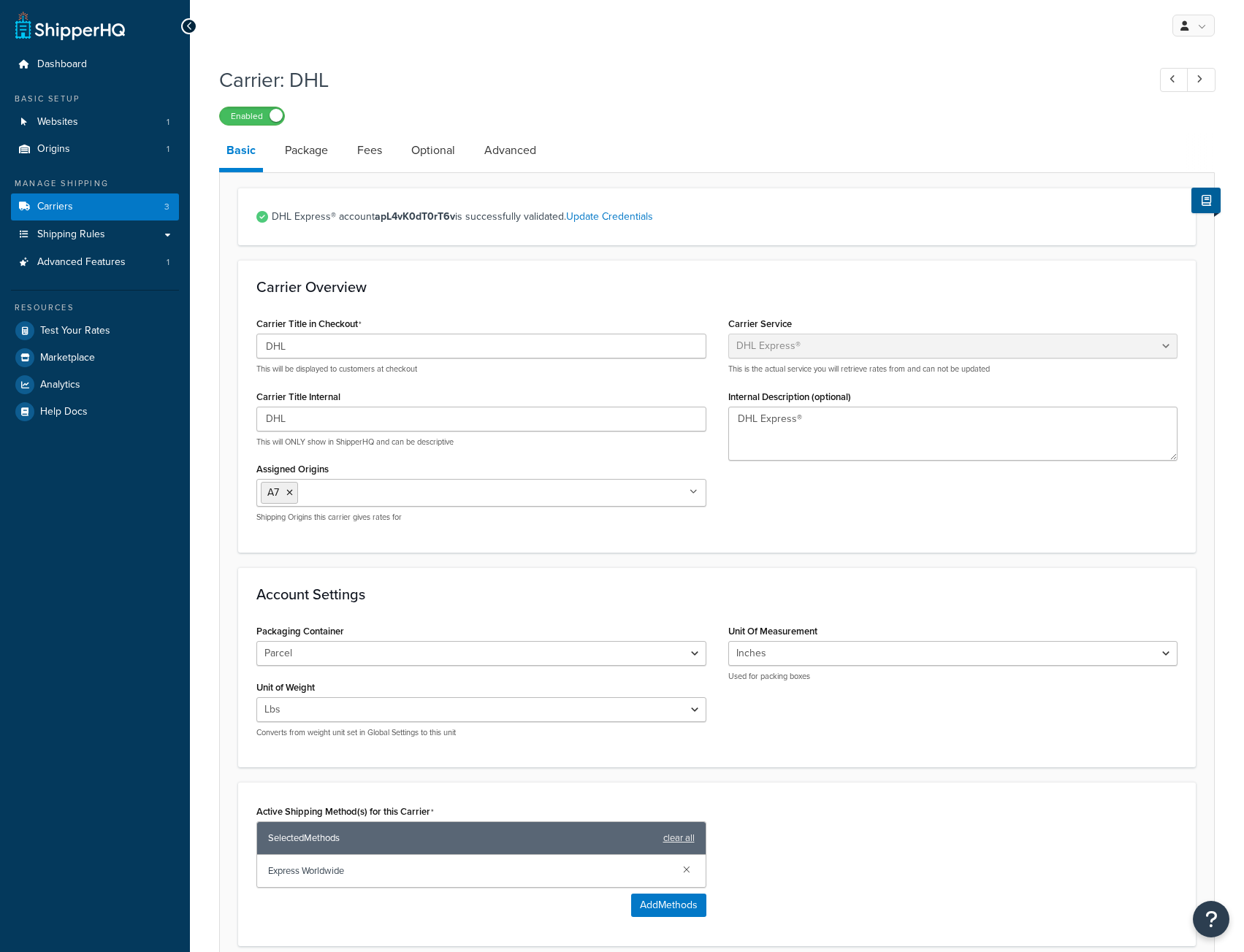
select select "dhl"
